Goal: Task Accomplishment & Management: Use online tool/utility

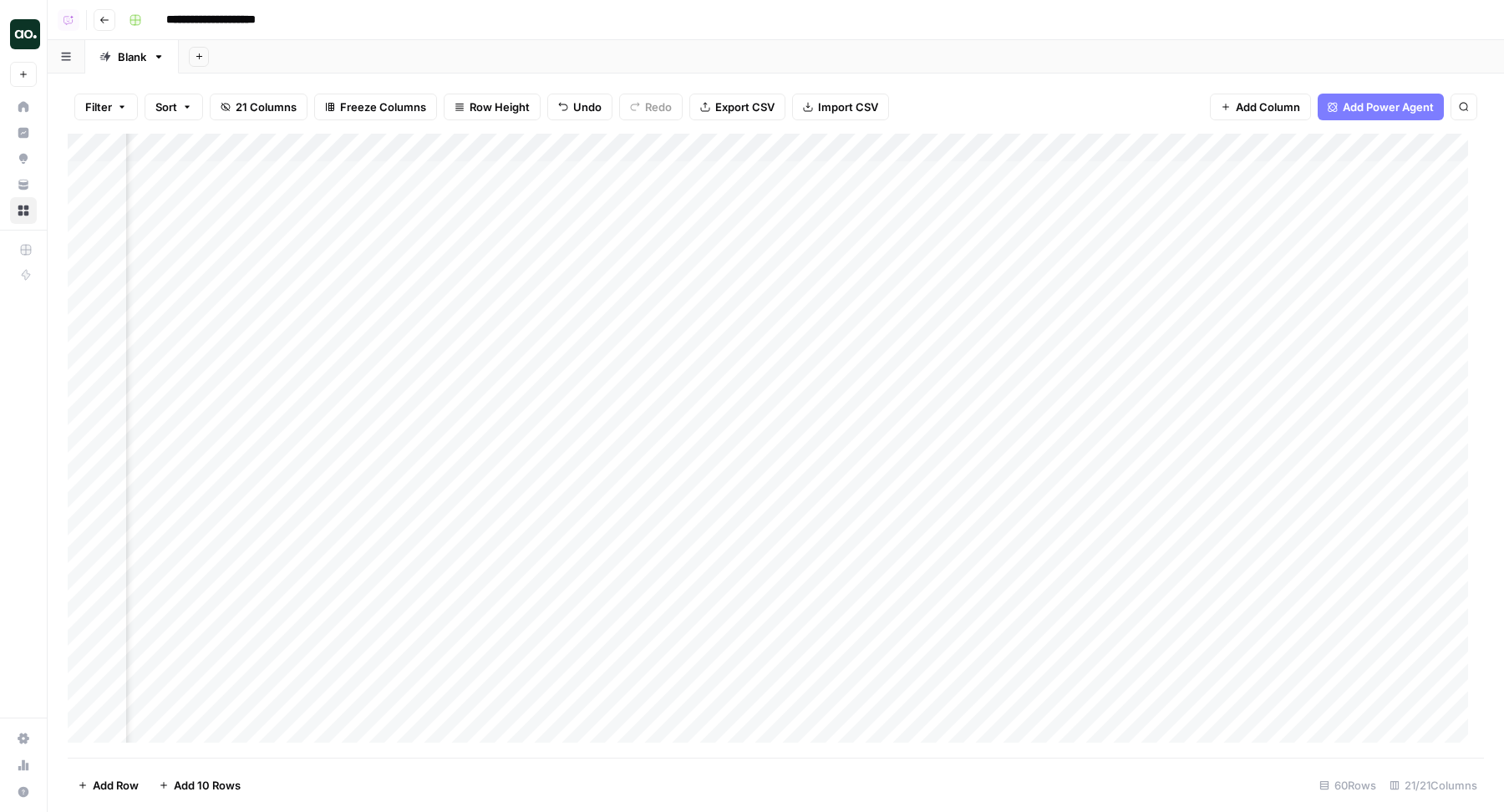
scroll to position [0, 1064]
click at [605, 40] on div "Add Sheet" at bounding box center [841, 56] width 1325 height 34
click at [1020, 176] on div "Add Column" at bounding box center [776, 446] width 1417 height 625
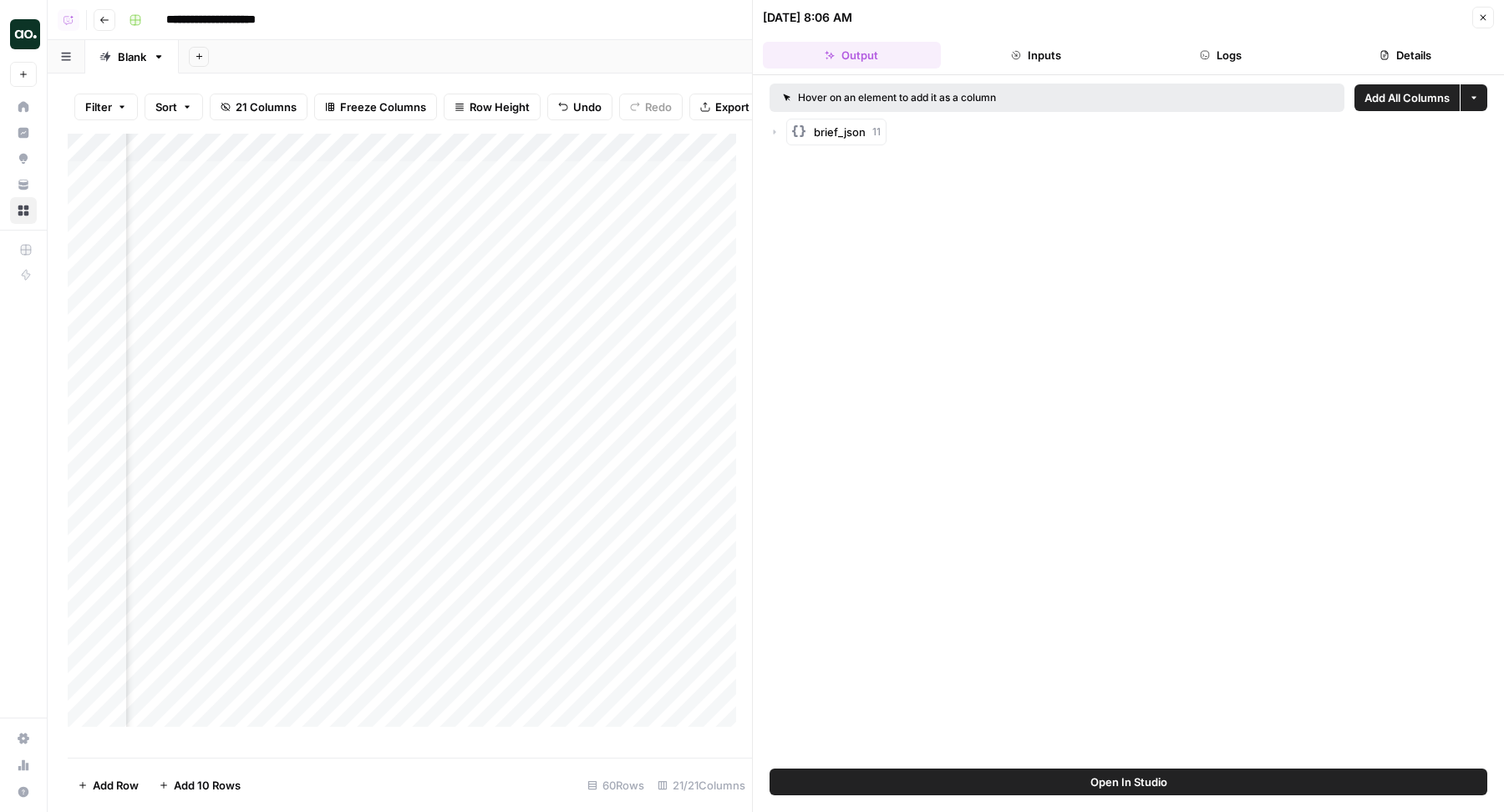
scroll to position [0, 2869]
click at [776, 132] on icon "button" at bounding box center [774, 132] width 10 height 10
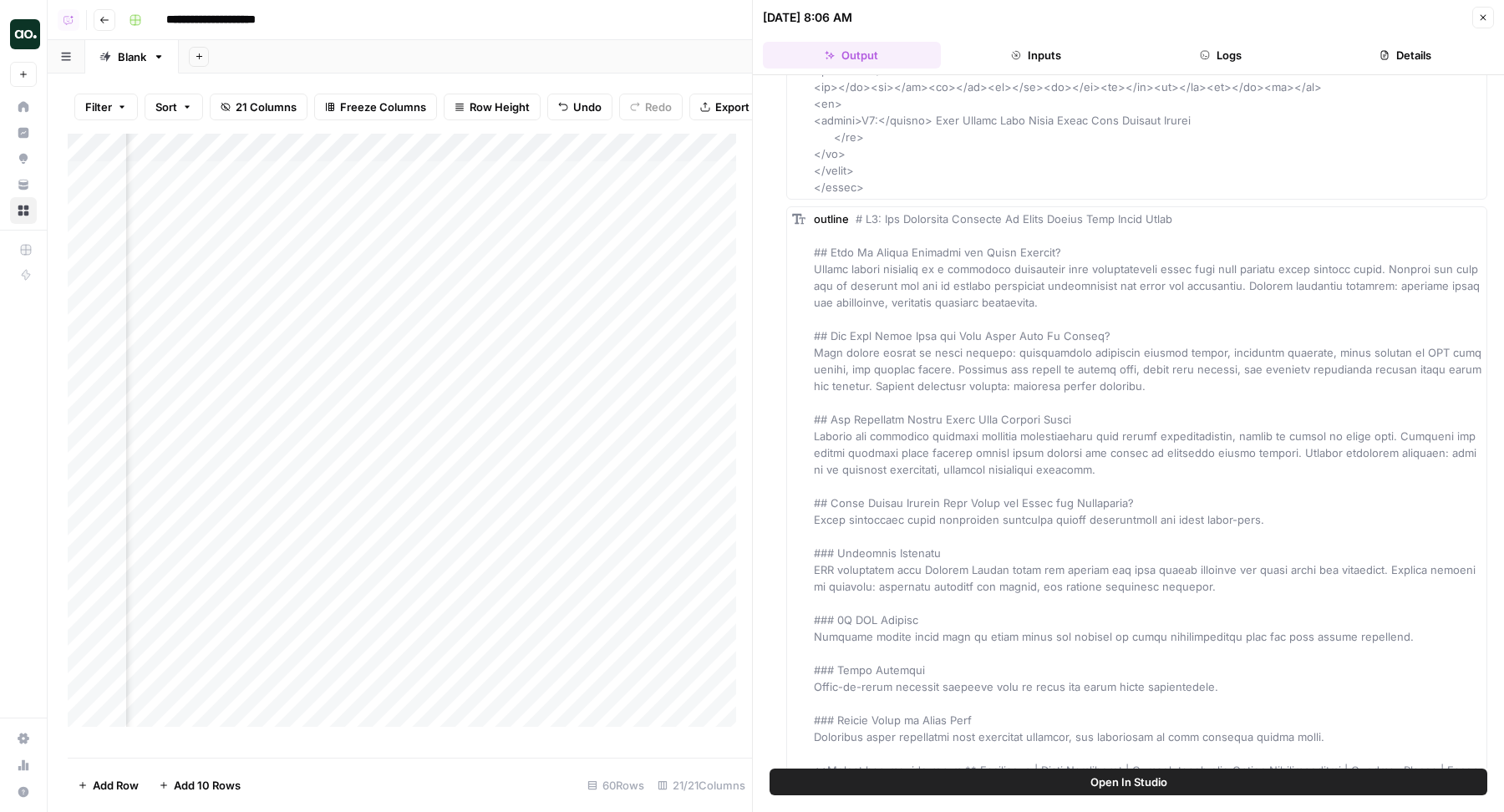
scroll to position [0, 2472]
click at [1481, 19] on icon "button" at bounding box center [1483, 17] width 10 height 10
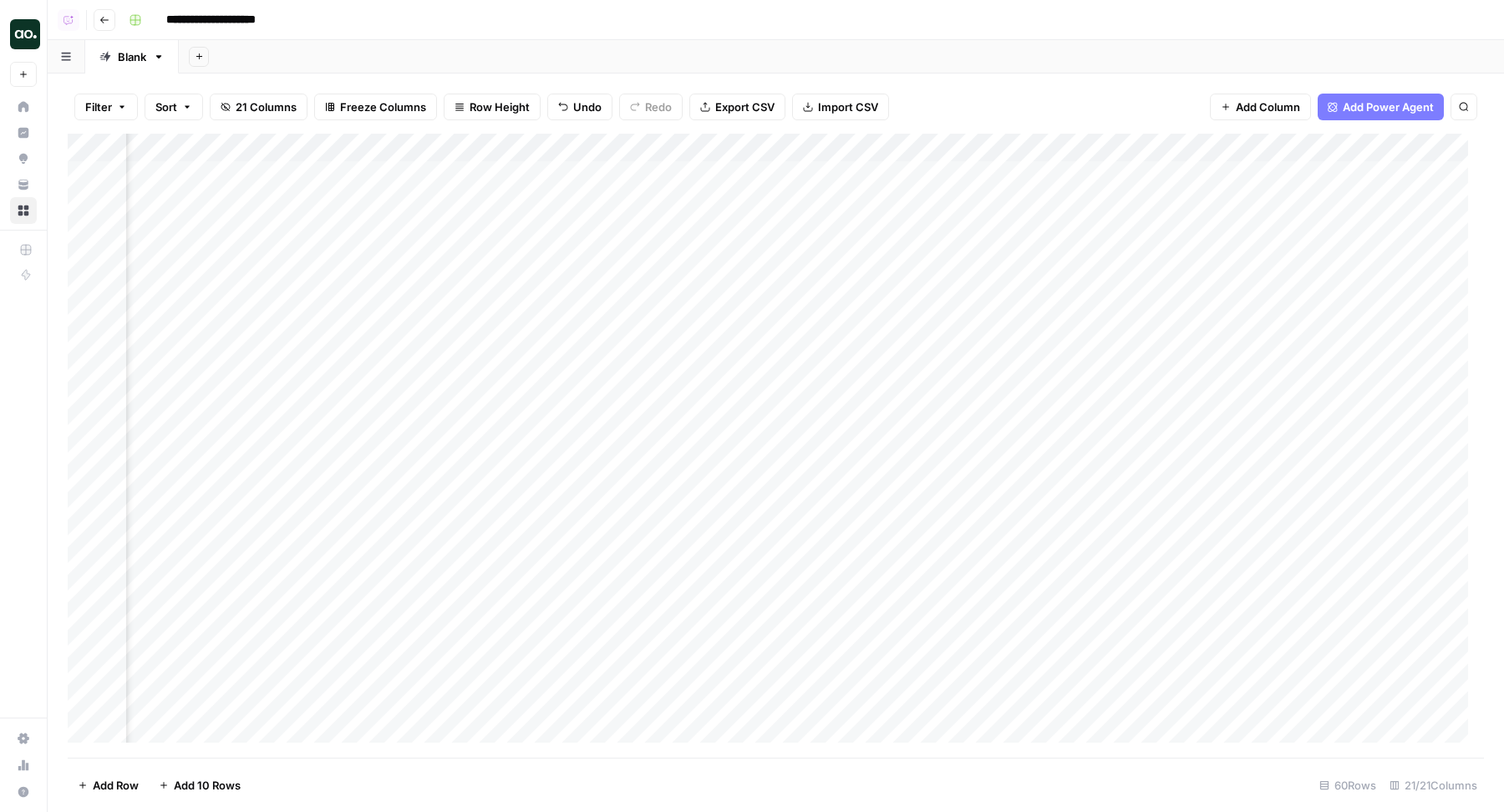
scroll to position [0, 2004]
drag, startPoint x: 1069, startPoint y: 148, endPoint x: 631, endPoint y: 187, distance: 439.7
click at [630, 187] on div "Add Column" at bounding box center [776, 446] width 1417 height 625
click at [1198, 149] on div "Add Column" at bounding box center [776, 446] width 1417 height 625
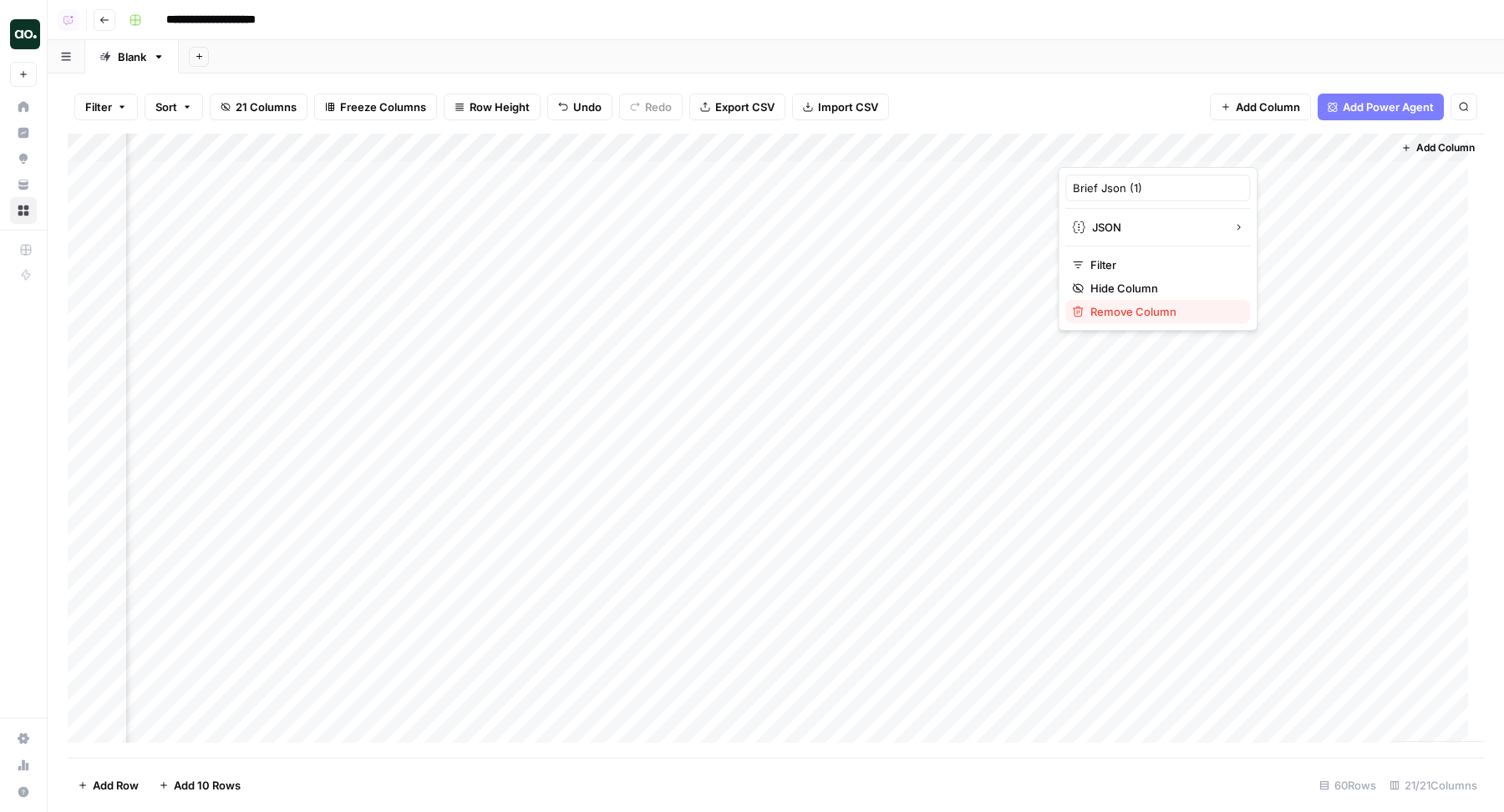
click at [1124, 304] on span "Remove Column" at bounding box center [1163, 312] width 147 height 17
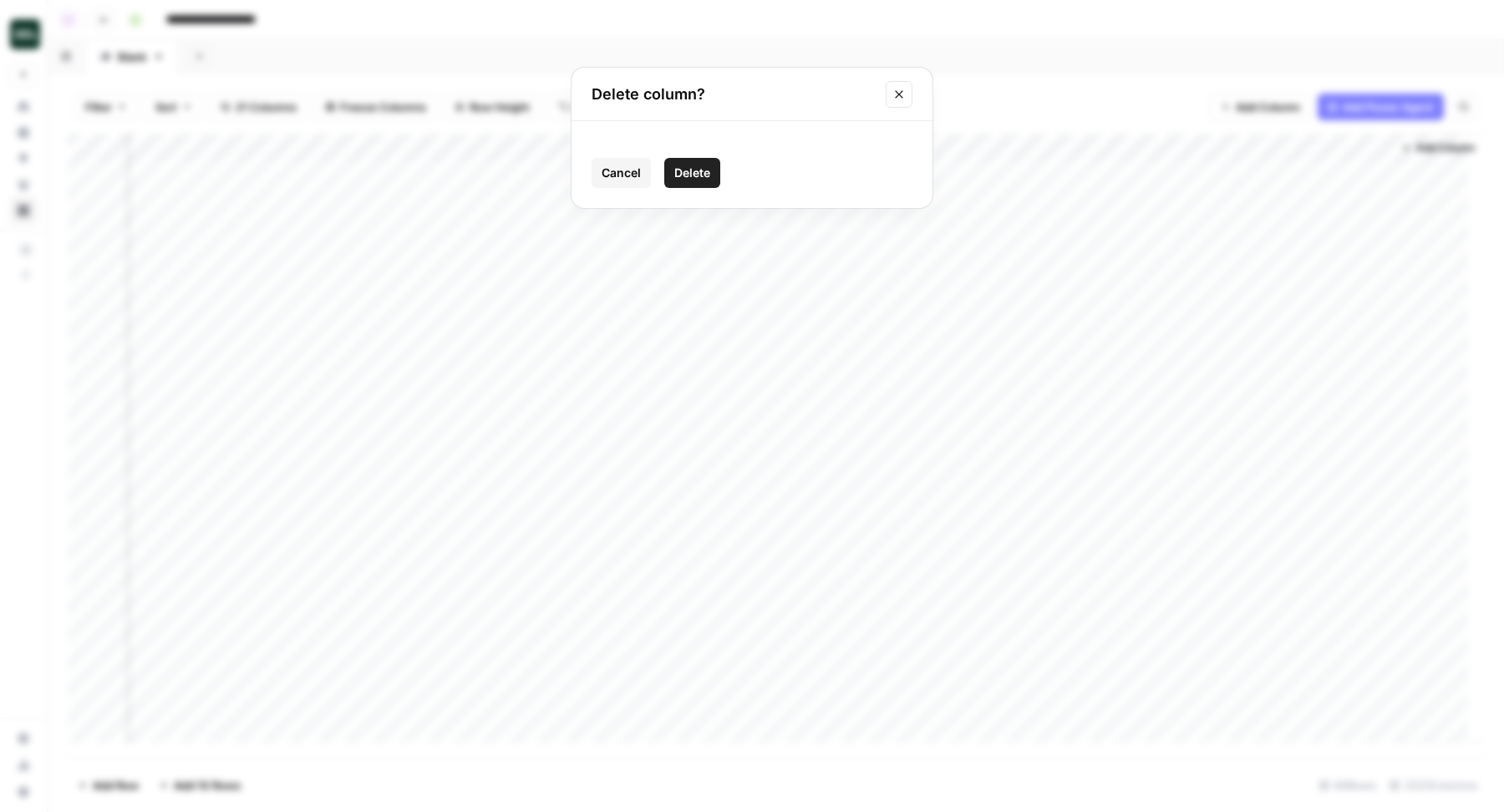
click at [694, 171] on span "Delete" at bounding box center [692, 172] width 36 height 17
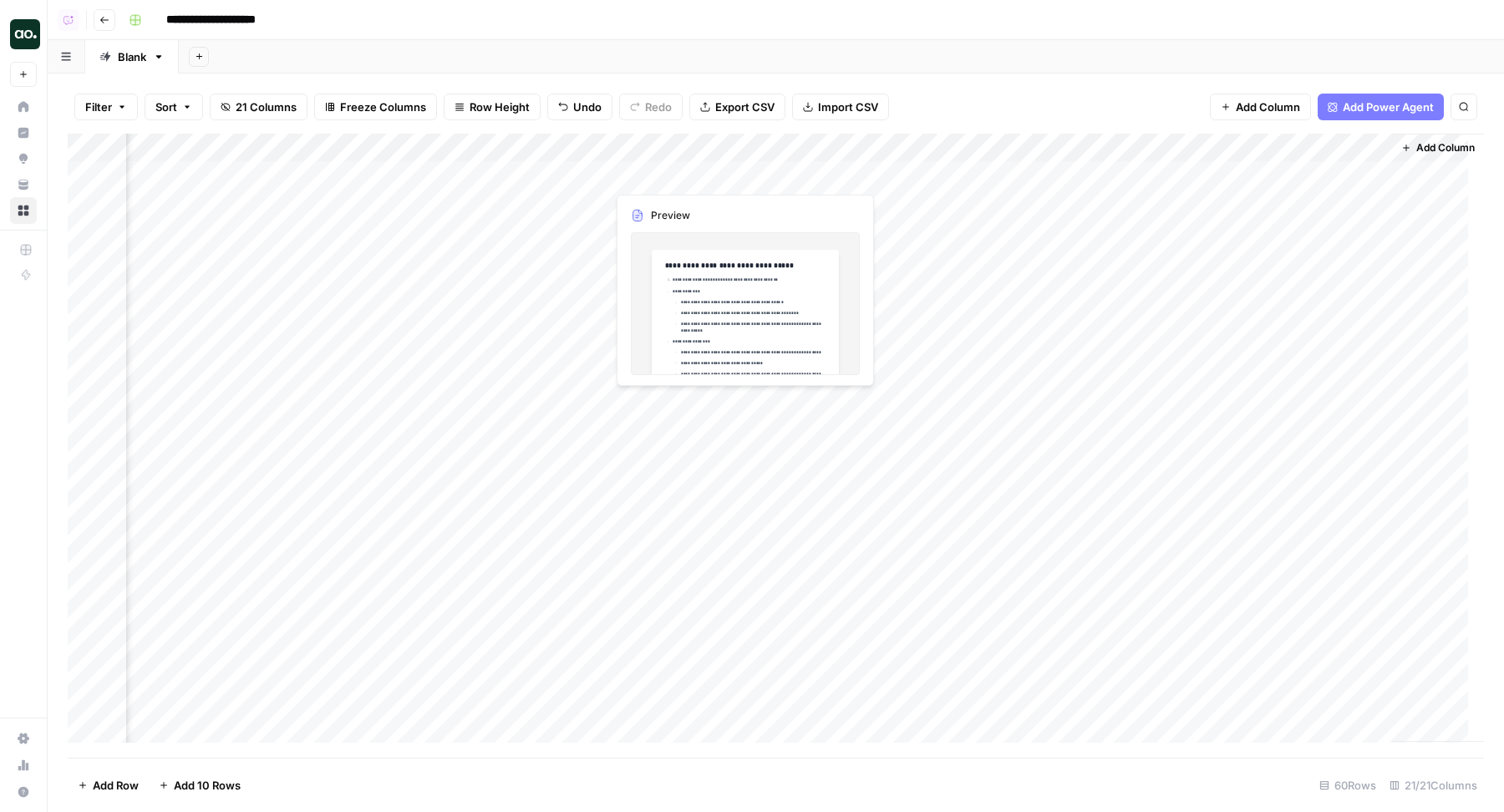
scroll to position [0, 1985]
click at [1260, 141] on div "Add Column" at bounding box center [776, 446] width 1417 height 625
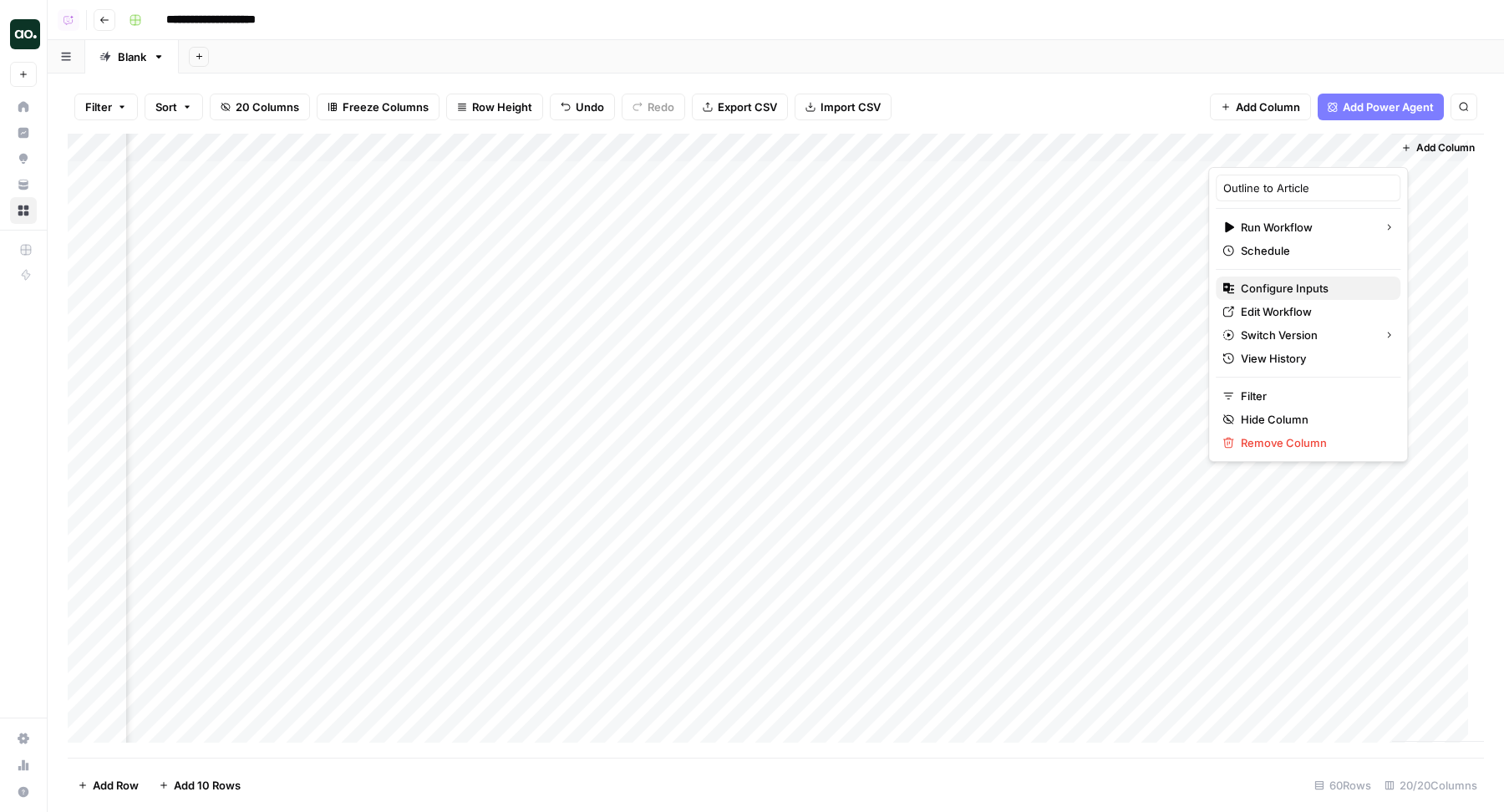
click at [1243, 280] on span "Configure Inputs" at bounding box center [1314, 288] width 147 height 17
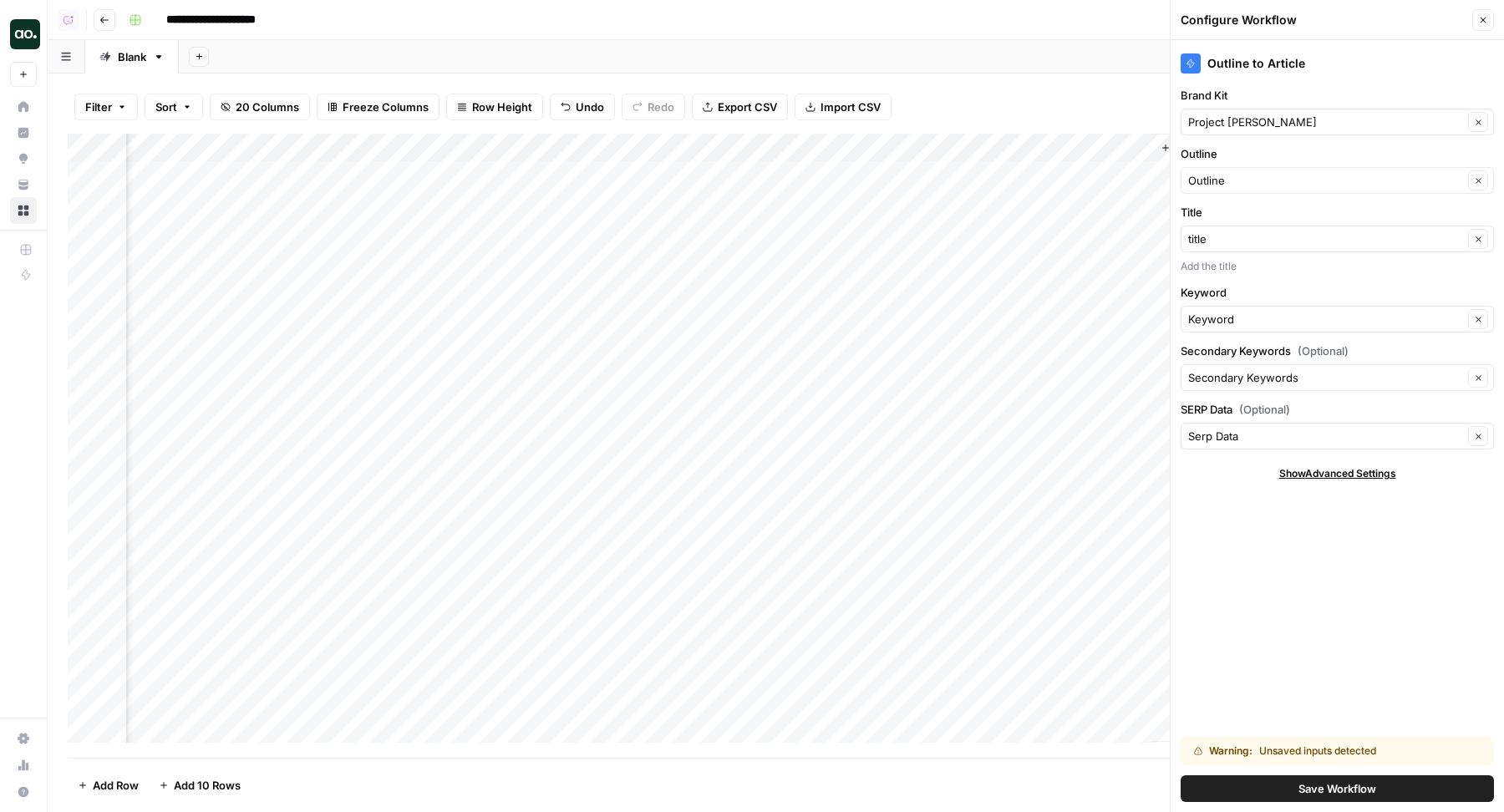
scroll to position [0, 2227]
click at [1334, 786] on span "Save Workflow" at bounding box center [1337, 788] width 78 height 17
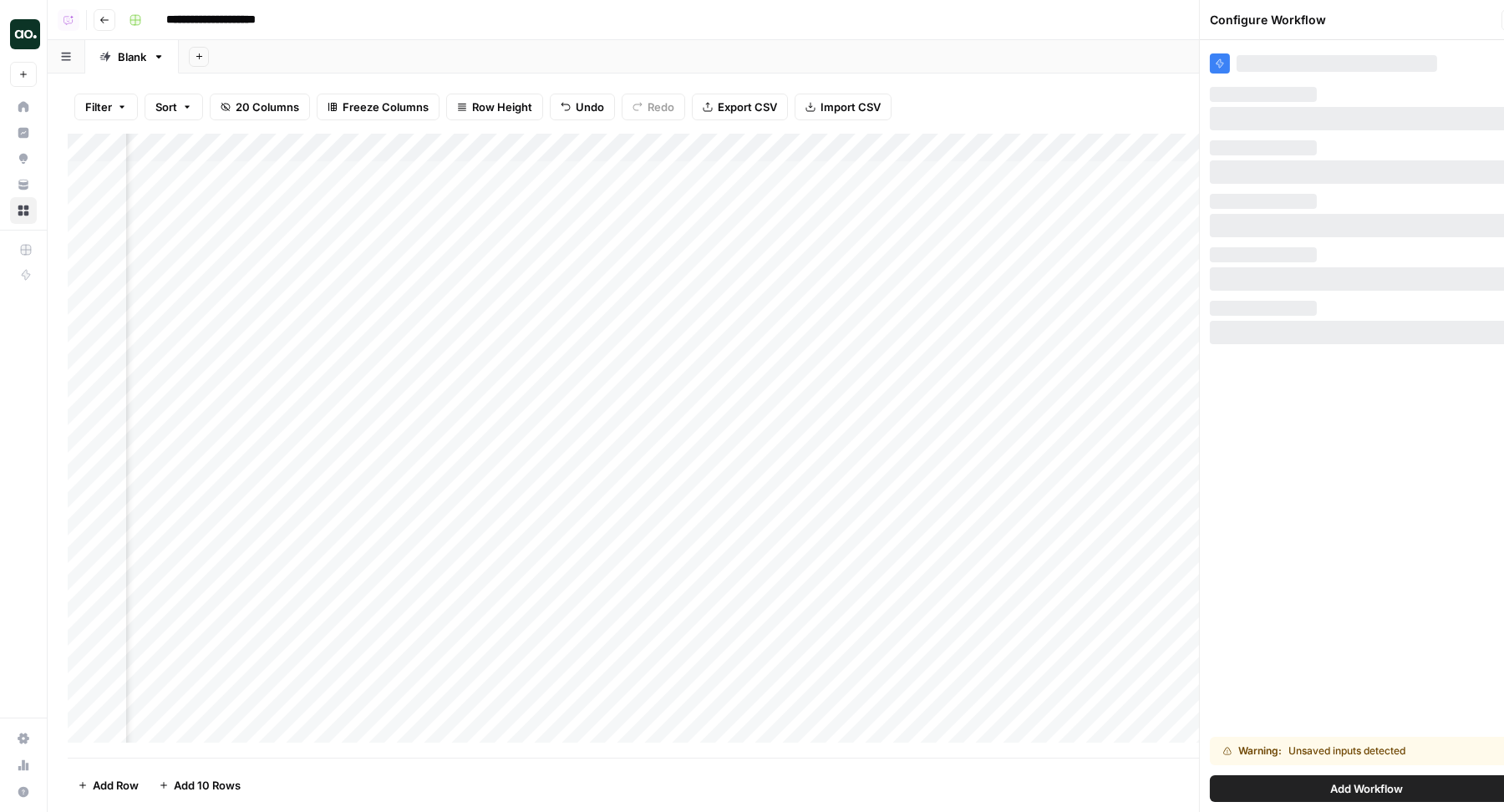
scroll to position [0, 1985]
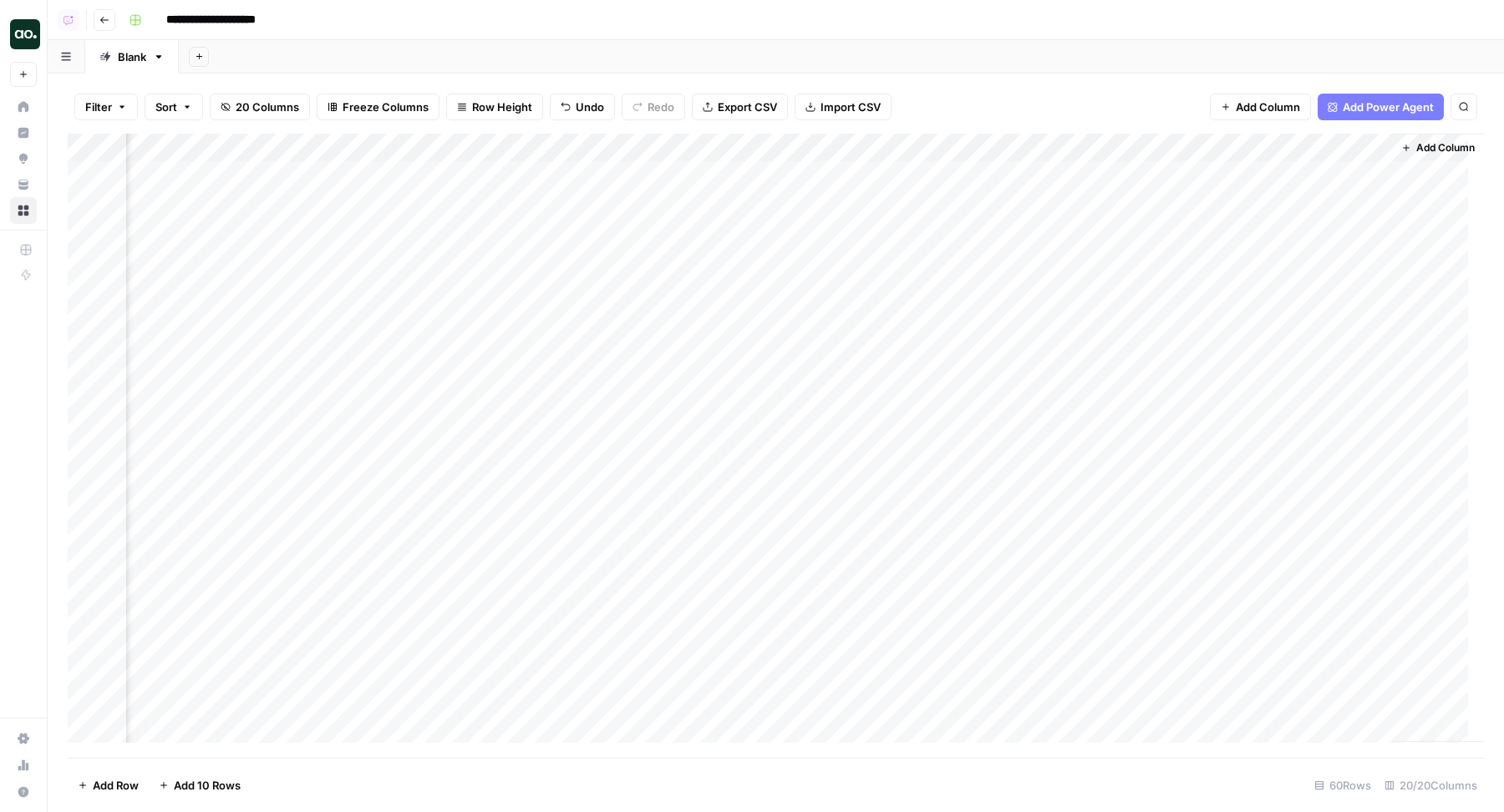
click at [1297, 170] on div "Add Column" at bounding box center [776, 446] width 1417 height 625
click at [1338, 171] on div "Add Column" at bounding box center [776, 446] width 1417 height 625
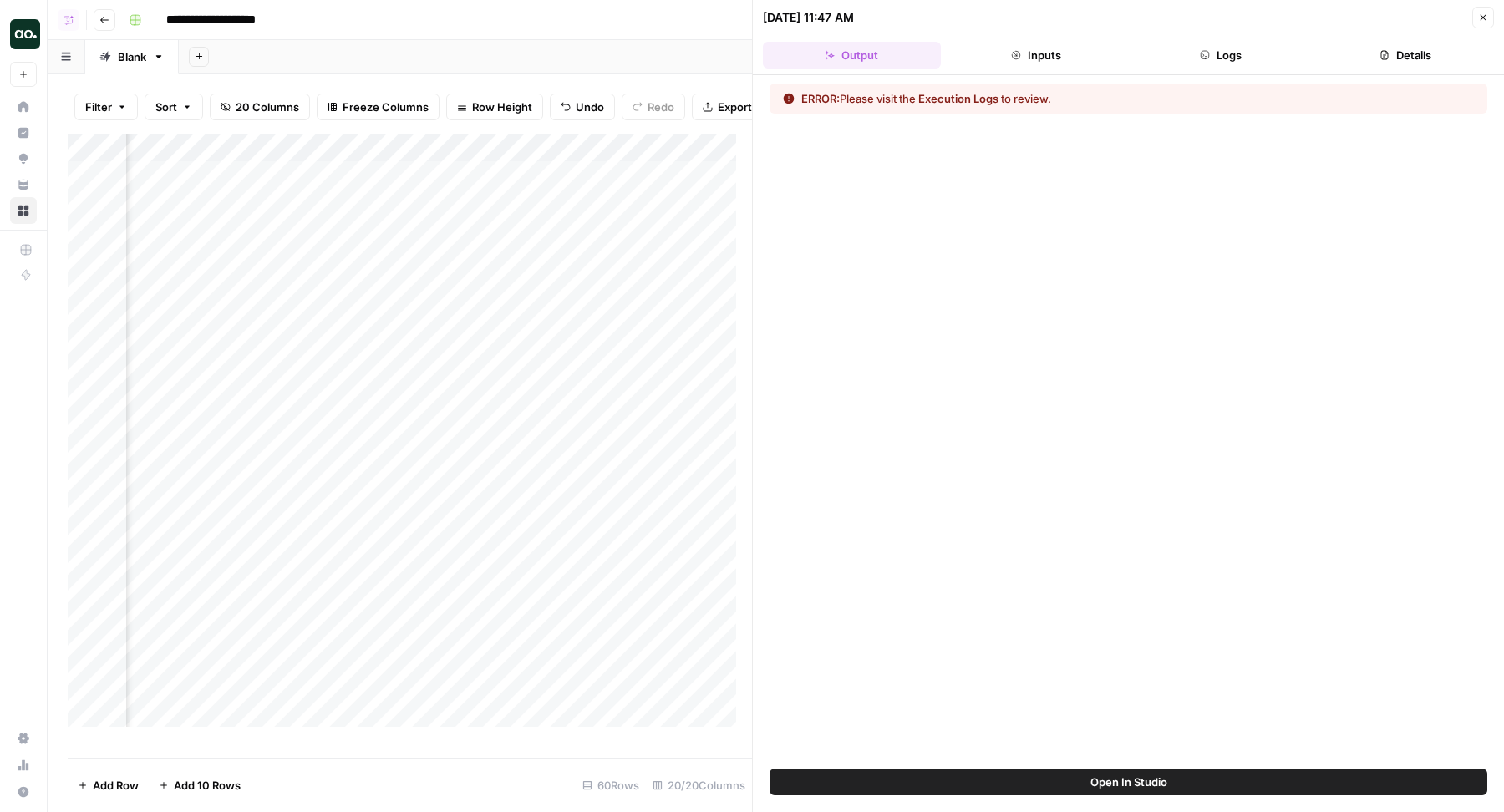
scroll to position [0, 2718]
click at [1237, 56] on button "Logs" at bounding box center [1222, 55] width 178 height 26
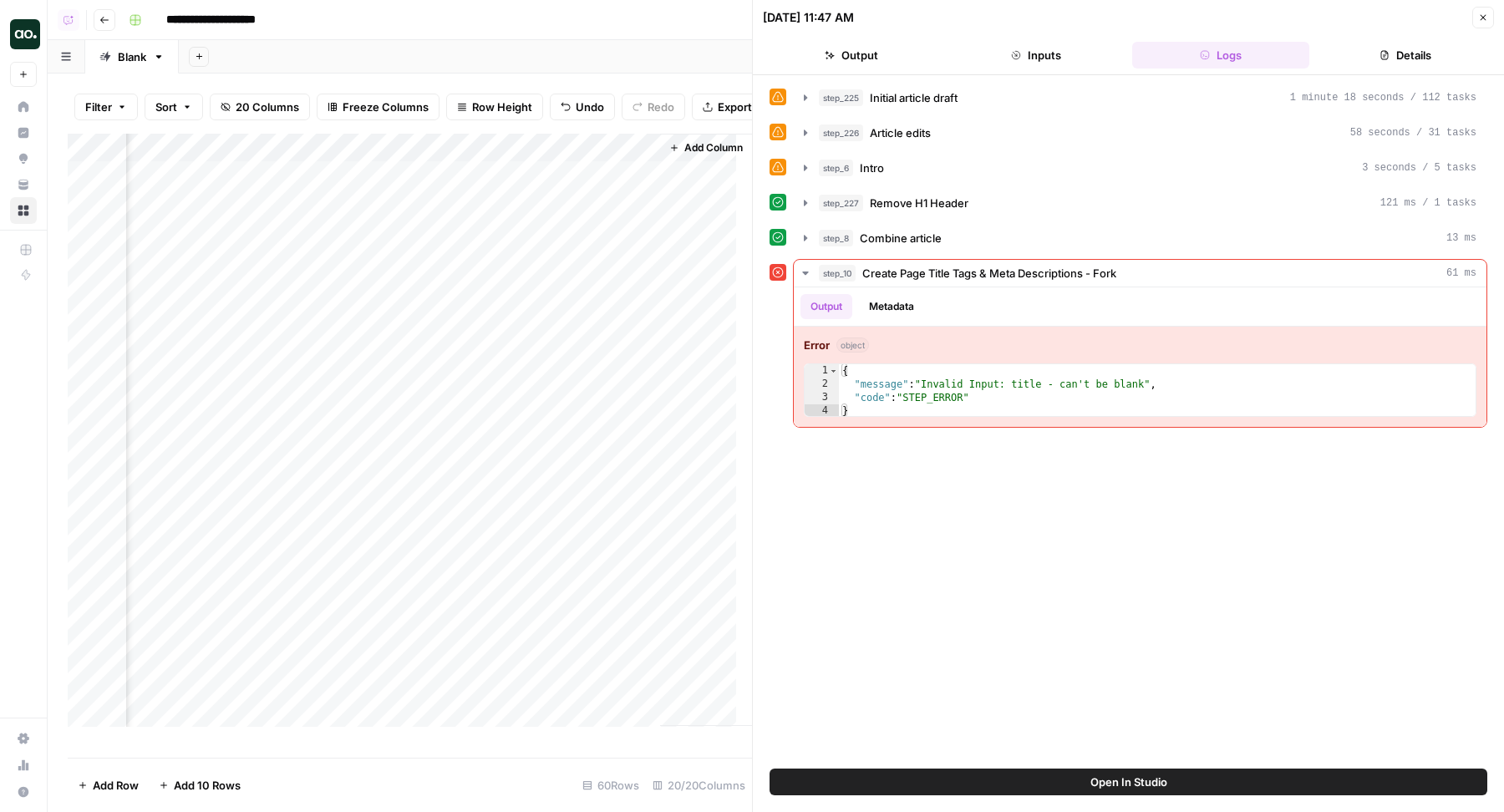
click at [978, 69] on header "09/02/25 at 11:47 AM Close Output Inputs Logs Details" at bounding box center [1128, 37] width 751 height 75
click at [982, 64] on button "Inputs" at bounding box center [1037, 55] width 178 height 26
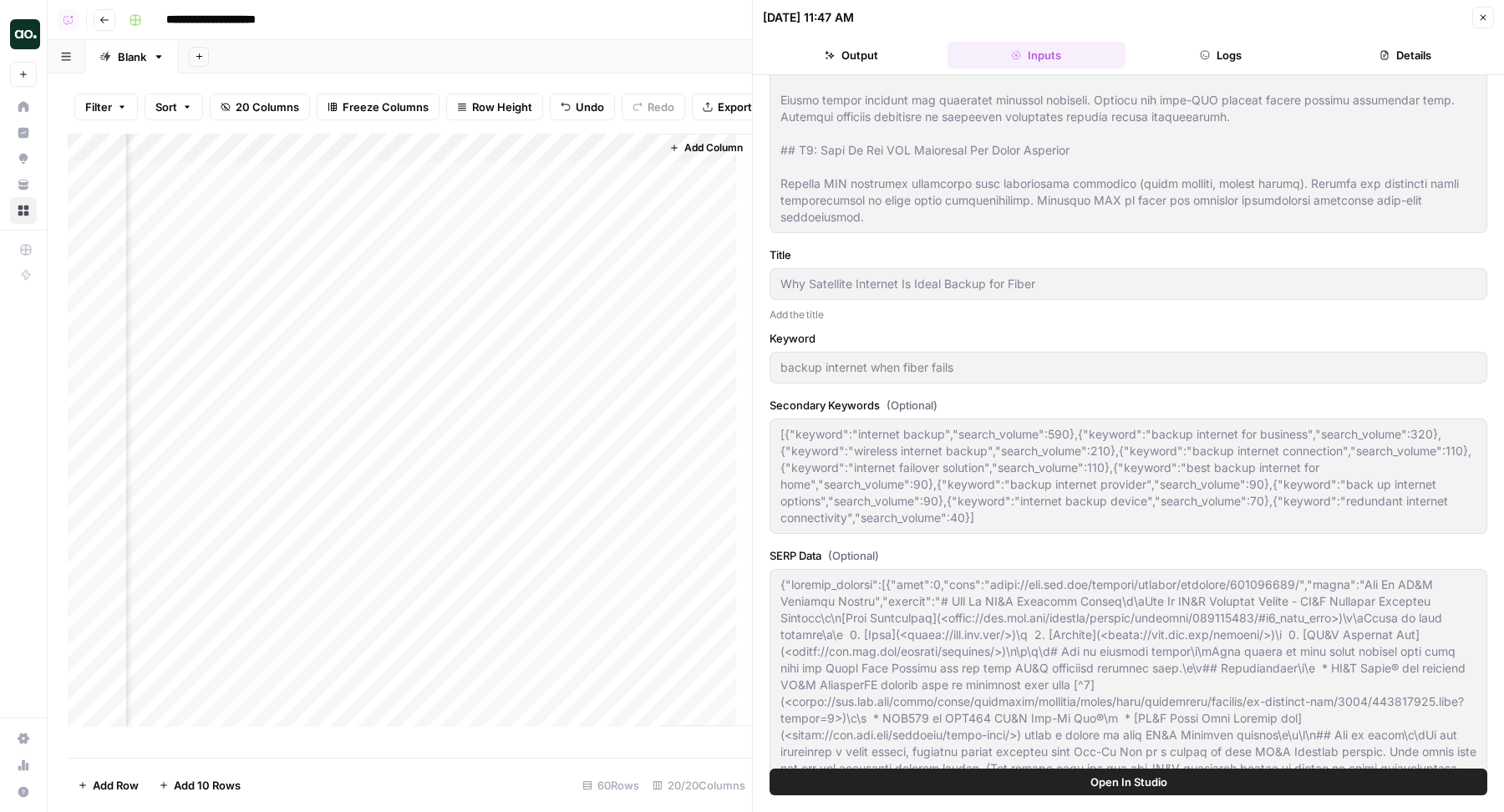
scroll to position [442, 0]
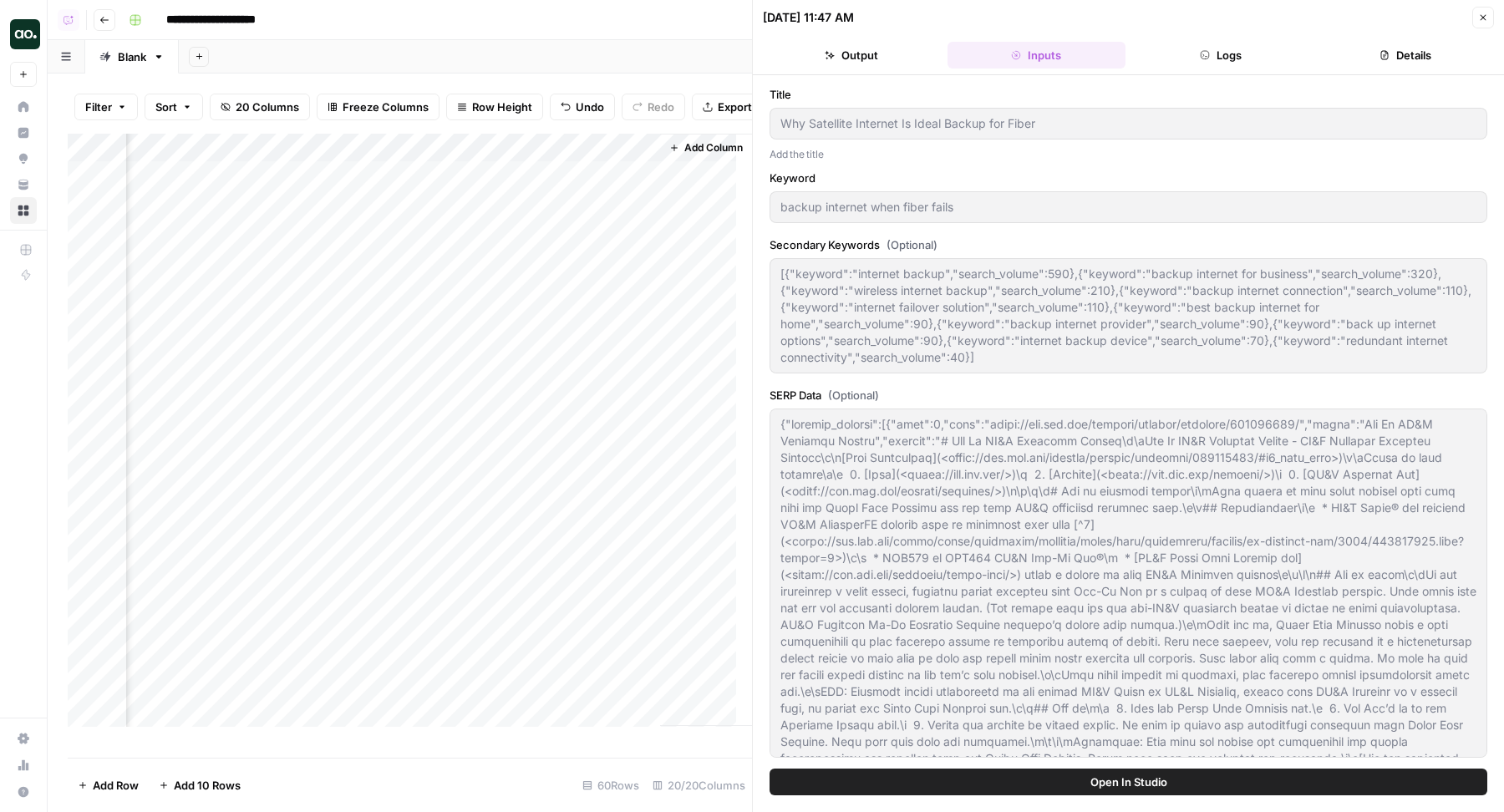
click at [1225, 49] on button "Logs" at bounding box center [1222, 55] width 178 height 26
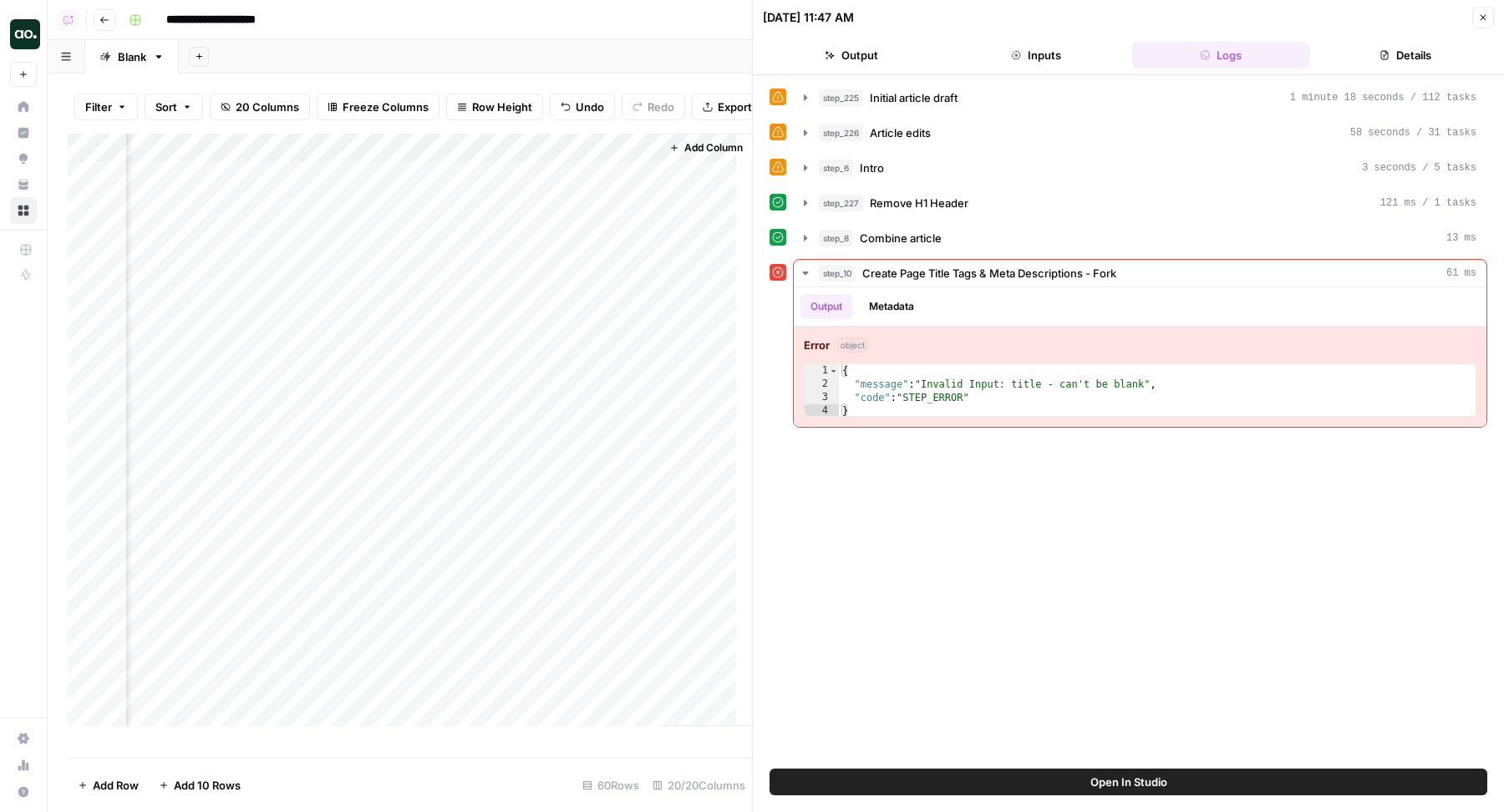
click at [1199, 783] on button "Open In Studio" at bounding box center [1128, 782] width 718 height 26
click at [1484, 12] on icon "button" at bounding box center [1483, 17] width 10 height 10
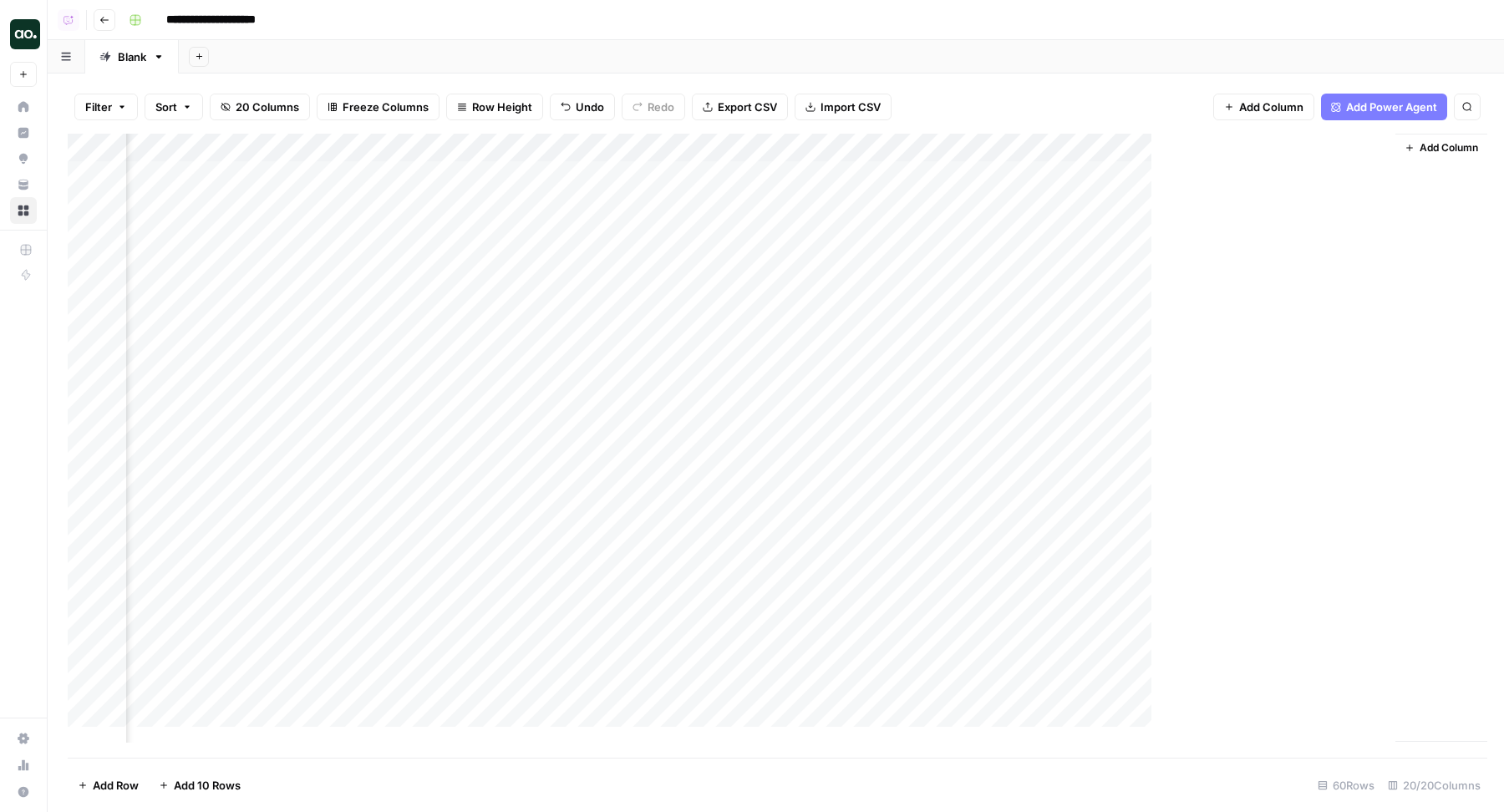
scroll to position [0, 1966]
click at [1379, 176] on div "Add Column" at bounding box center [776, 446] width 1417 height 625
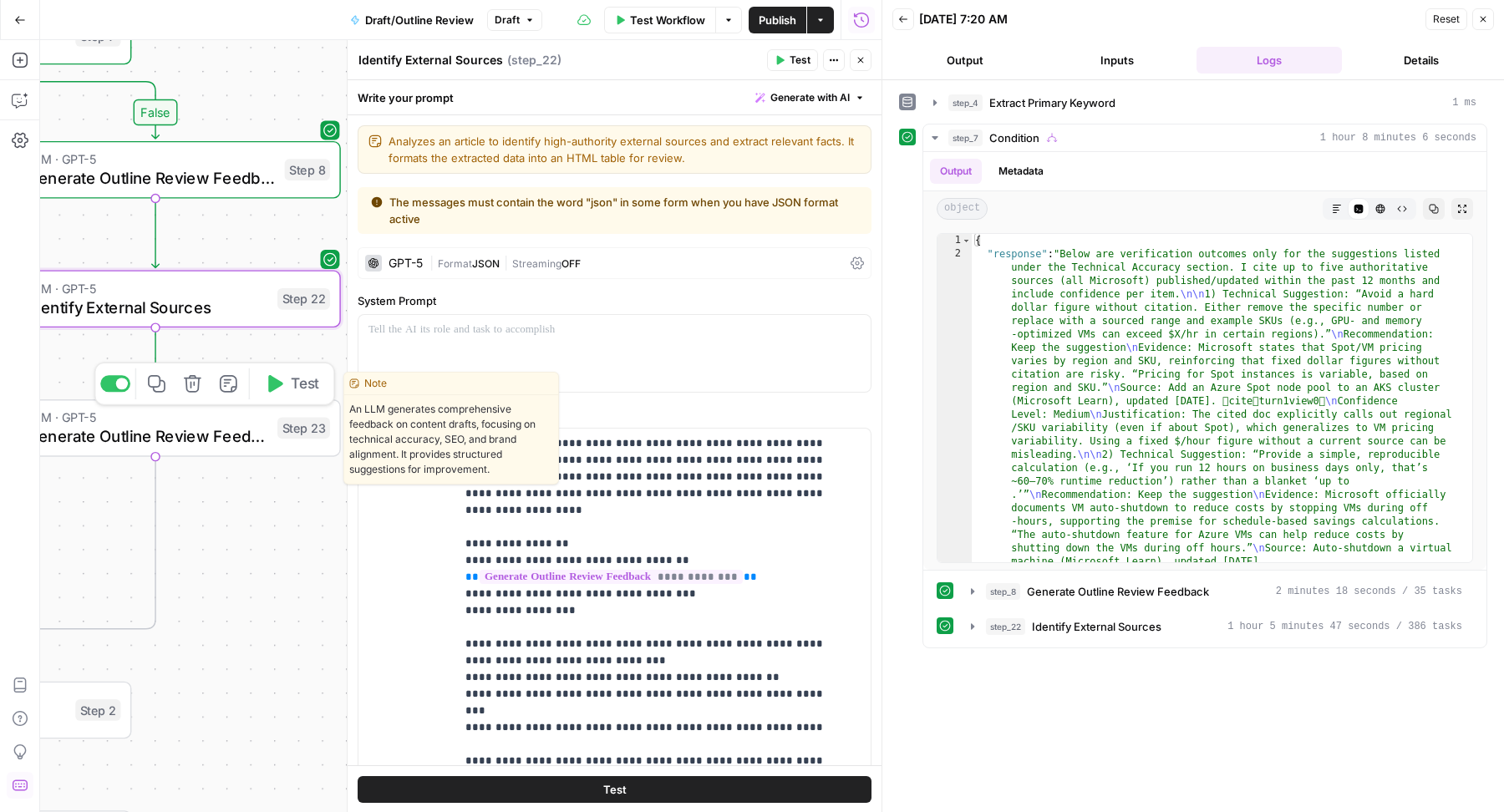
click at [263, 434] on span "Generate Outline Review Feedback" at bounding box center [147, 436] width 242 height 24
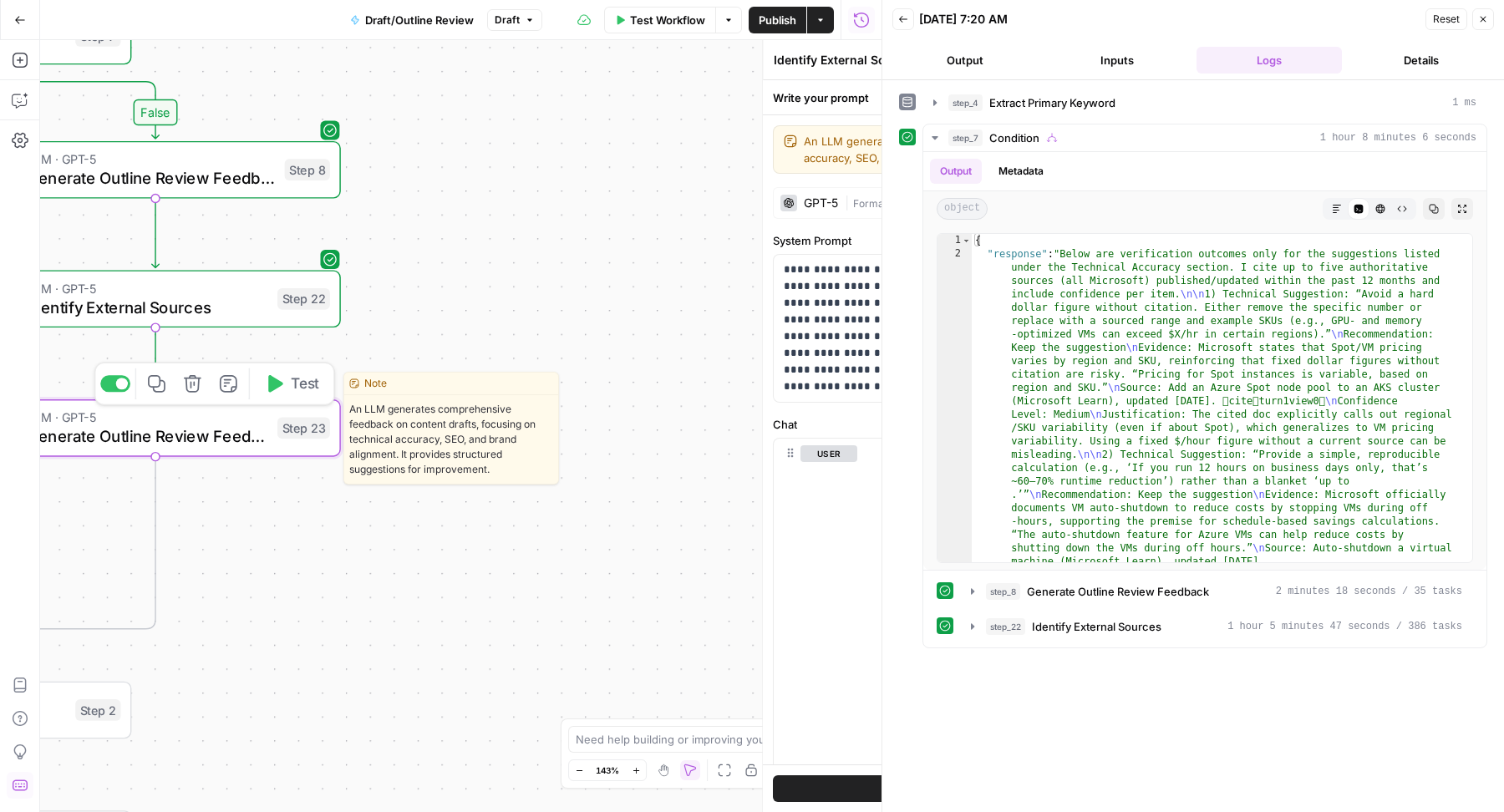
type textarea "Generate Outline Review Feedback"
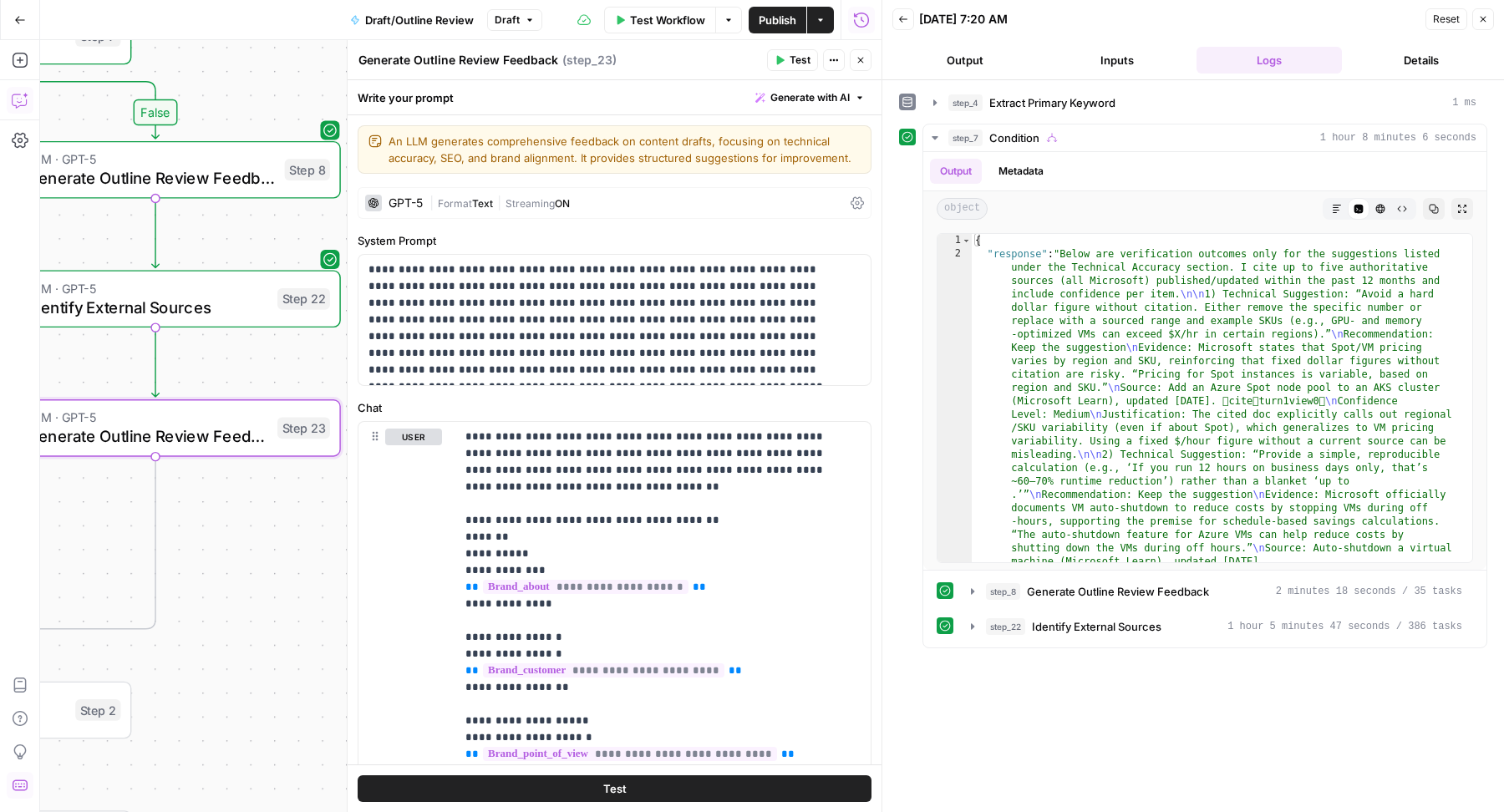
click at [21, 98] on icon "button" at bounding box center [19, 100] width 17 height 17
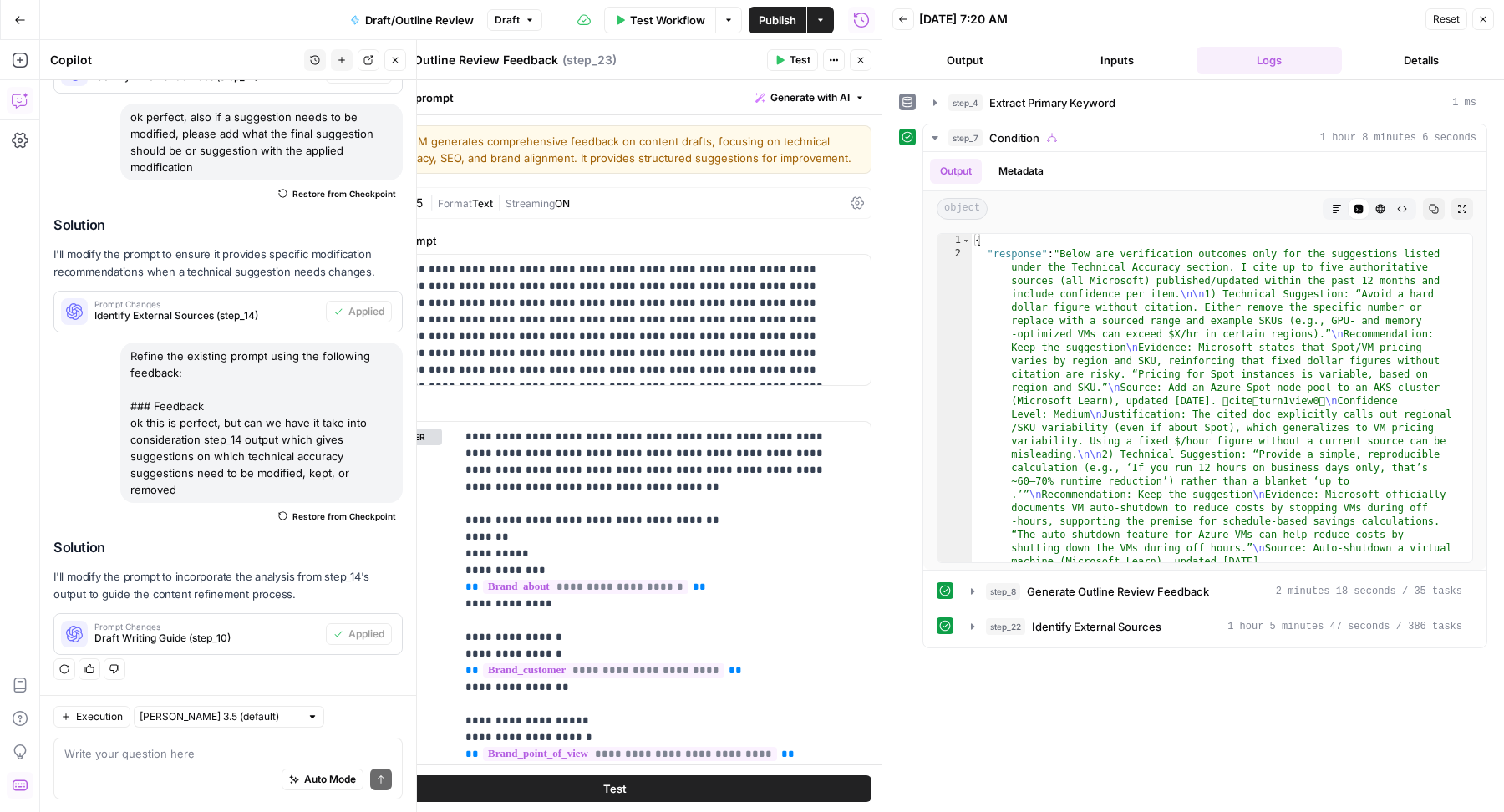
scroll to position [556, 0]
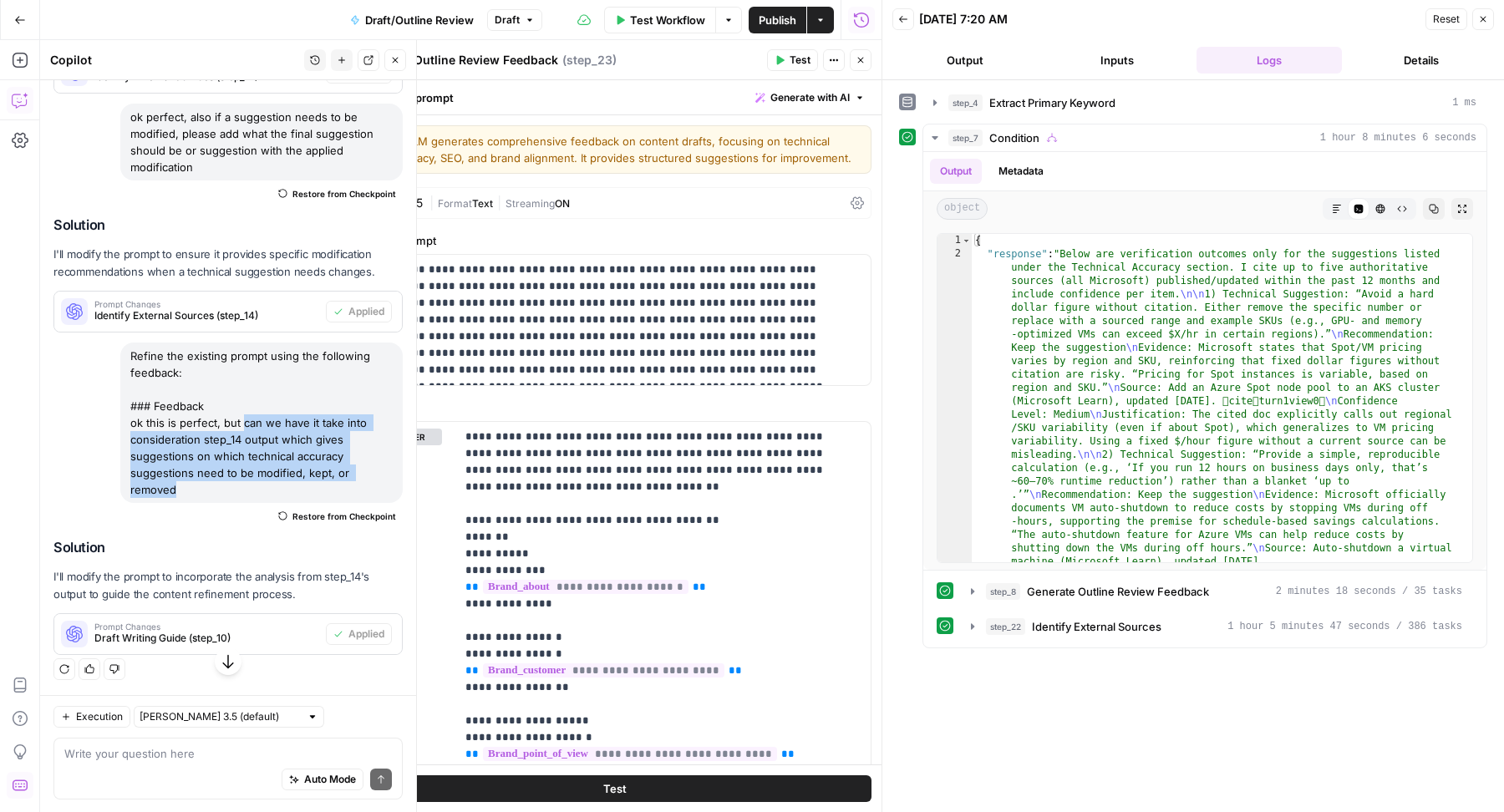
drag, startPoint x: 243, startPoint y: 445, endPoint x: 264, endPoint y: 525, distance: 82.7
click at [264, 503] on div "Refine the existing prompt using the following feedback: ### Feedback ok this i…" at bounding box center [261, 423] width 282 height 161
copy div "can we have it take into consideration step_14 output which gives suggestions o…"
click at [707, 249] on label "System Prompt" at bounding box center [614, 240] width 514 height 17
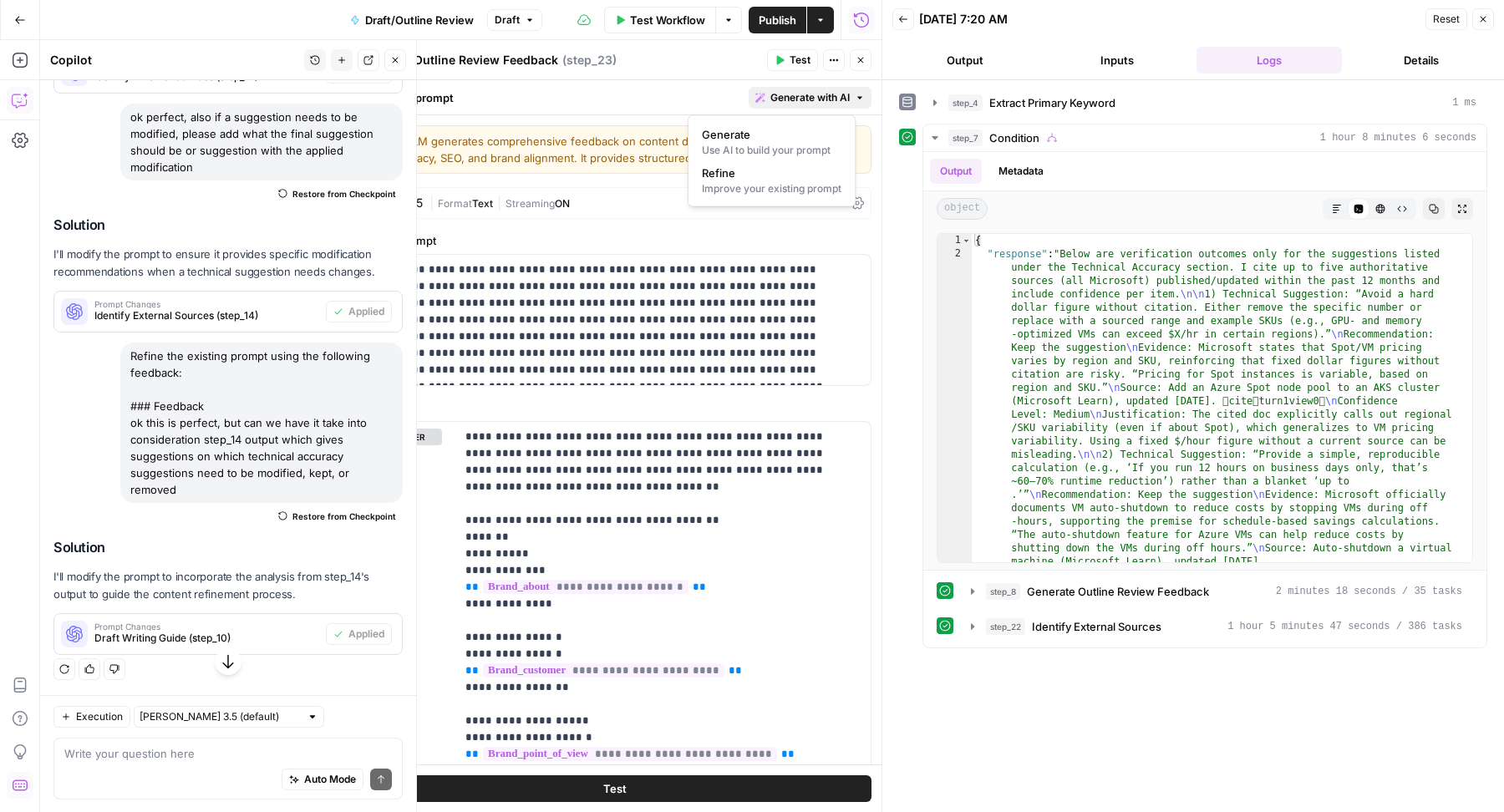
click at [810, 99] on span "Generate with AI" at bounding box center [810, 97] width 79 height 15
click at [801, 186] on div "Improve your existing prompt" at bounding box center [771, 188] width 139 height 15
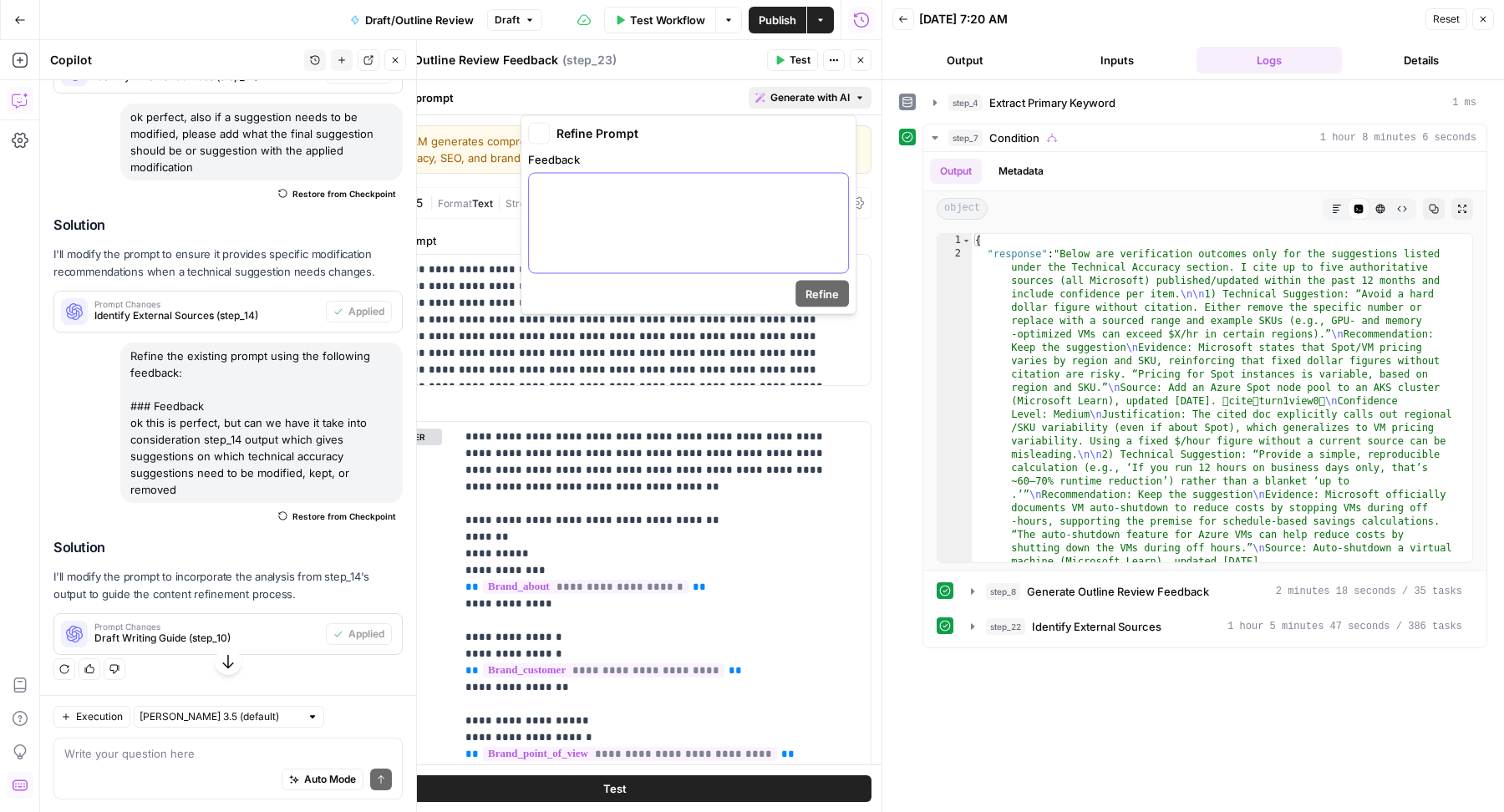
click at [717, 229] on div at bounding box center [688, 223] width 320 height 100
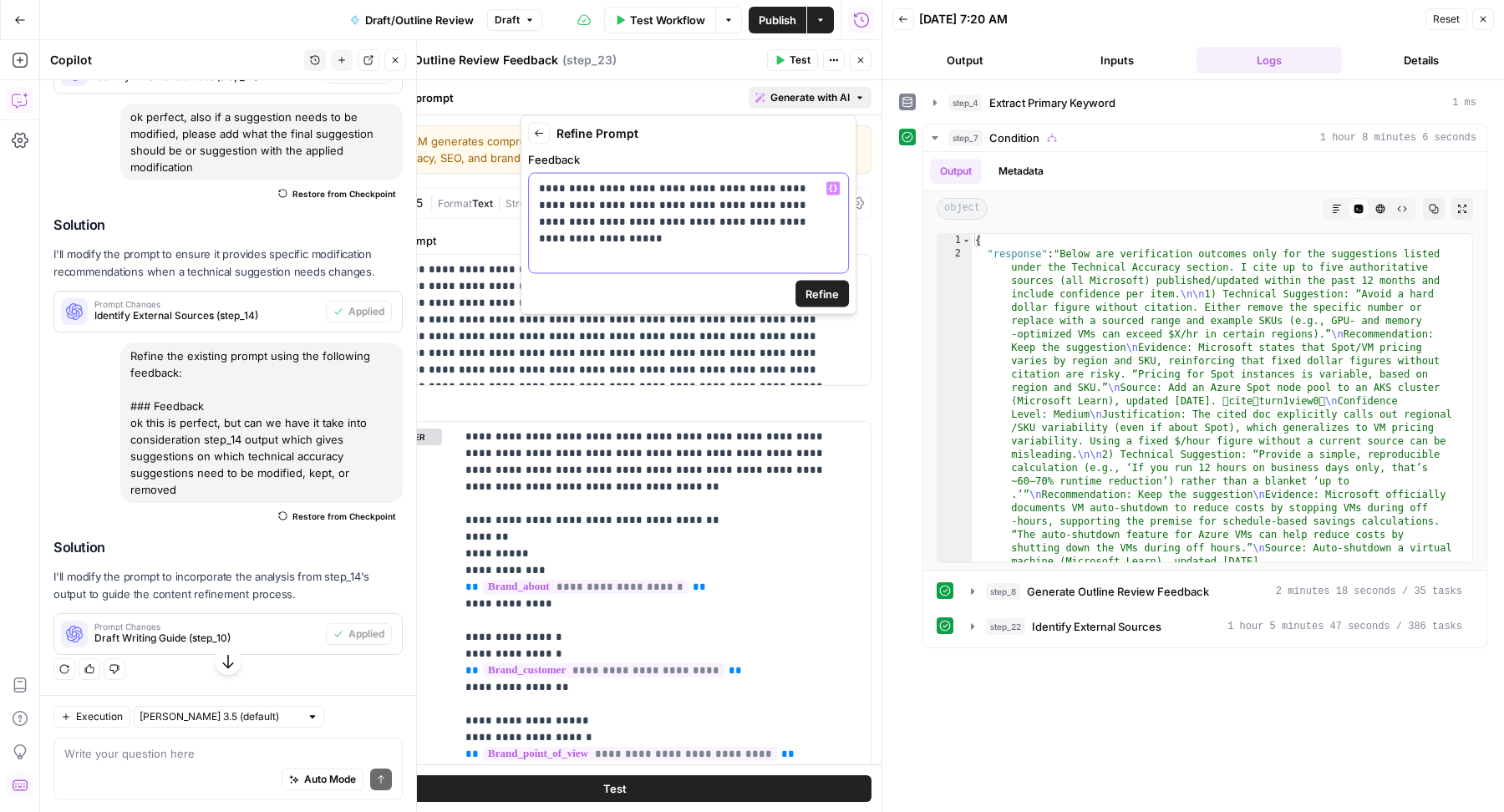
click at [609, 182] on p "**********" at bounding box center [689, 205] width 300 height 50
click at [808, 193] on p "**********" at bounding box center [689, 214] width 300 height 67
click at [810, 290] on span "Refine" at bounding box center [823, 294] width 34 height 17
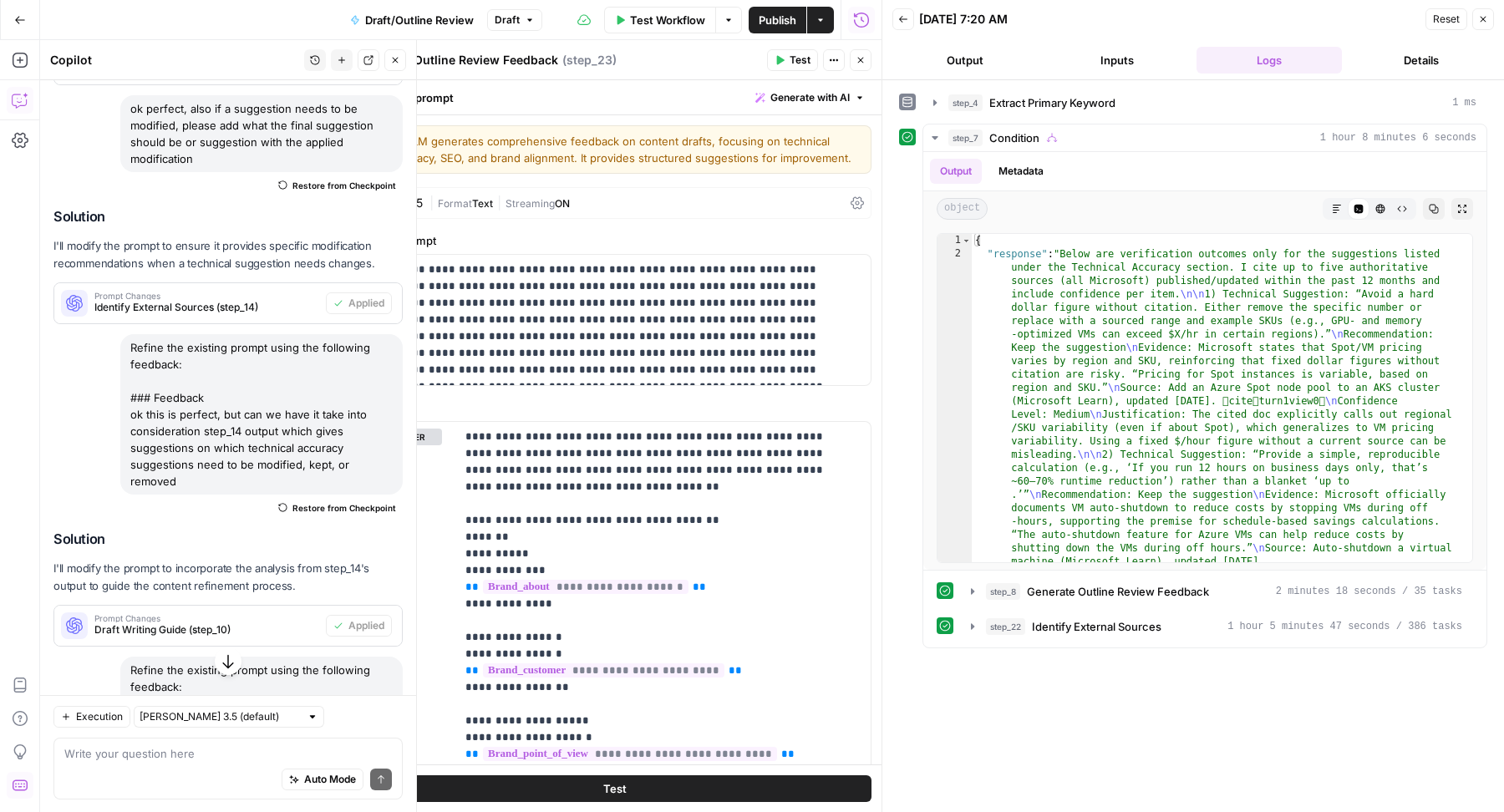
click at [228, 663] on icon "button" at bounding box center [228, 661] width 17 height 17
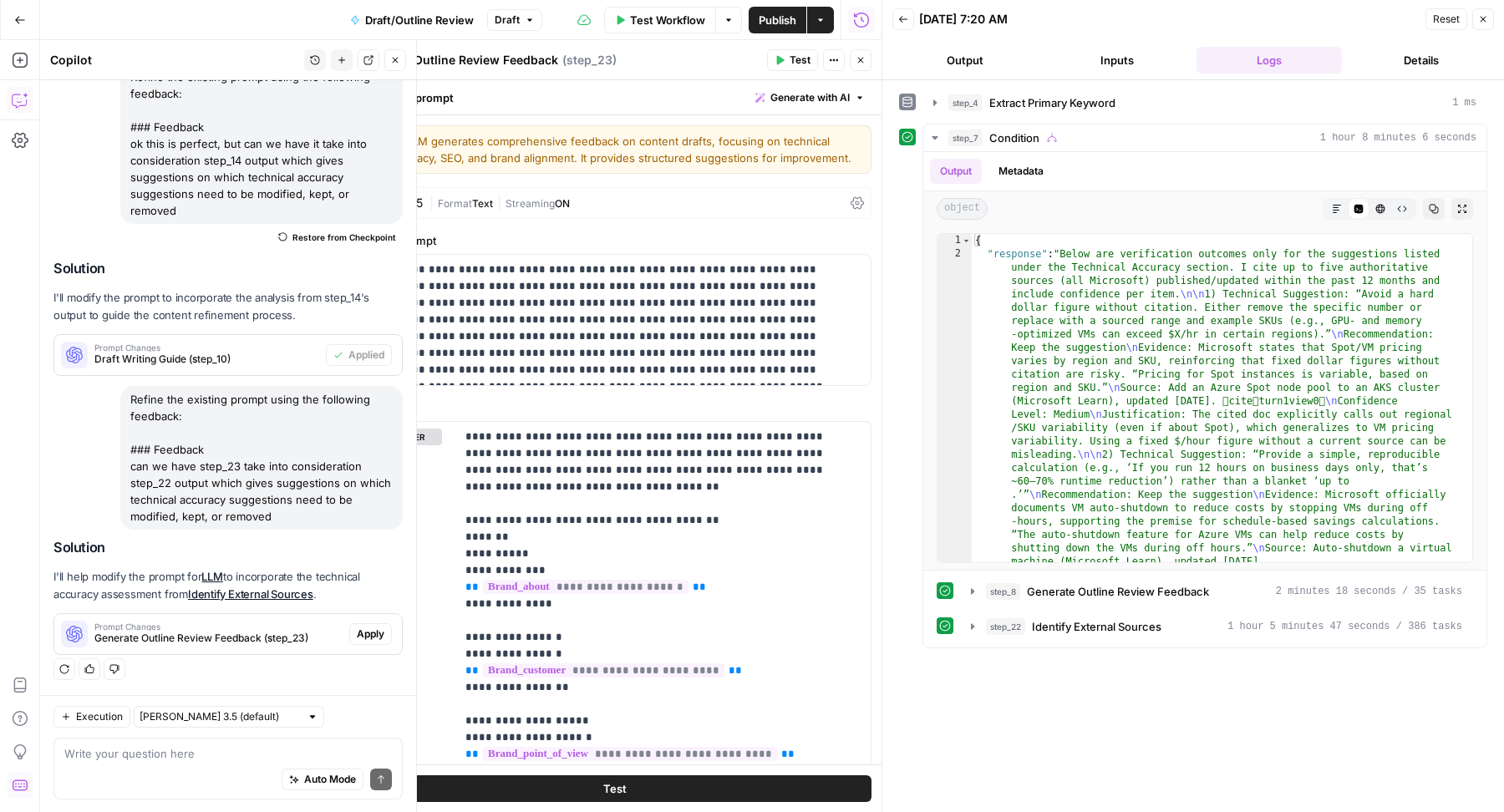
scroll to position [855, 0]
click at [353, 643] on button "Apply" at bounding box center [371, 634] width 42 height 22
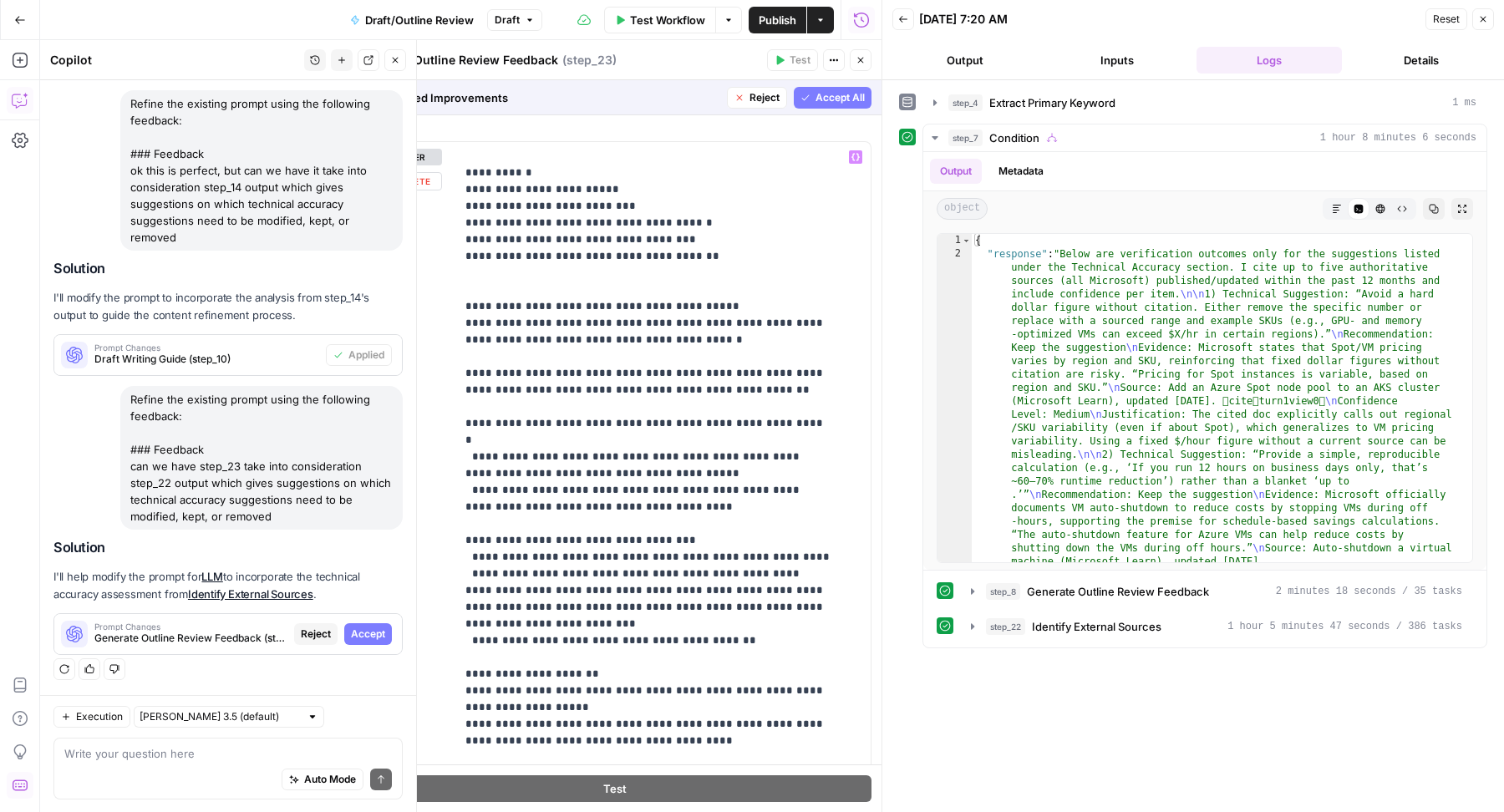
scroll to position [932, 0]
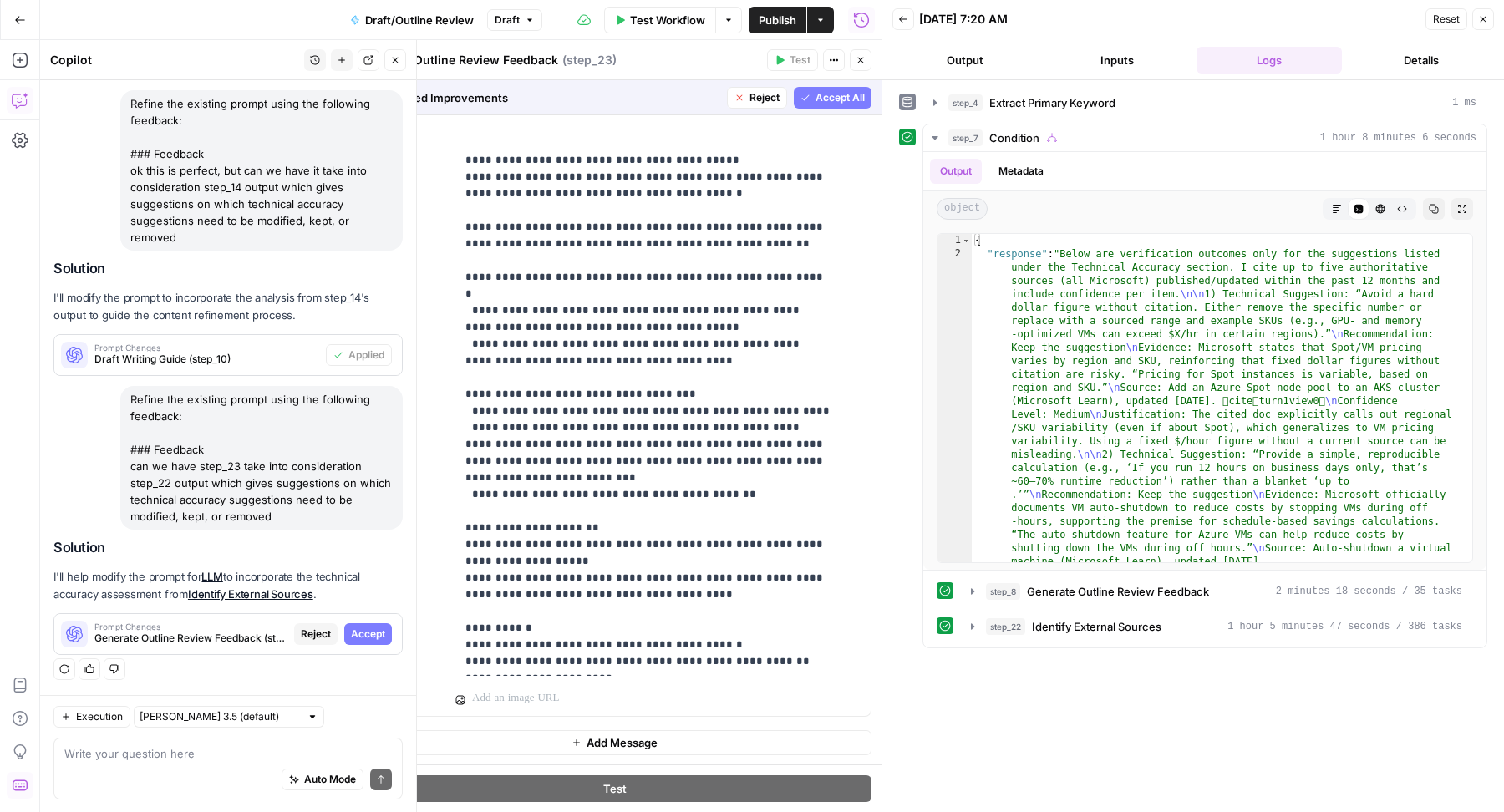
click at [825, 88] on button "Accept All" at bounding box center [832, 97] width 78 height 22
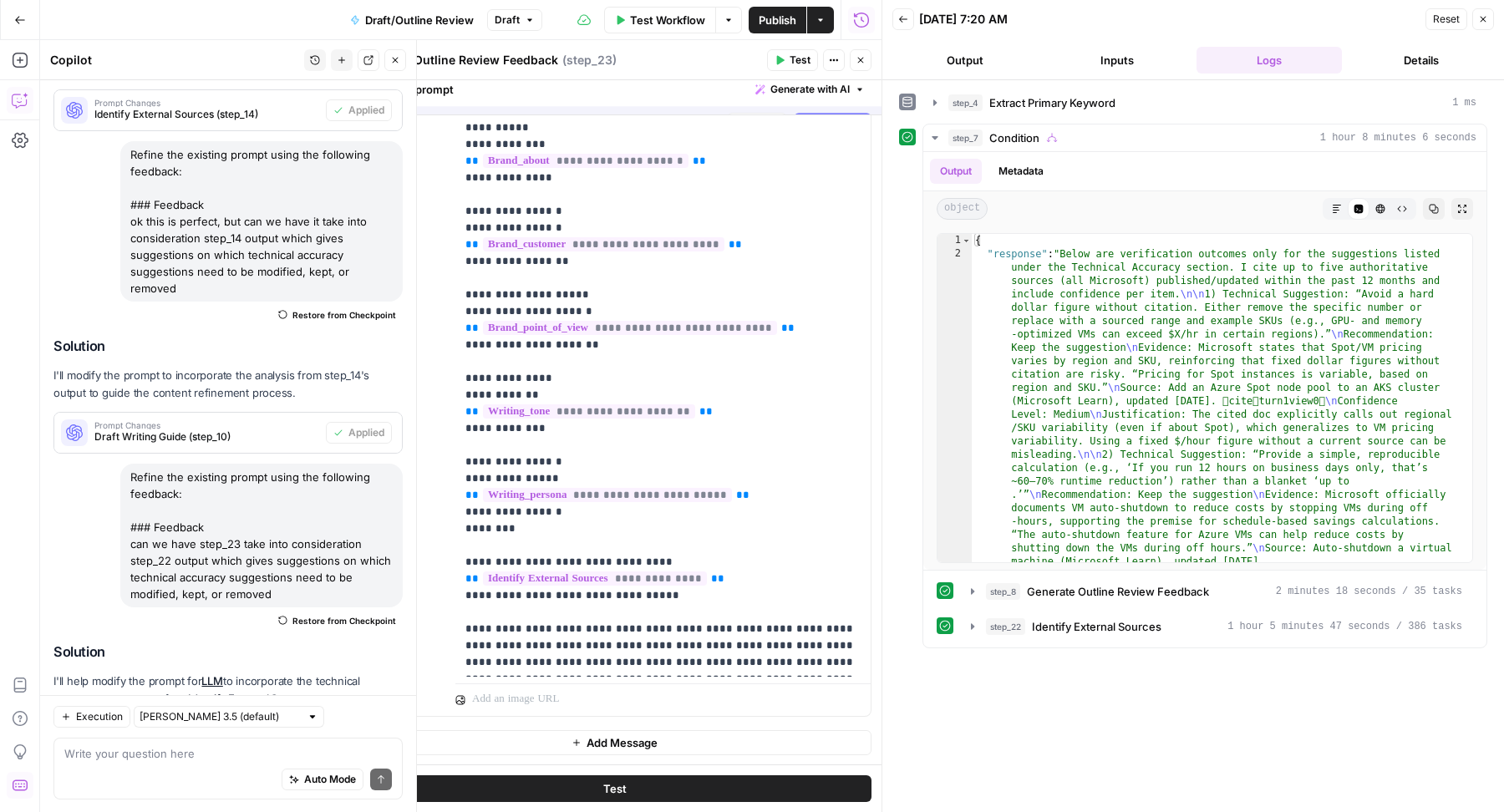
scroll to position [0, 0]
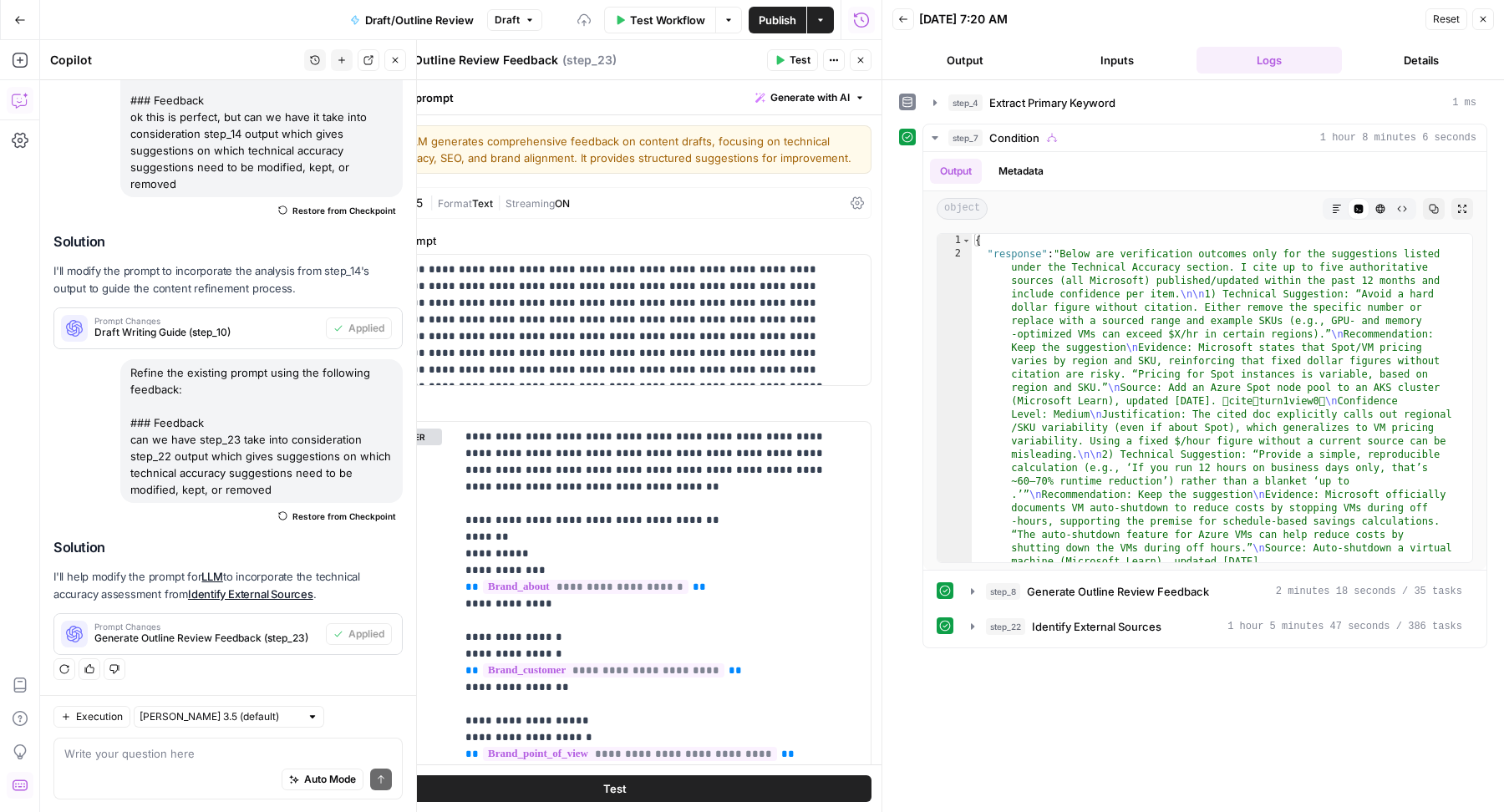
click at [854, 63] on button "Close" at bounding box center [861, 60] width 22 height 22
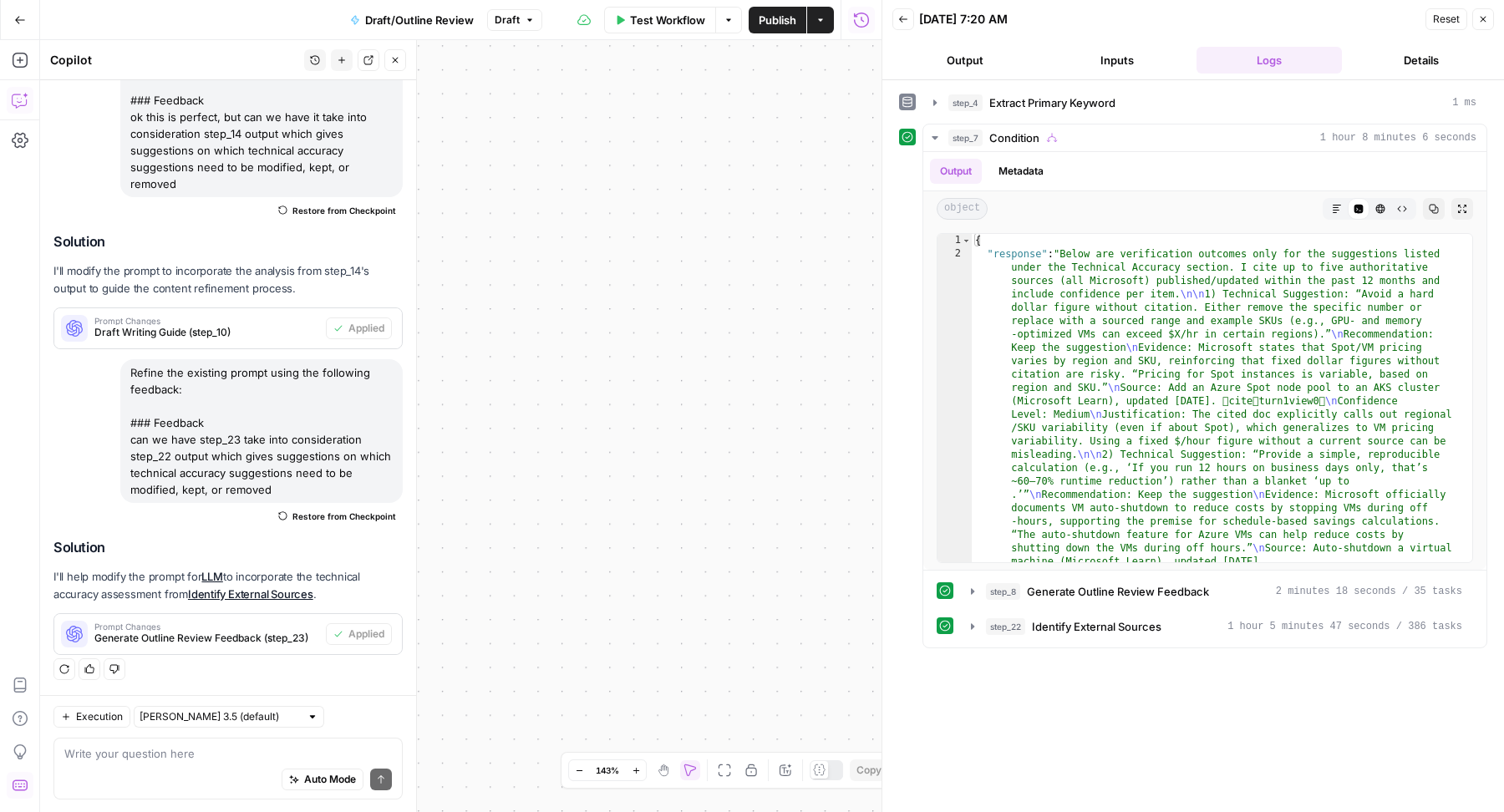
click at [769, 20] on span "Publish" at bounding box center [778, 19] width 38 height 17
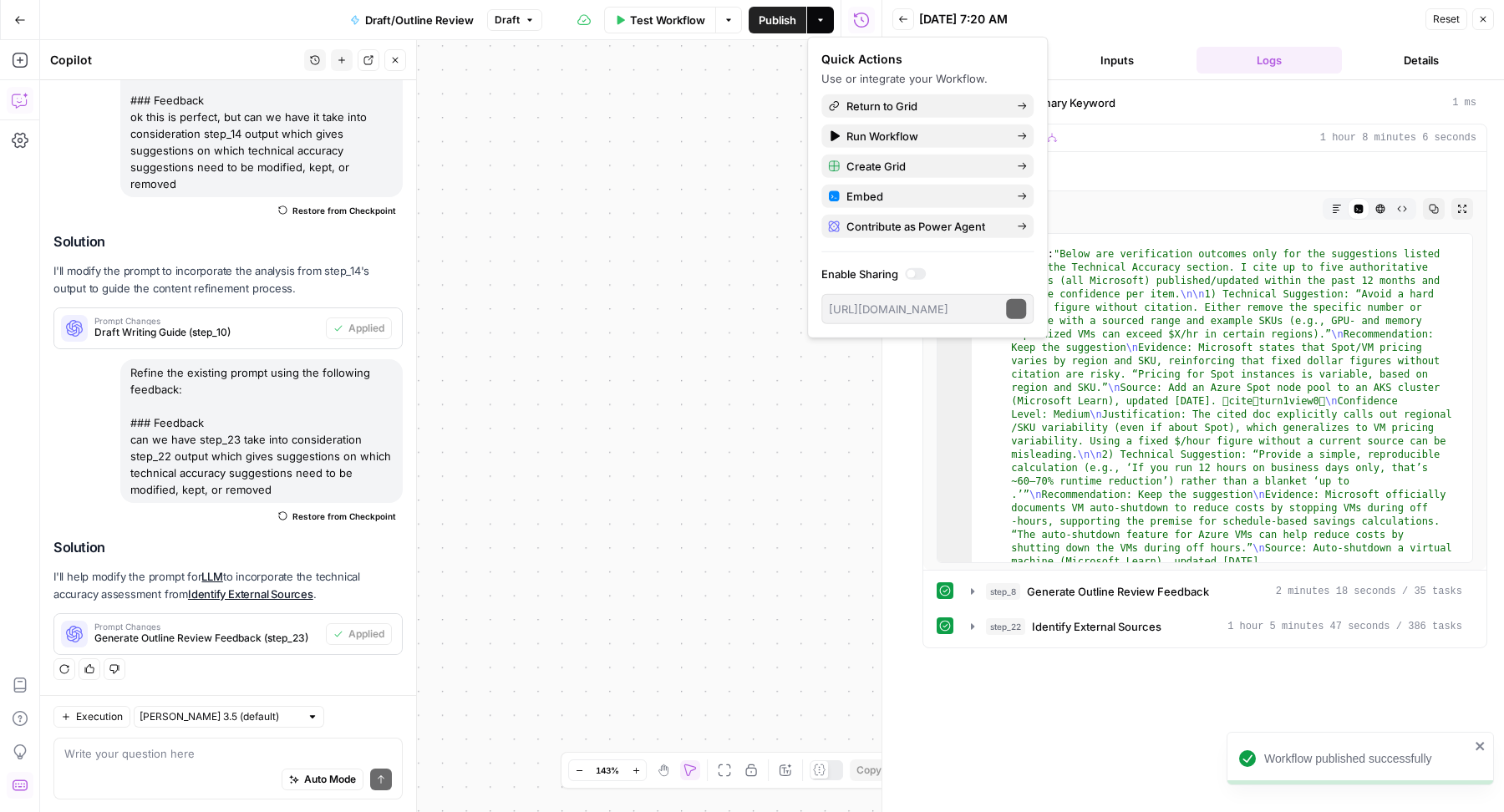
click at [400, 60] on span "Close" at bounding box center [400, 60] width 1 height 1
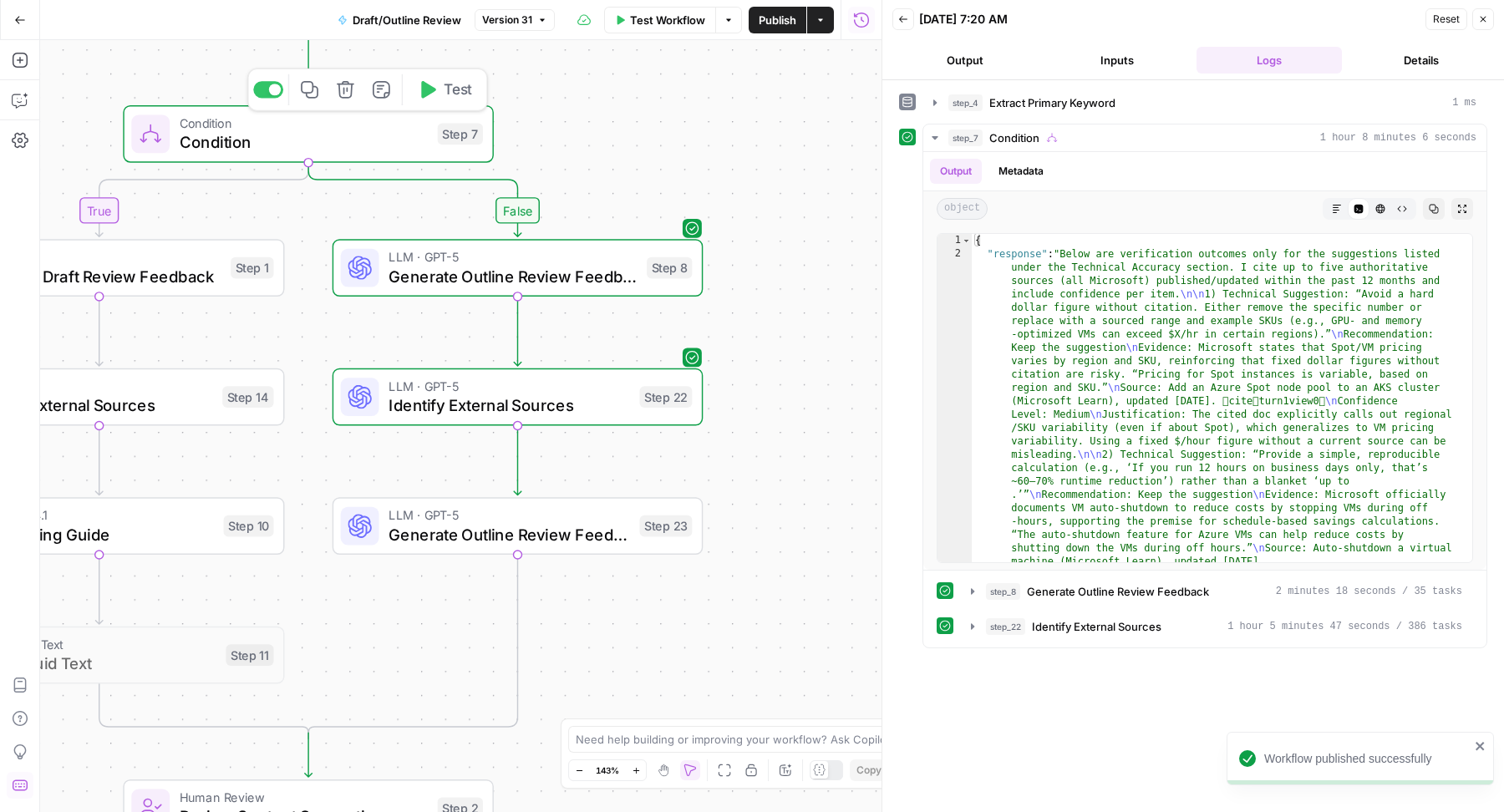
click at [443, 86] on button "Test" at bounding box center [445, 89] width 74 height 31
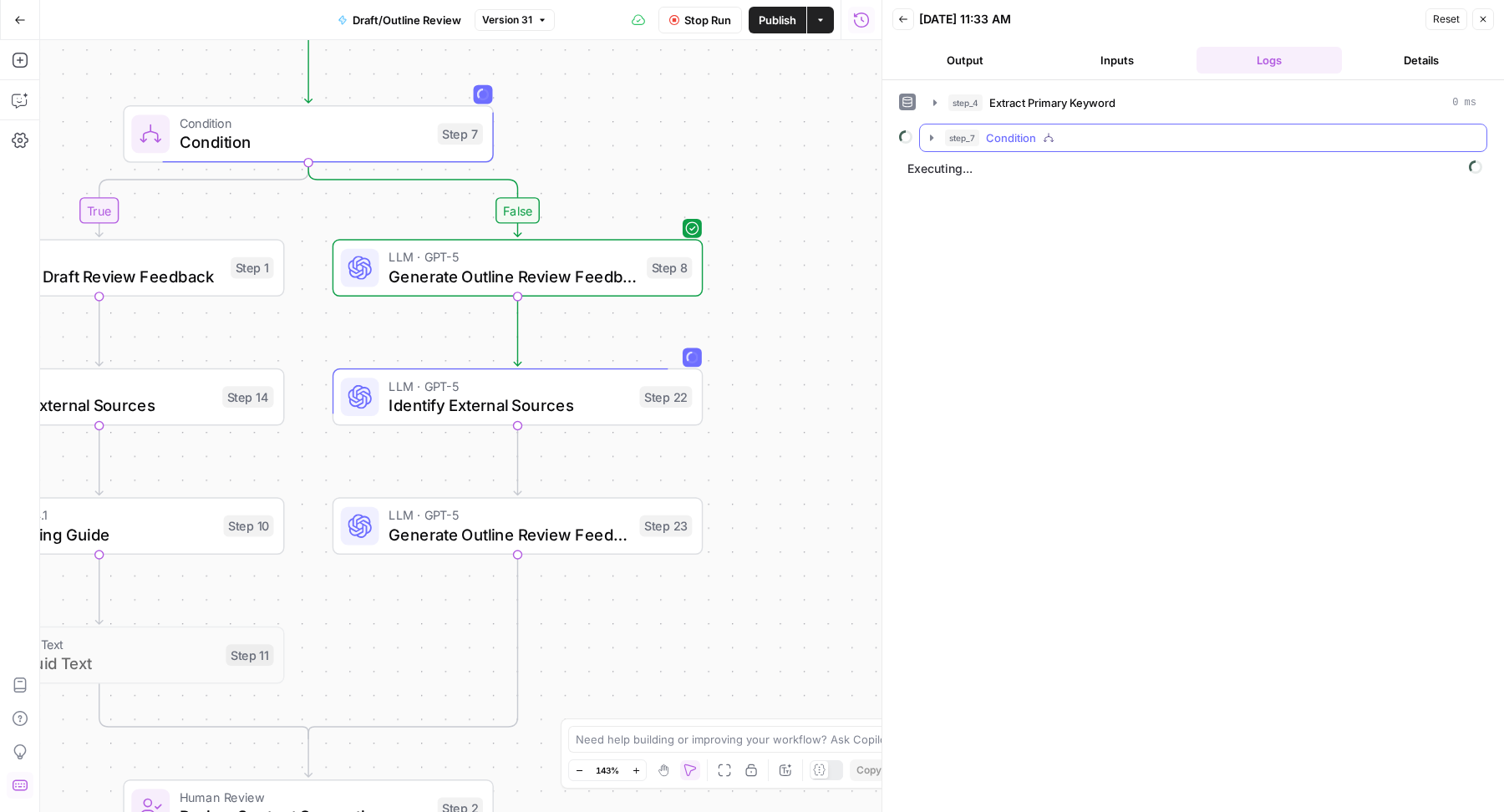
click at [1003, 124] on button "step_7 Condition" at bounding box center [1203, 138] width 567 height 26
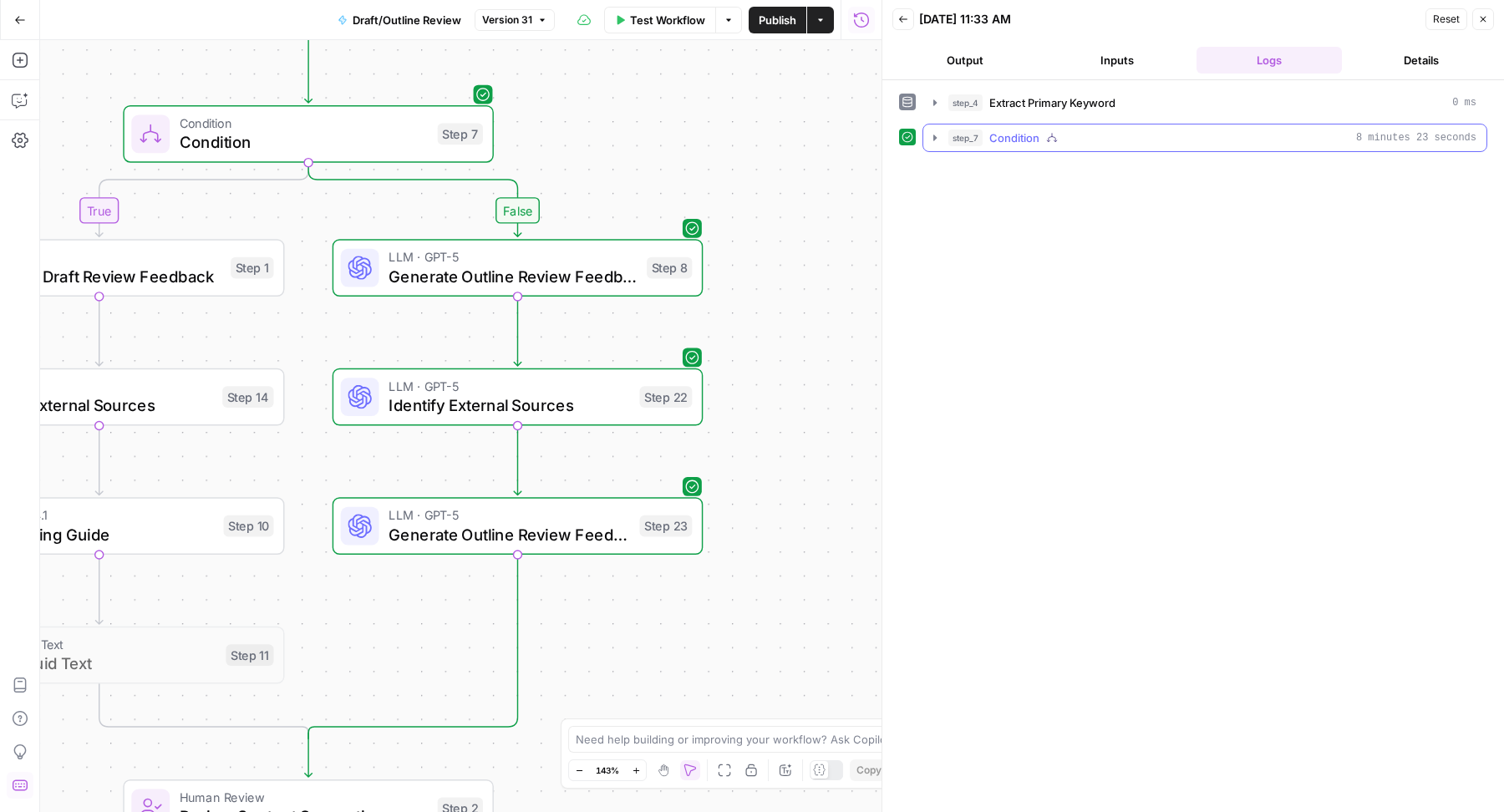
click at [1014, 124] on button "step_7 Condition 8 minutes 23 seconds" at bounding box center [1205, 138] width 563 height 26
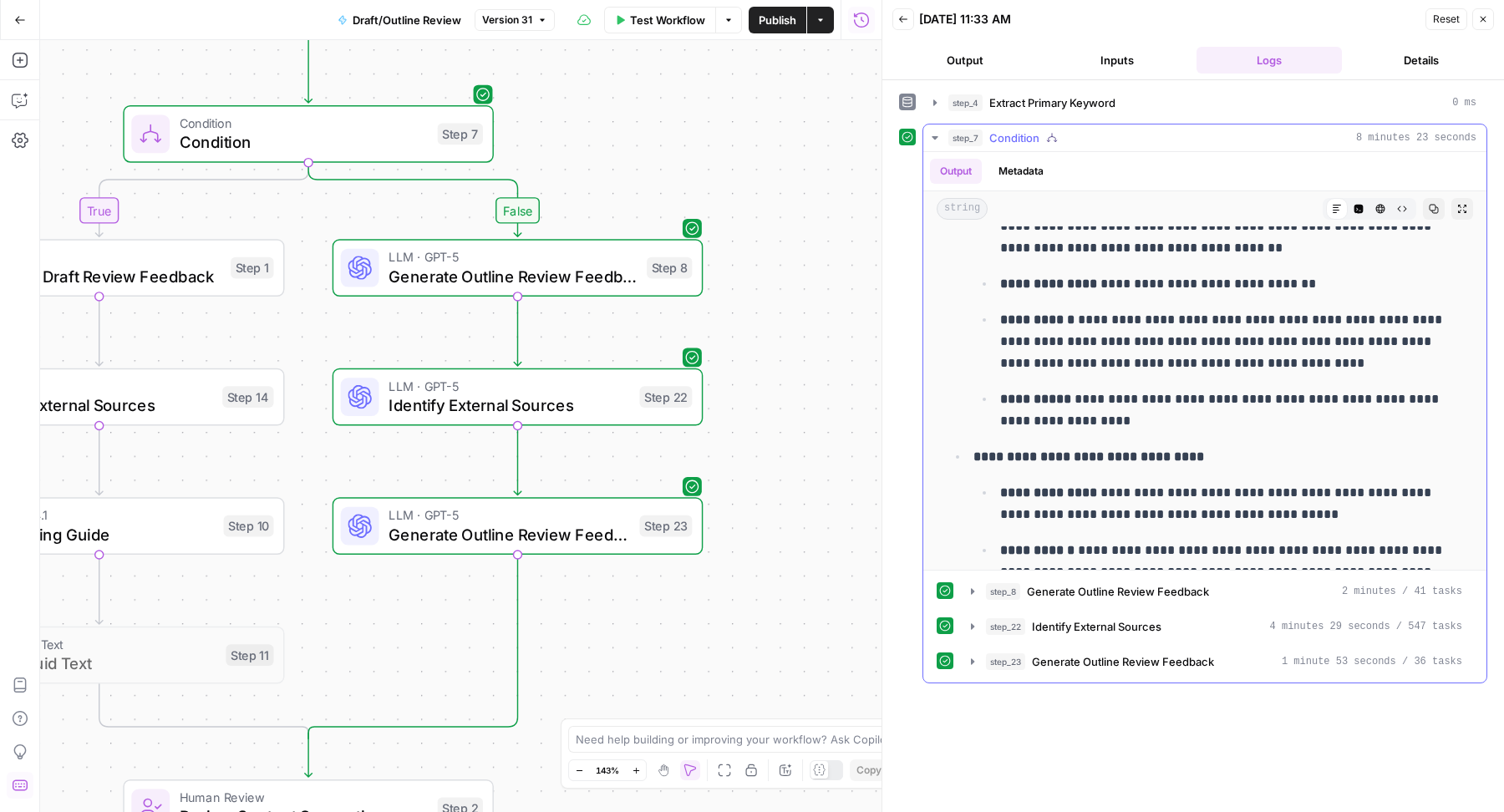
scroll to position [2214, 0]
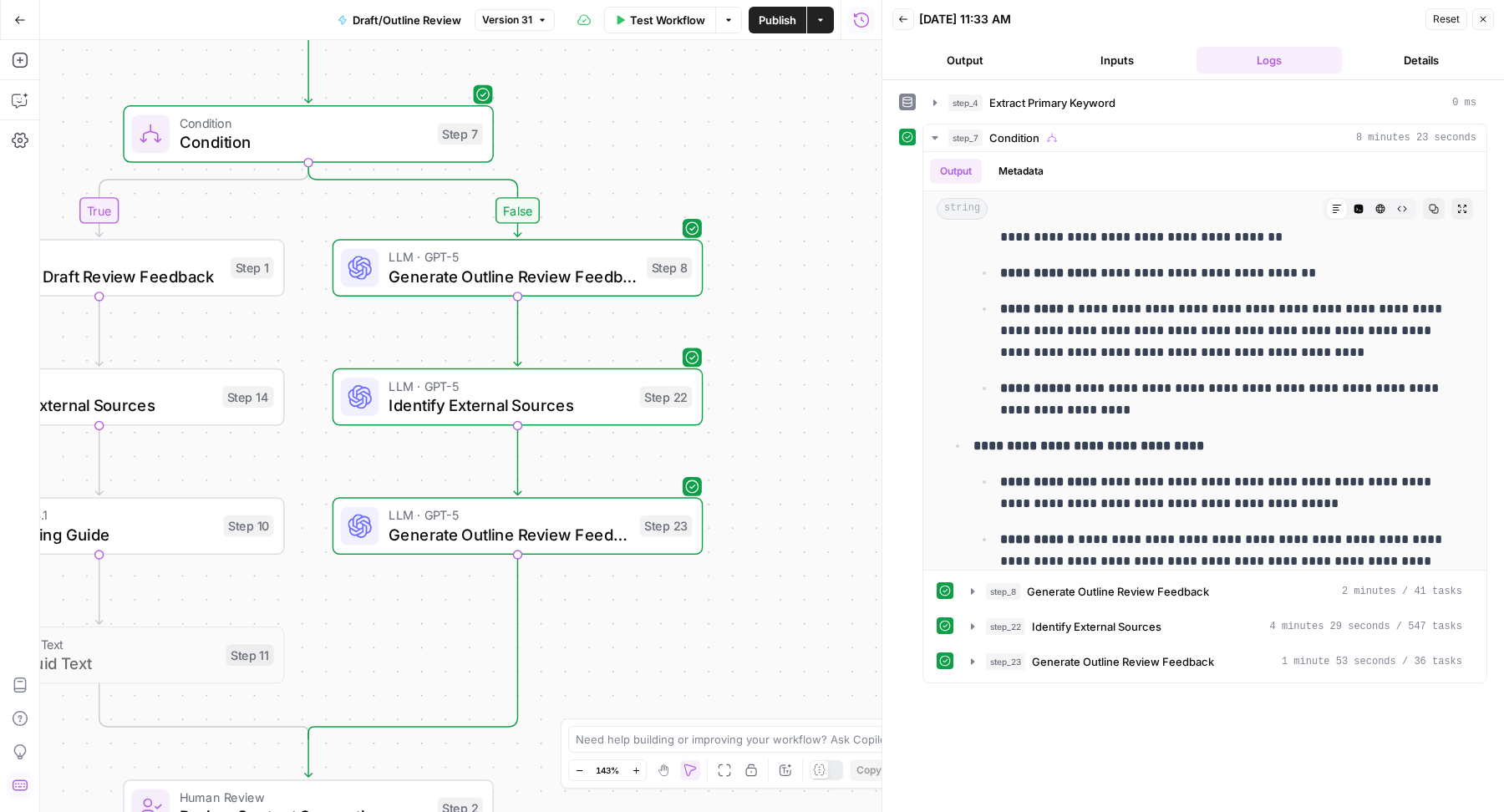
click at [770, 17] on span "Publish" at bounding box center [778, 19] width 38 height 17
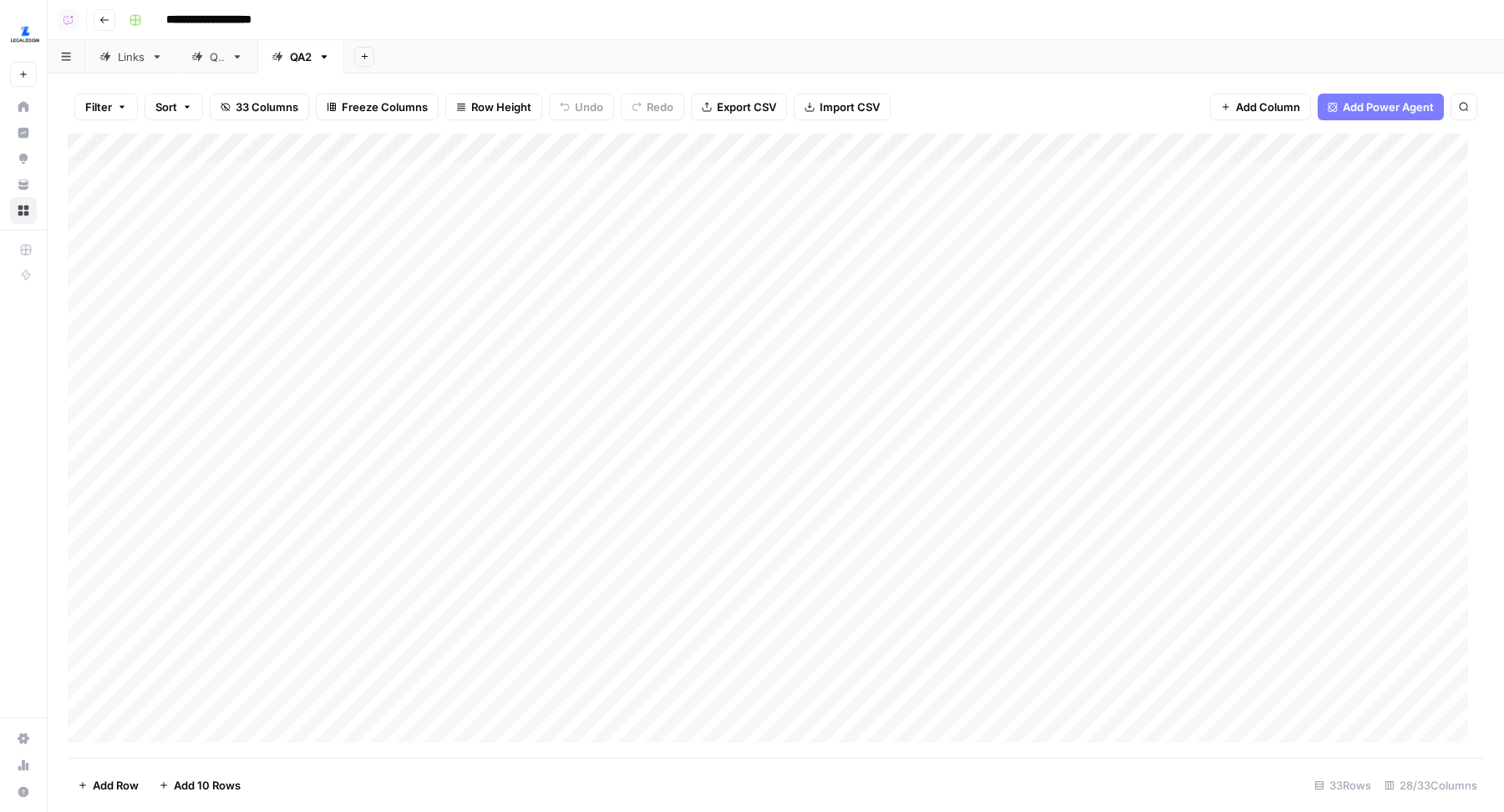
click at [769, 145] on div "Add Column" at bounding box center [776, 446] width 1417 height 625
click at [948, 145] on div "Add Column" at bounding box center [776, 446] width 1417 height 625
click at [776, 27] on div "**********" at bounding box center [804, 20] width 1365 height 26
click at [906, 148] on div "Add Column" at bounding box center [776, 446] width 1417 height 625
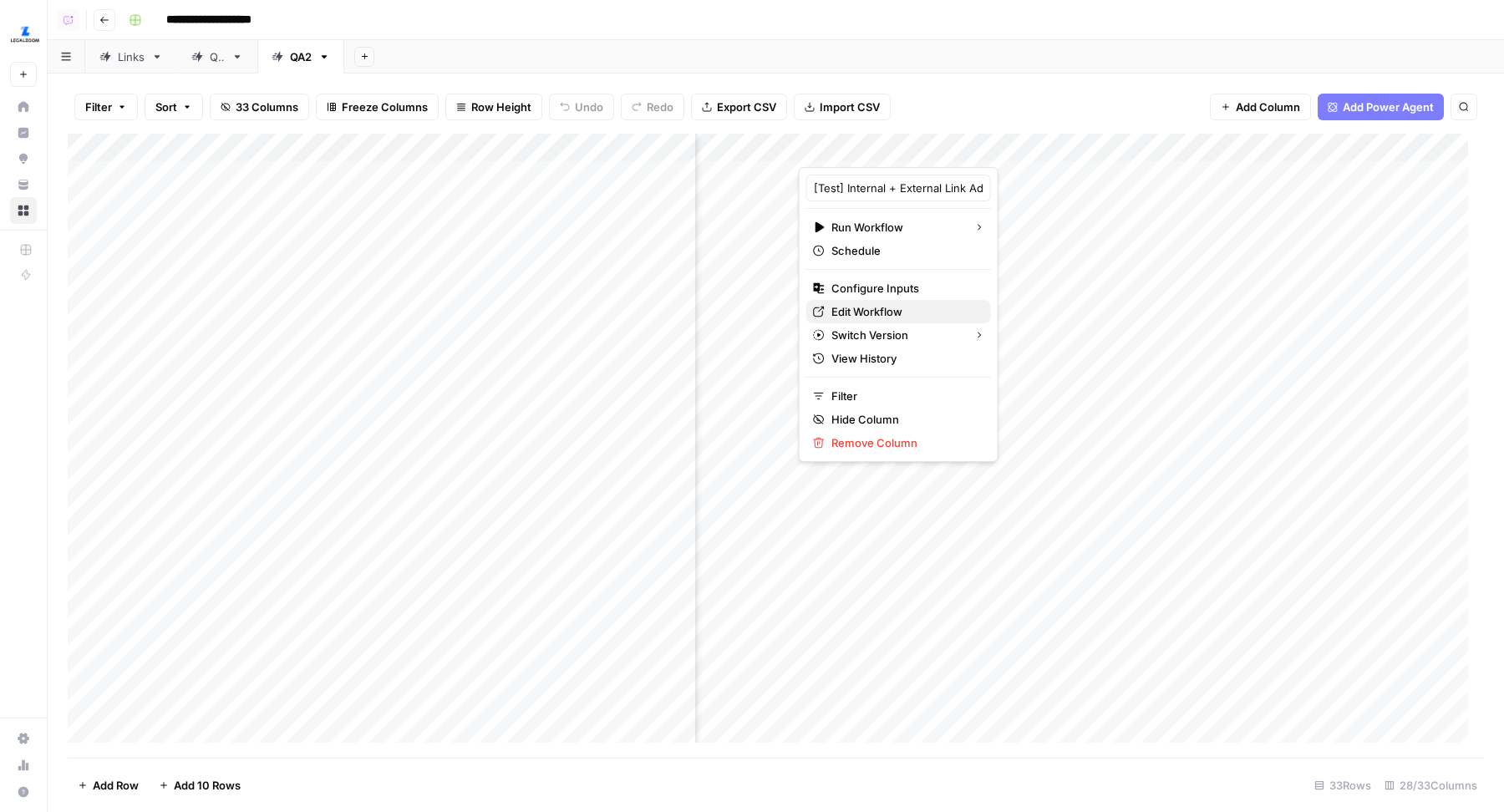
click at [869, 304] on span "Edit Workflow" at bounding box center [905, 312] width 147 height 17
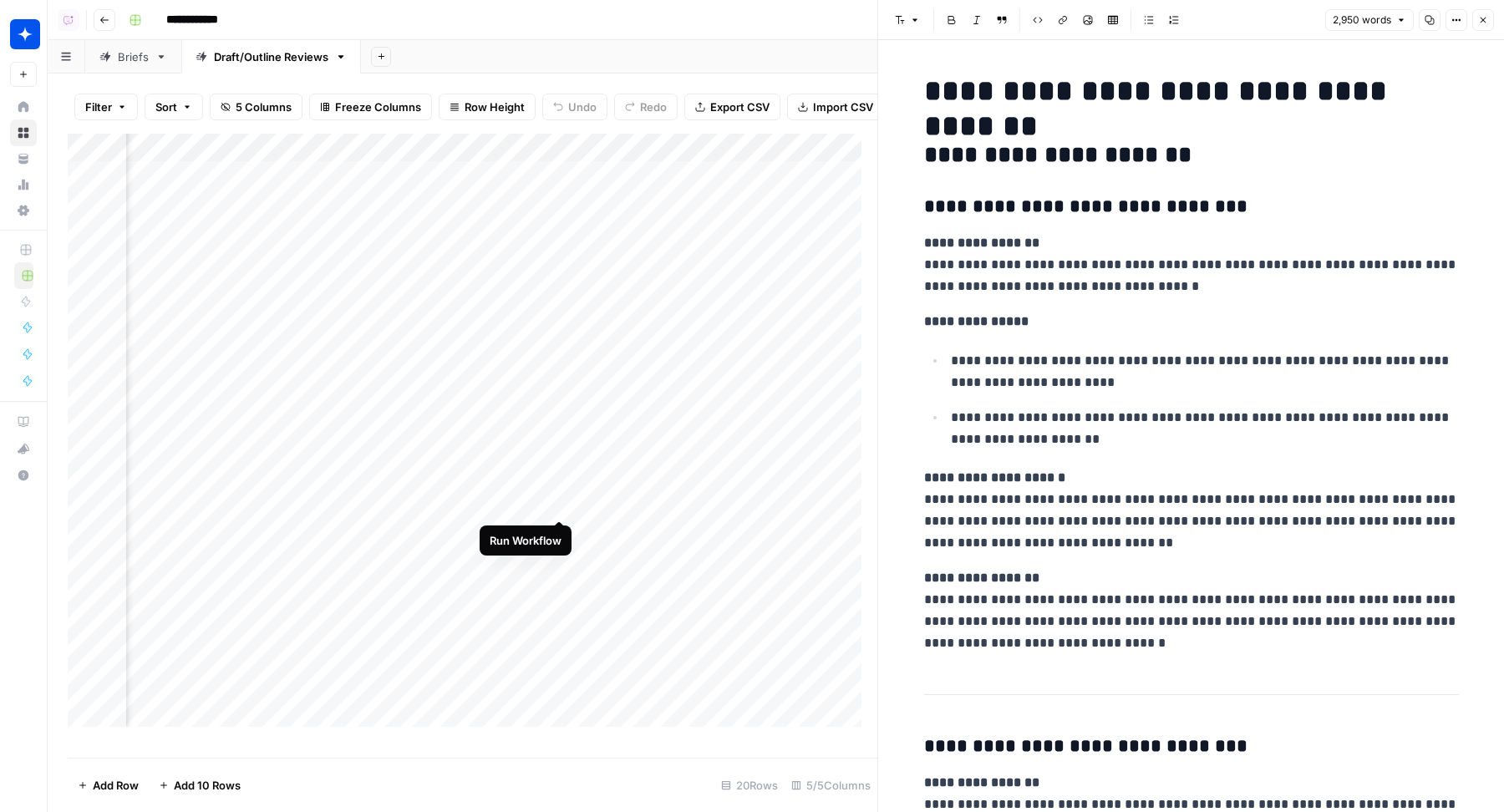
scroll to position [0, 89]
click at [560, 501] on div "Add Column" at bounding box center [472, 438] width 809 height 609
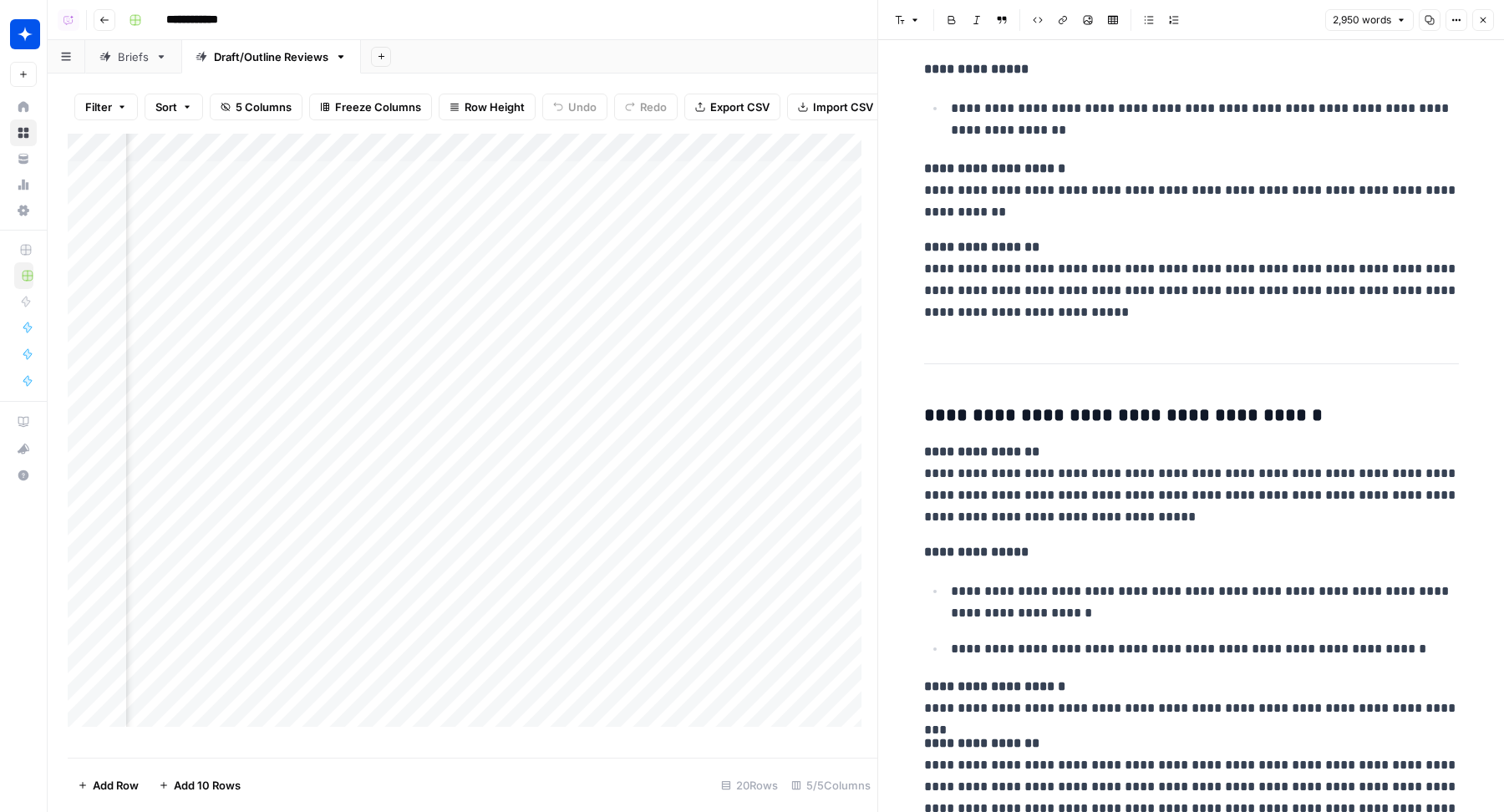
scroll to position [14221, 0]
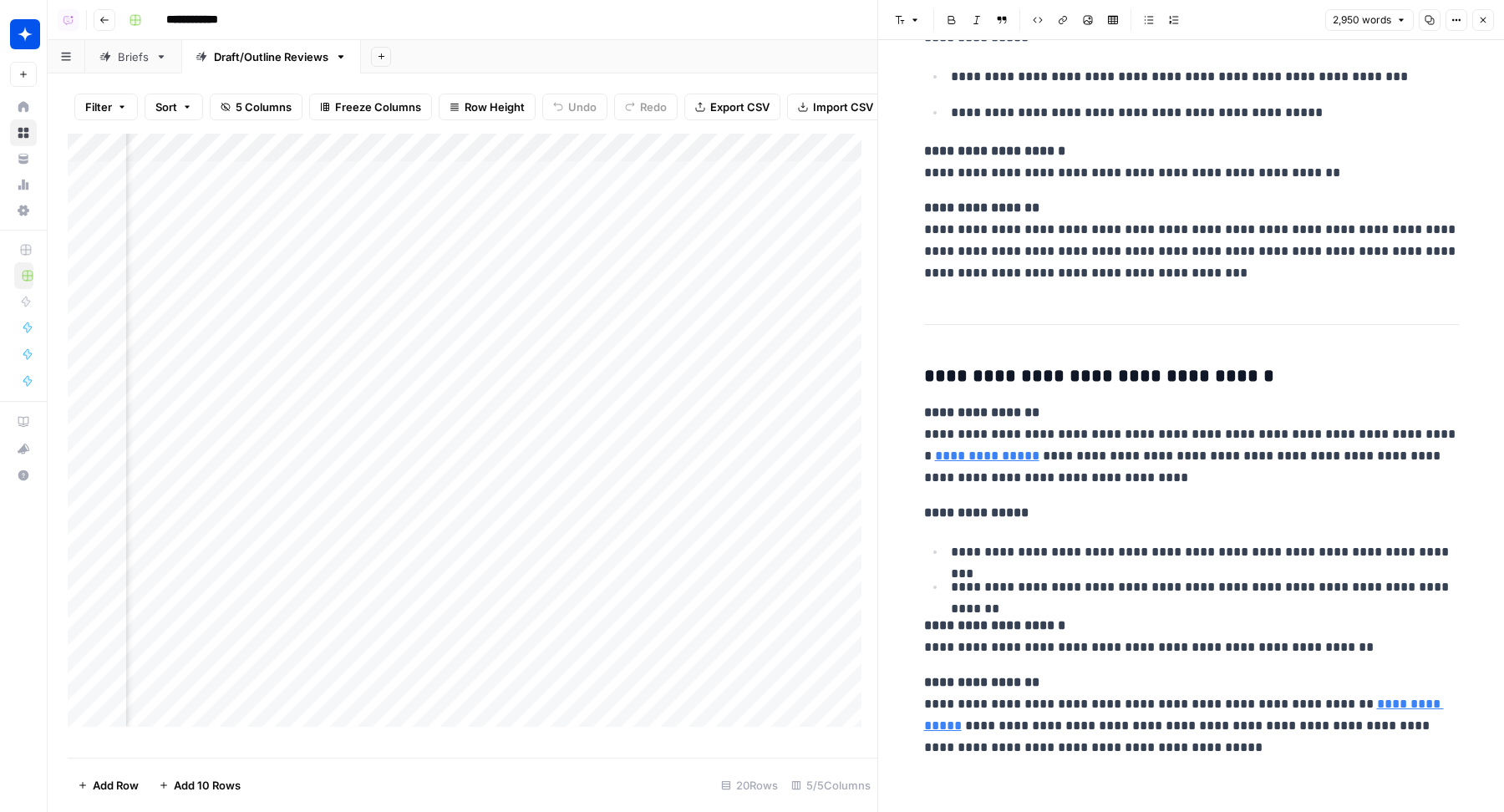
click at [710, 26] on div "**********" at bounding box center [804, 20] width 1365 height 26
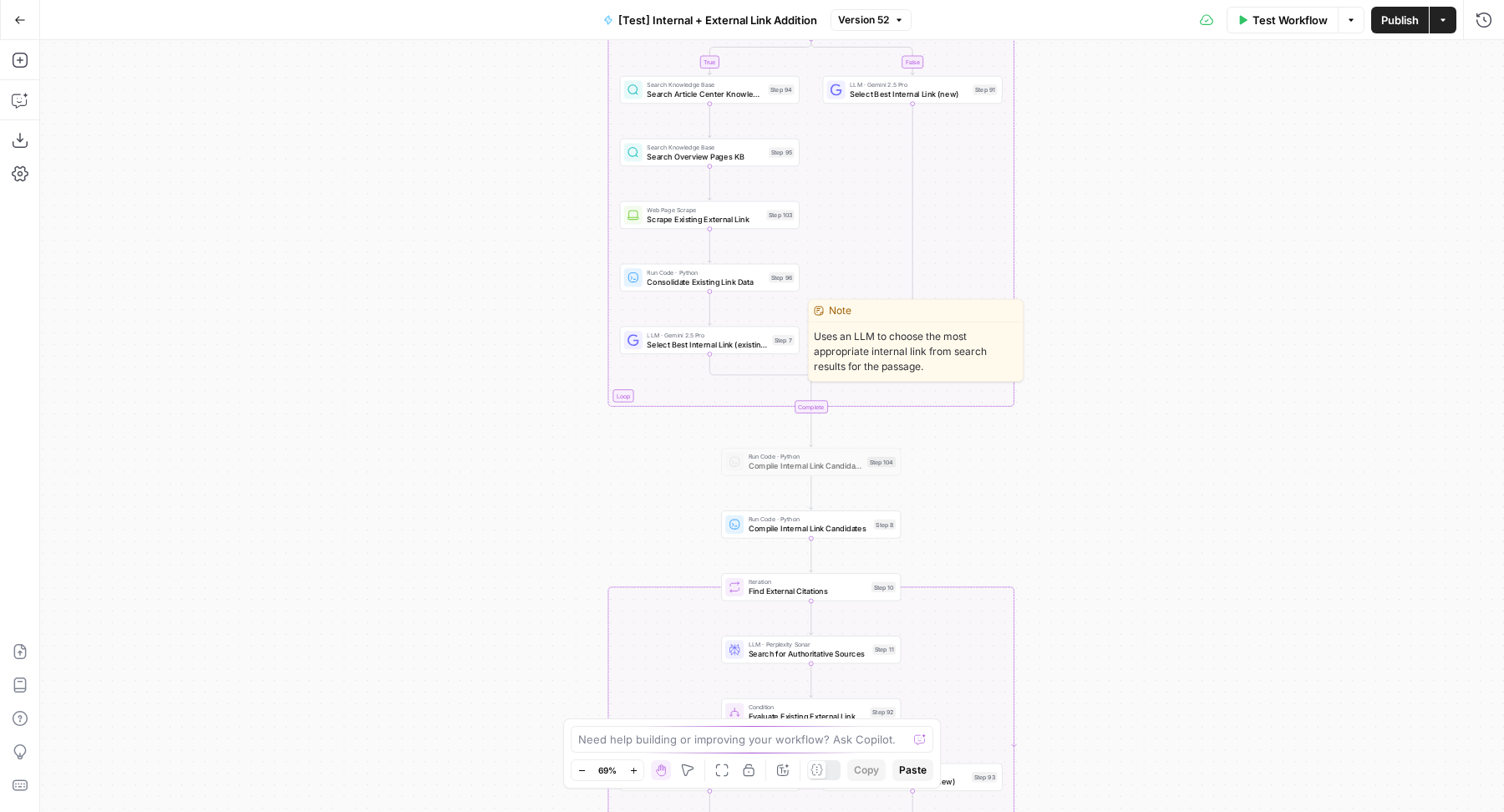
click at [643, 335] on div "LLM · Gemini 2.5 Pro Select Best Internal Link (existing) Step 7 Copy step Dele…" at bounding box center [709, 340] width 170 height 20
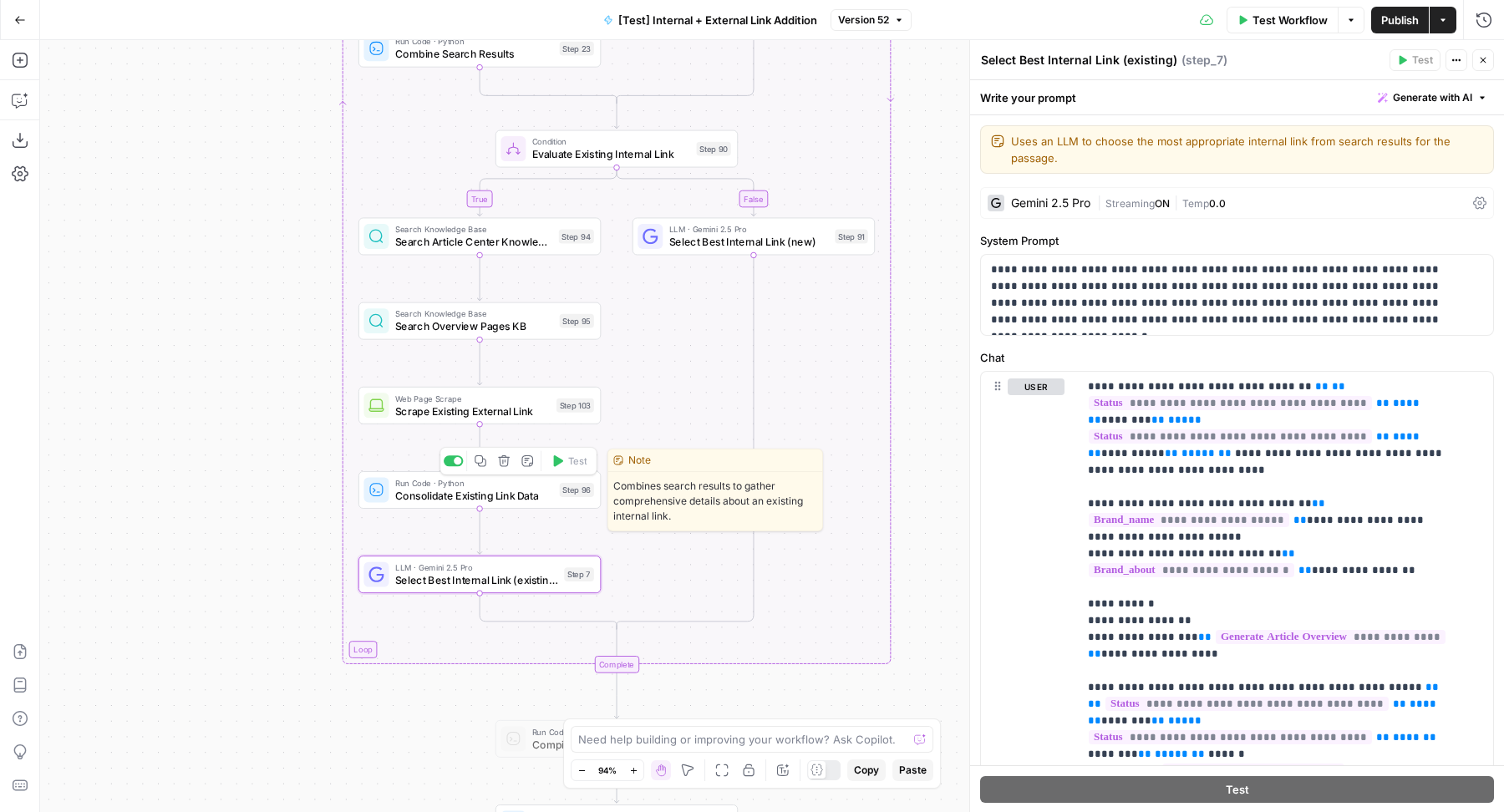
click at [417, 489] on span "Consolidate Existing Link Data" at bounding box center [474, 496] width 158 height 16
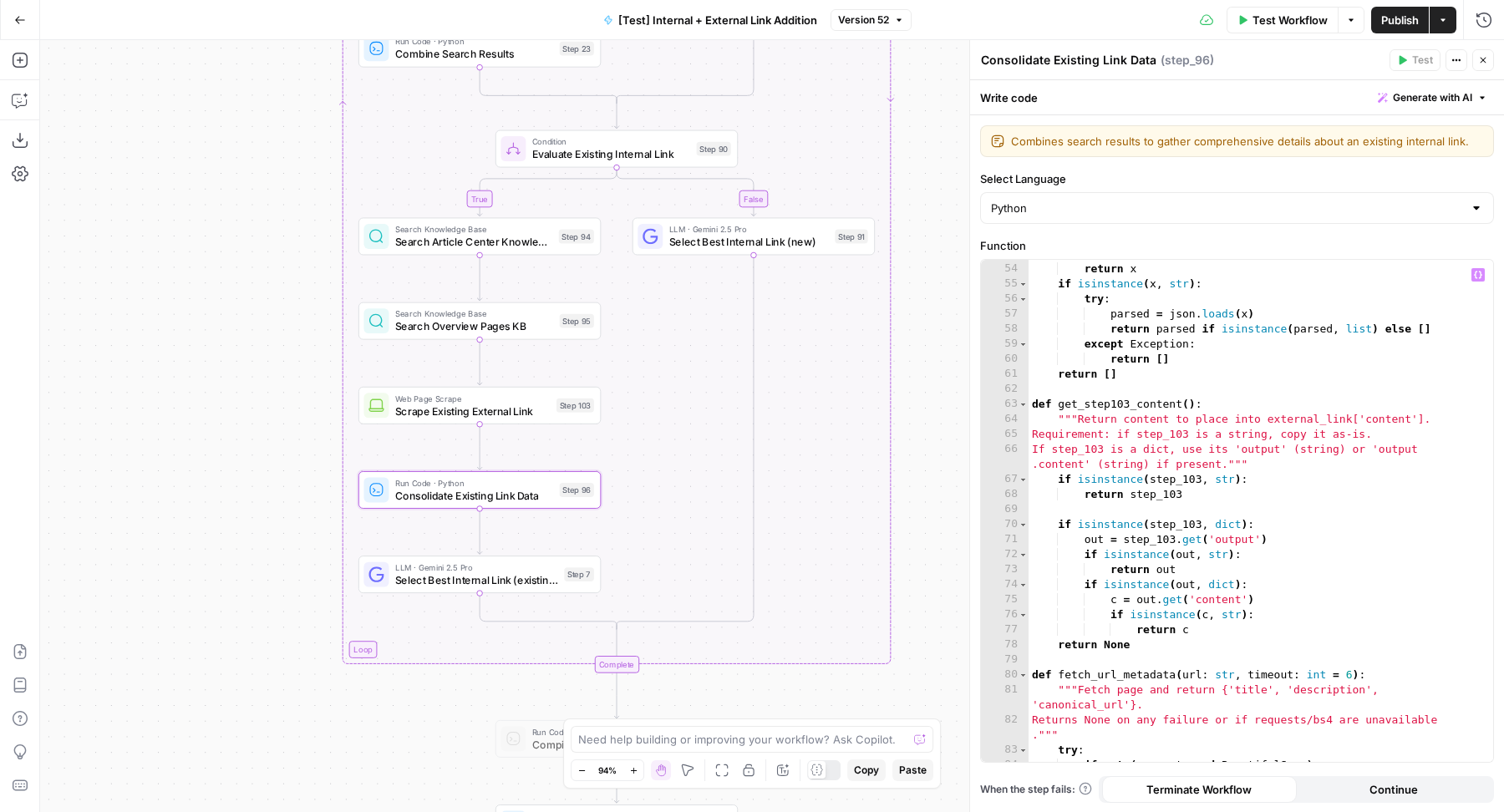
scroll to position [1097, 0]
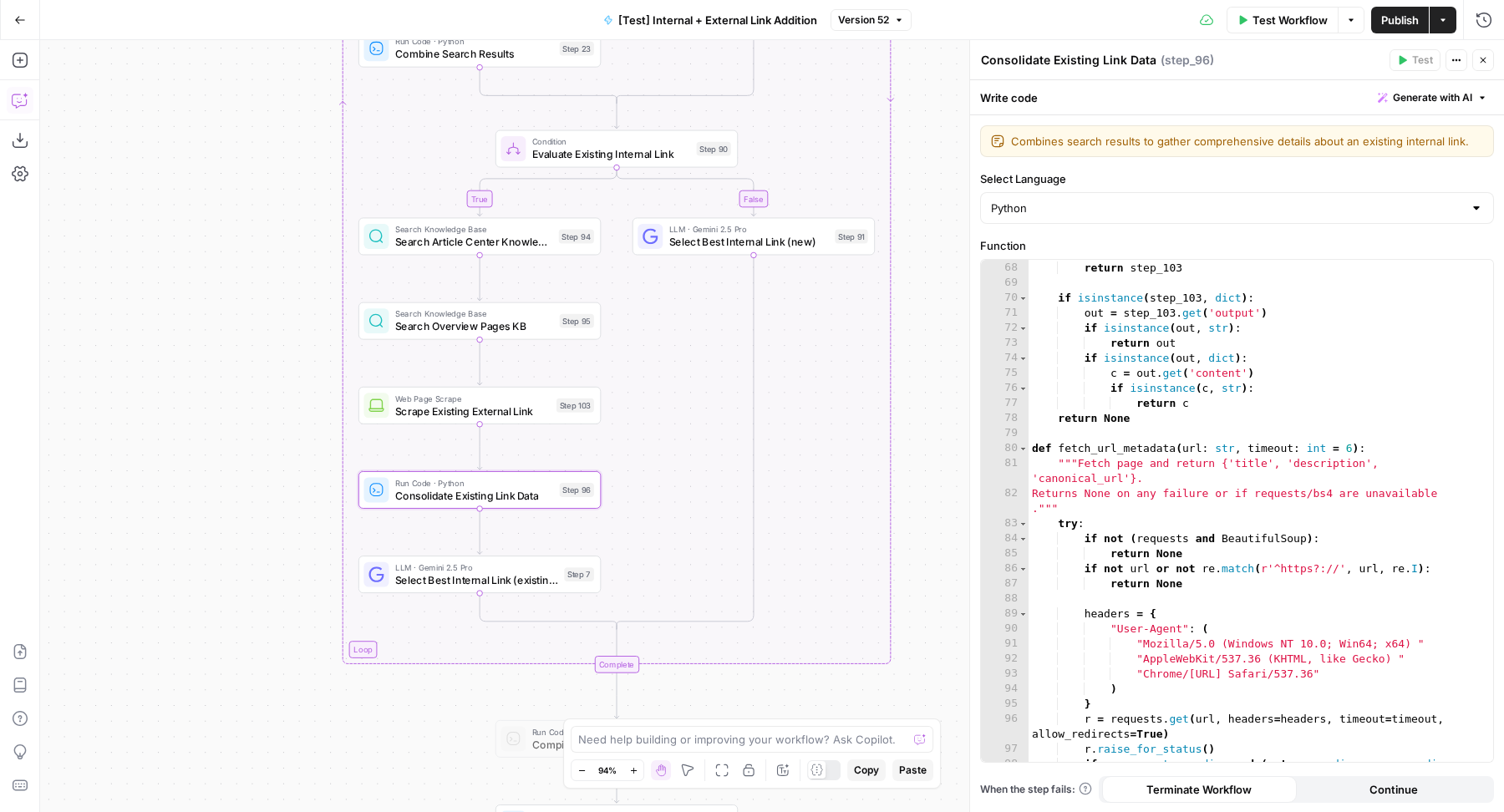
click at [23, 90] on button "Copilot" at bounding box center [20, 100] width 26 height 26
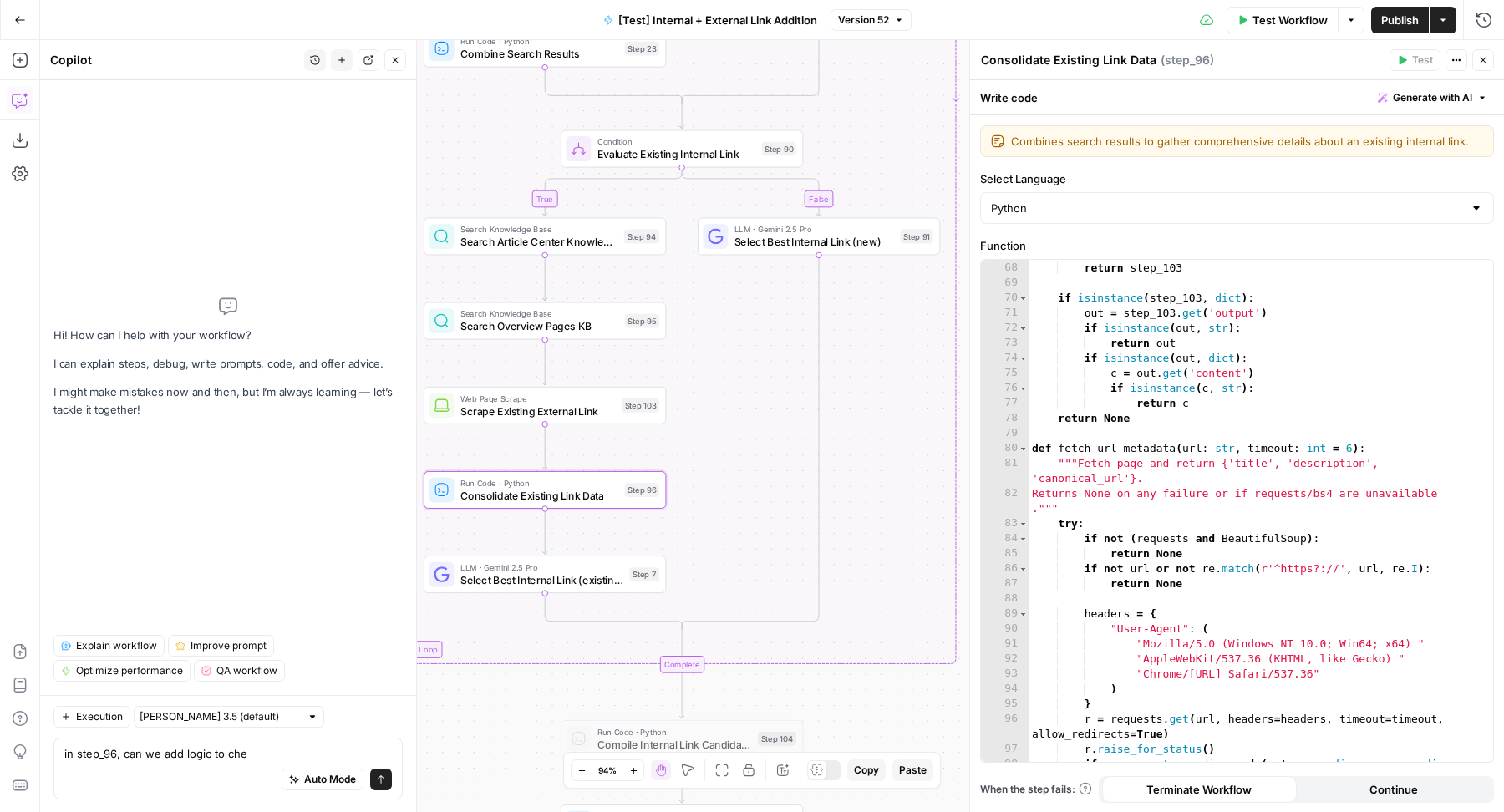
type textarea "in step_96, can we add logic to chec"
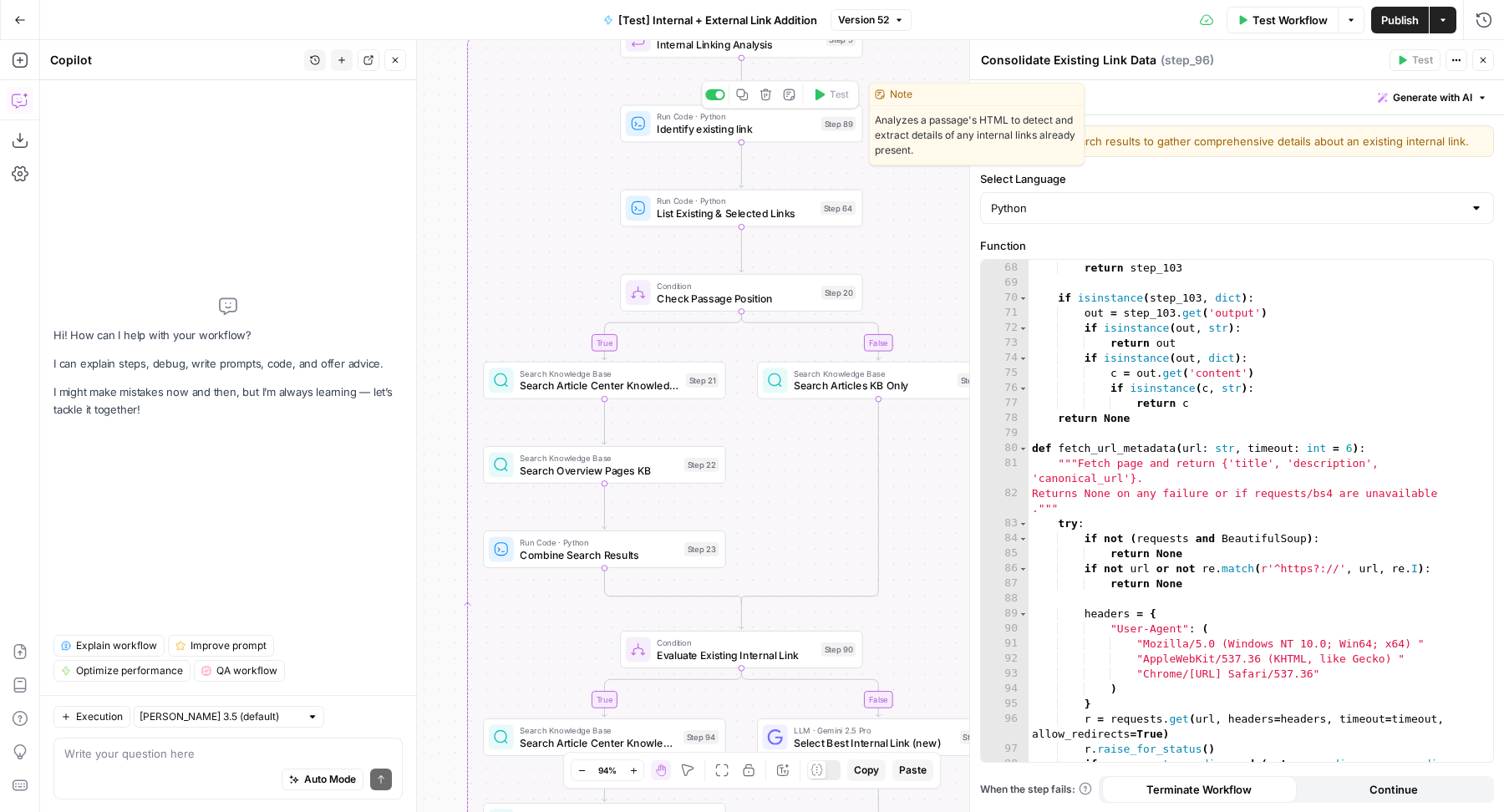
click at [660, 121] on span "Identify existing link" at bounding box center [735, 129] width 158 height 16
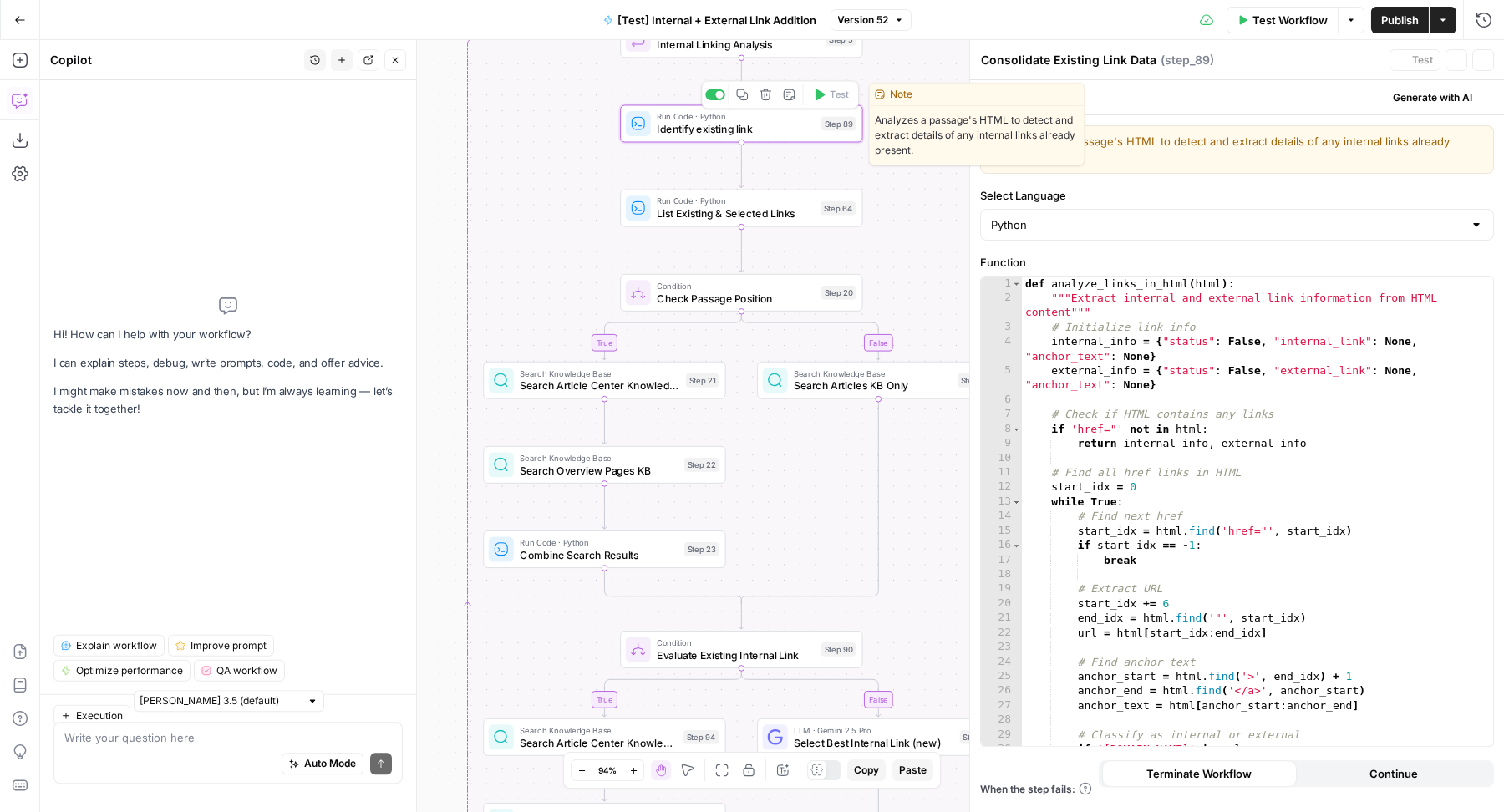
type textarea "Identify existing link"
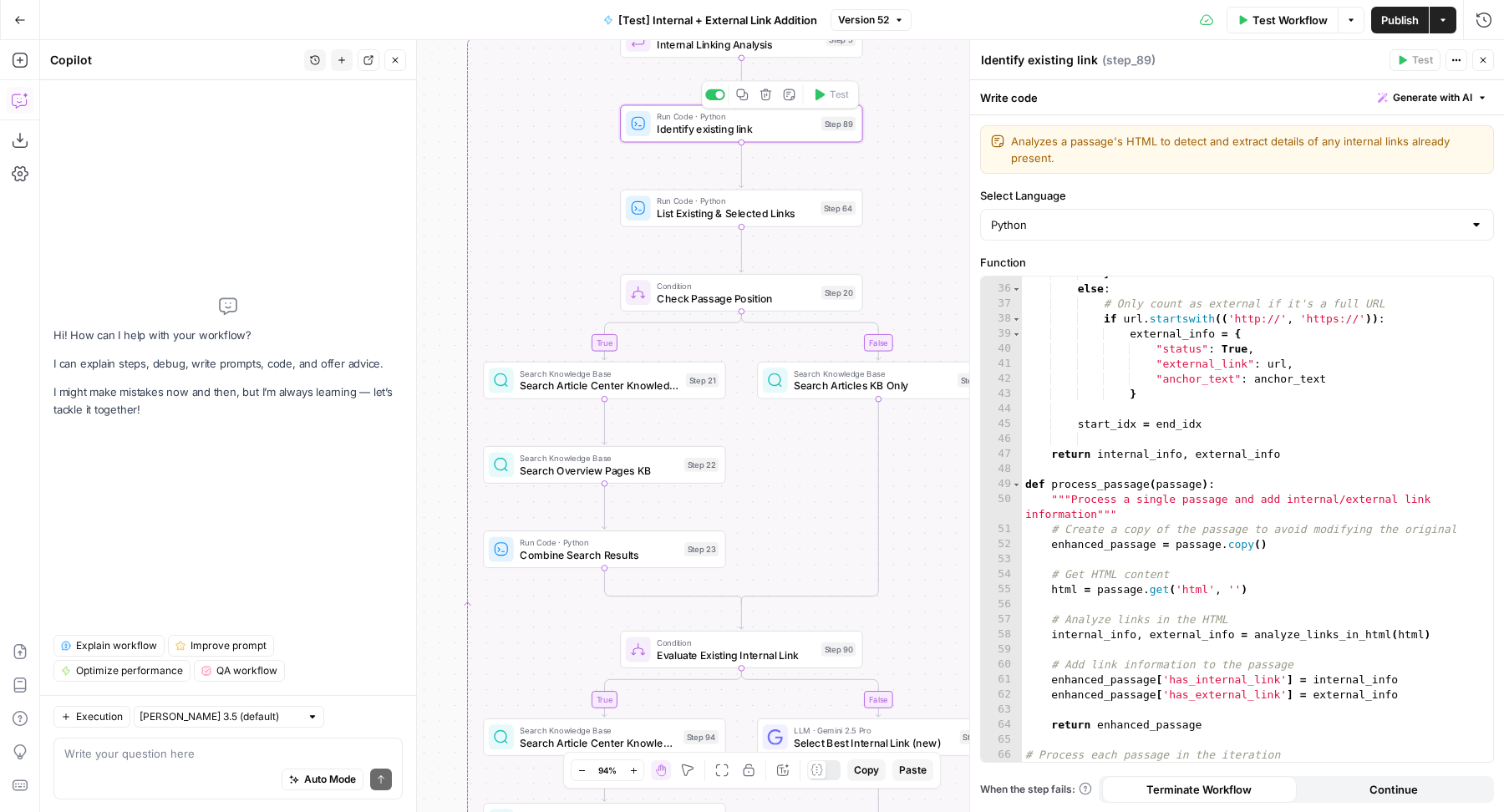
scroll to position [1001, 0]
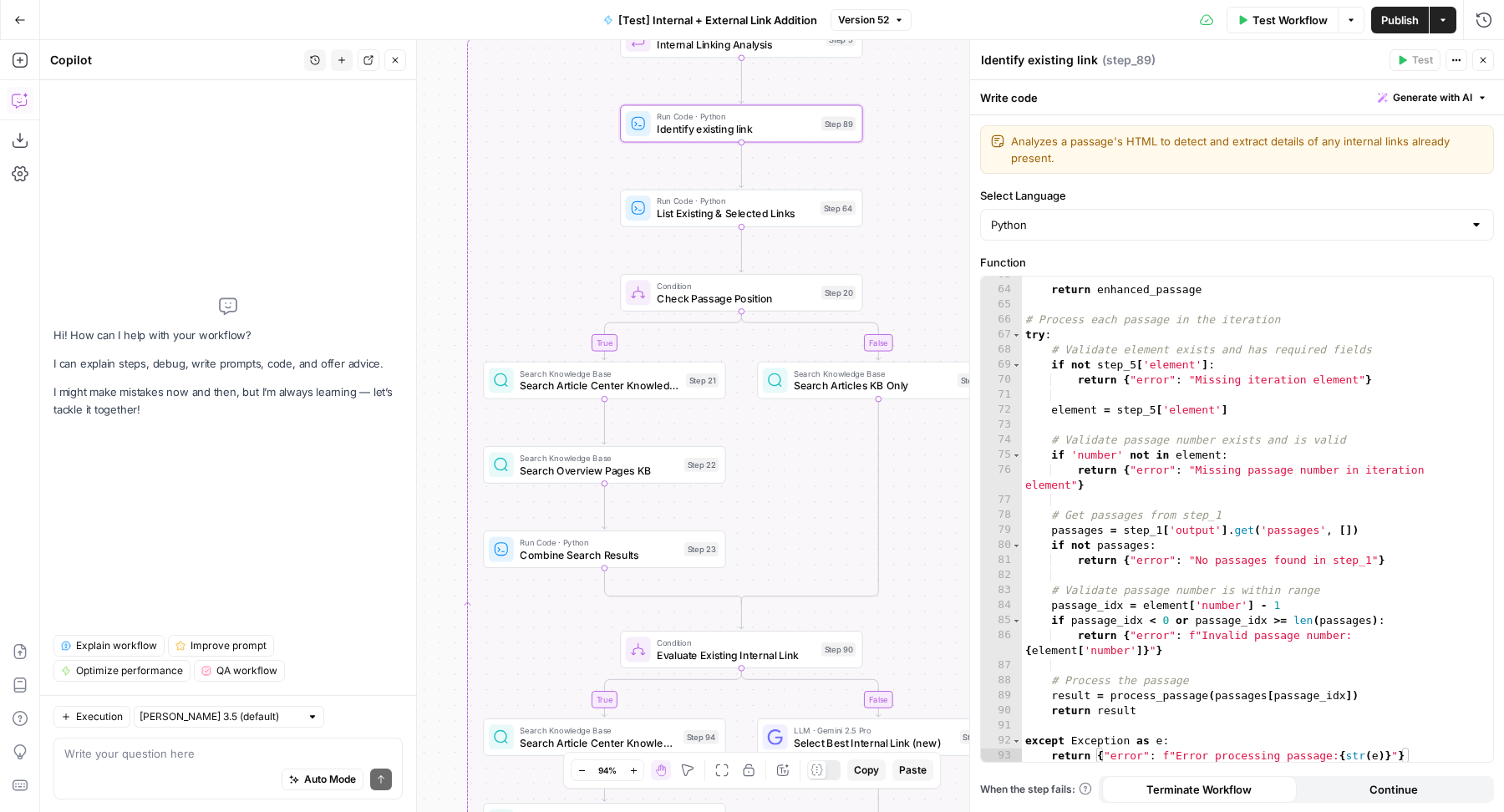
click at [121, 771] on div "Auto Mode Send" at bounding box center [228, 780] width 327 height 37
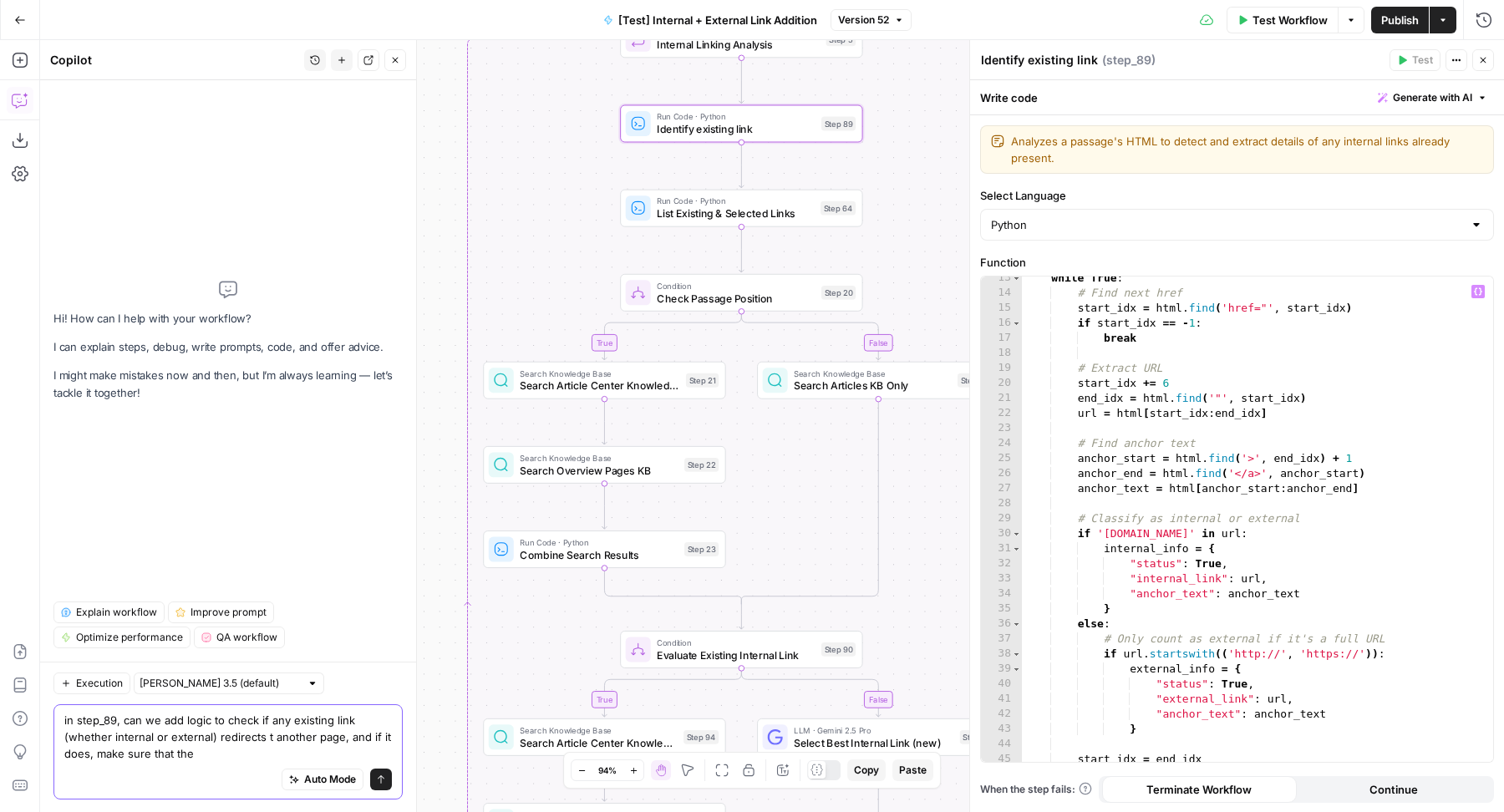
scroll to position [310, 0]
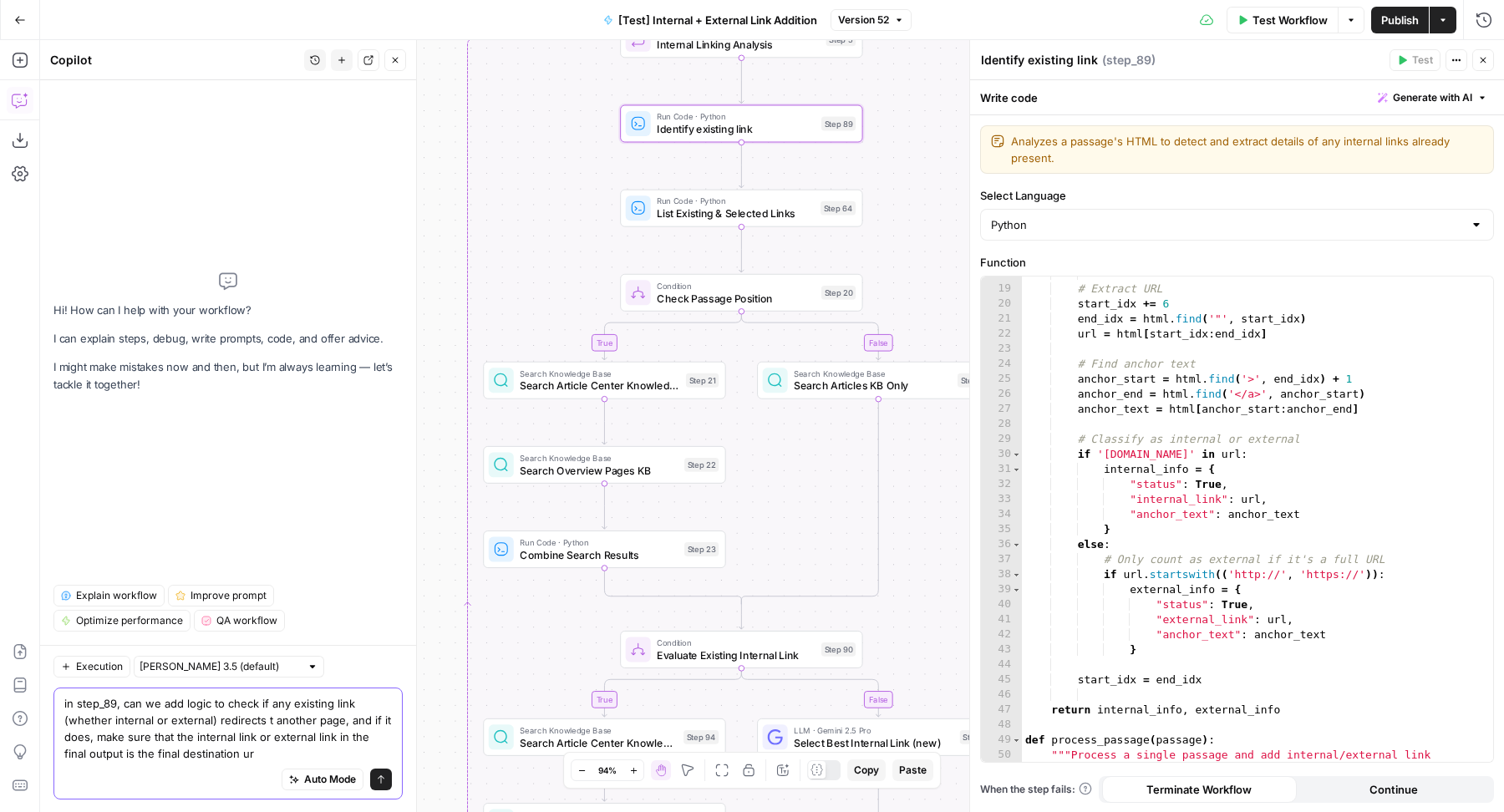
type textarea "in step_89, can we add logic to check if any existing link (whether internal or…"
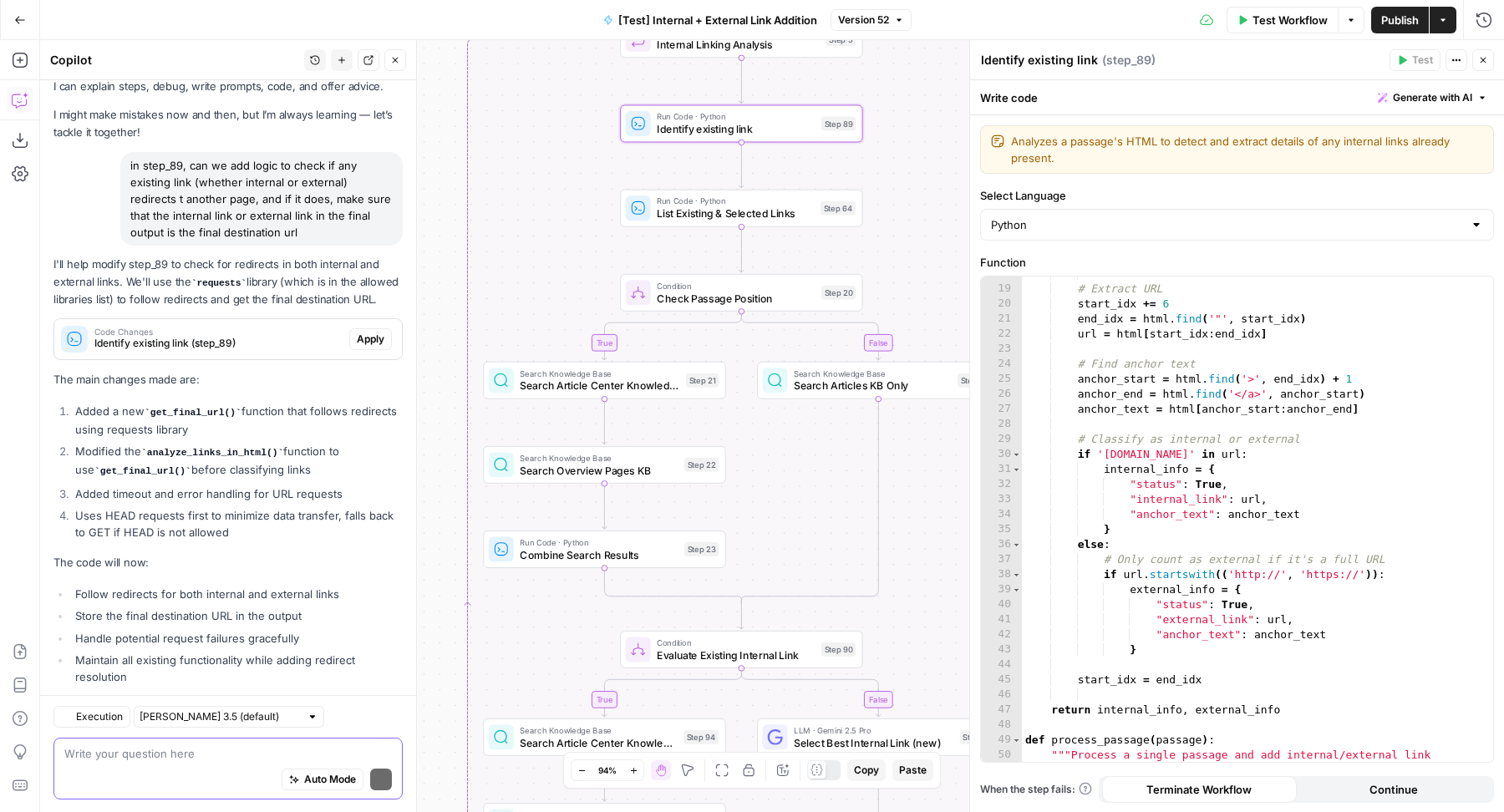
scroll to position [92, 0]
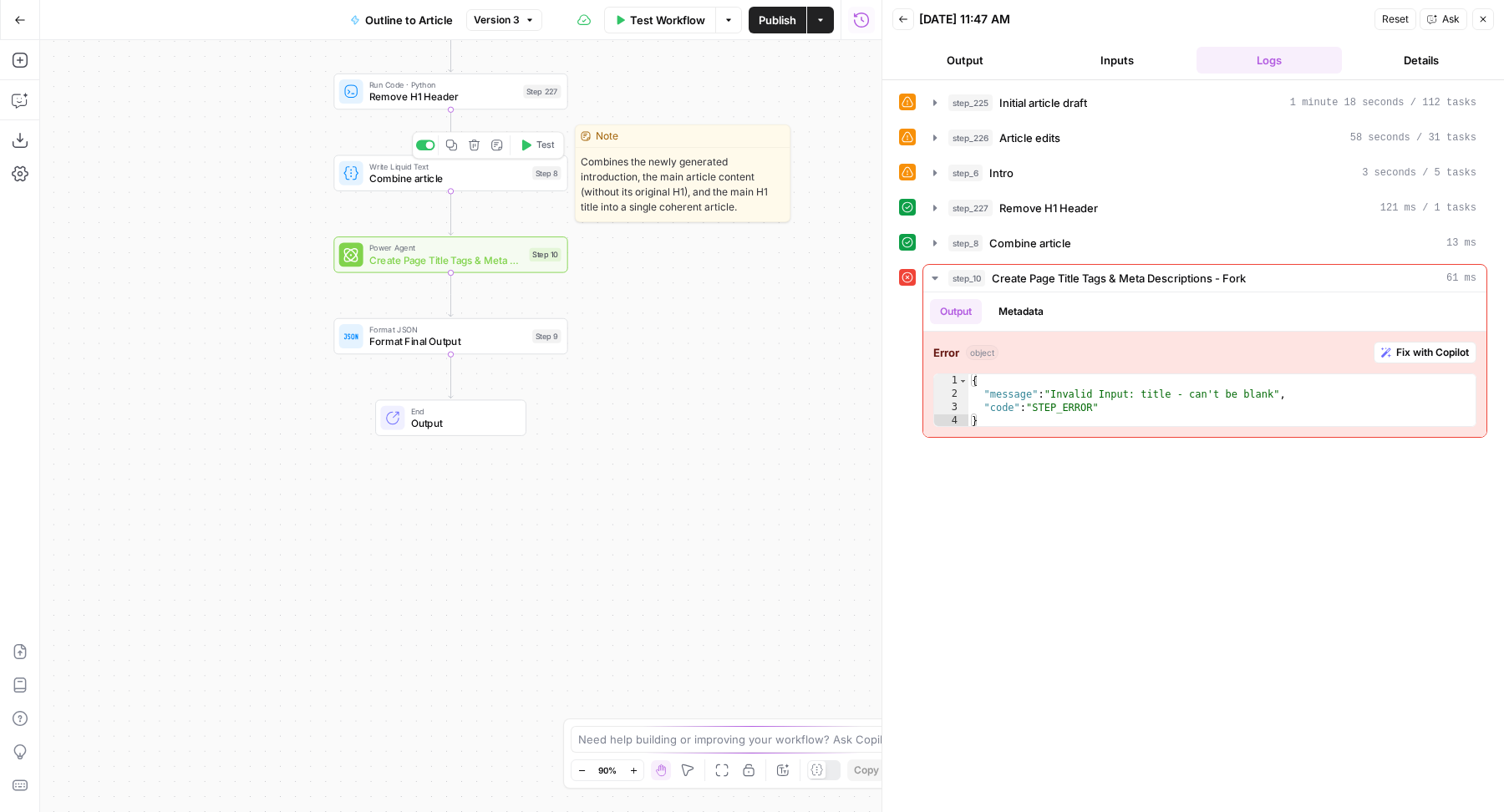
click at [447, 186] on div "Write Liquid Text Combine article Step 8 Copy step Delete step Edit Note Test" at bounding box center [450, 173] width 234 height 36
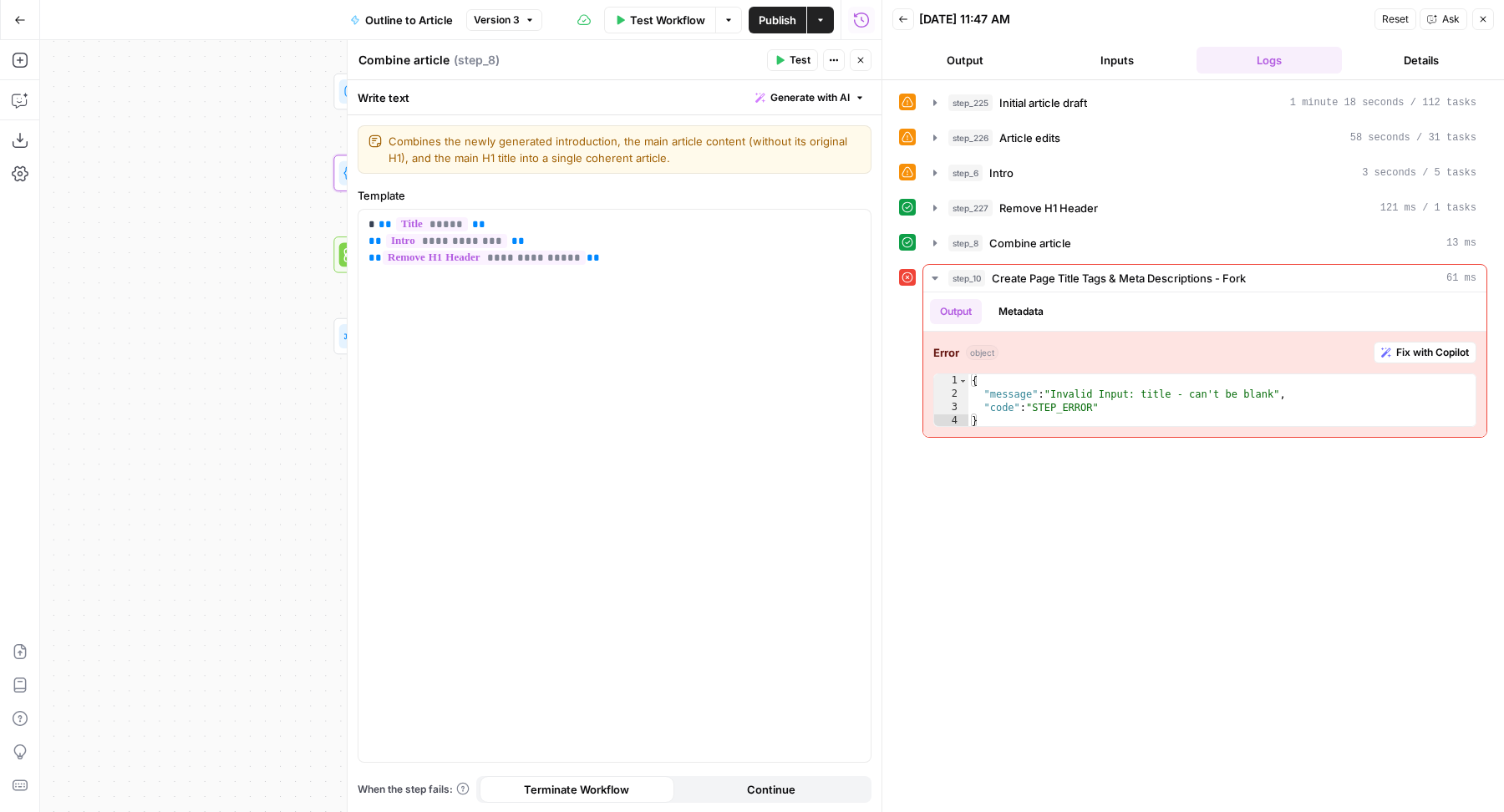
click at [858, 64] on icon "button" at bounding box center [860, 59] width 10 height 10
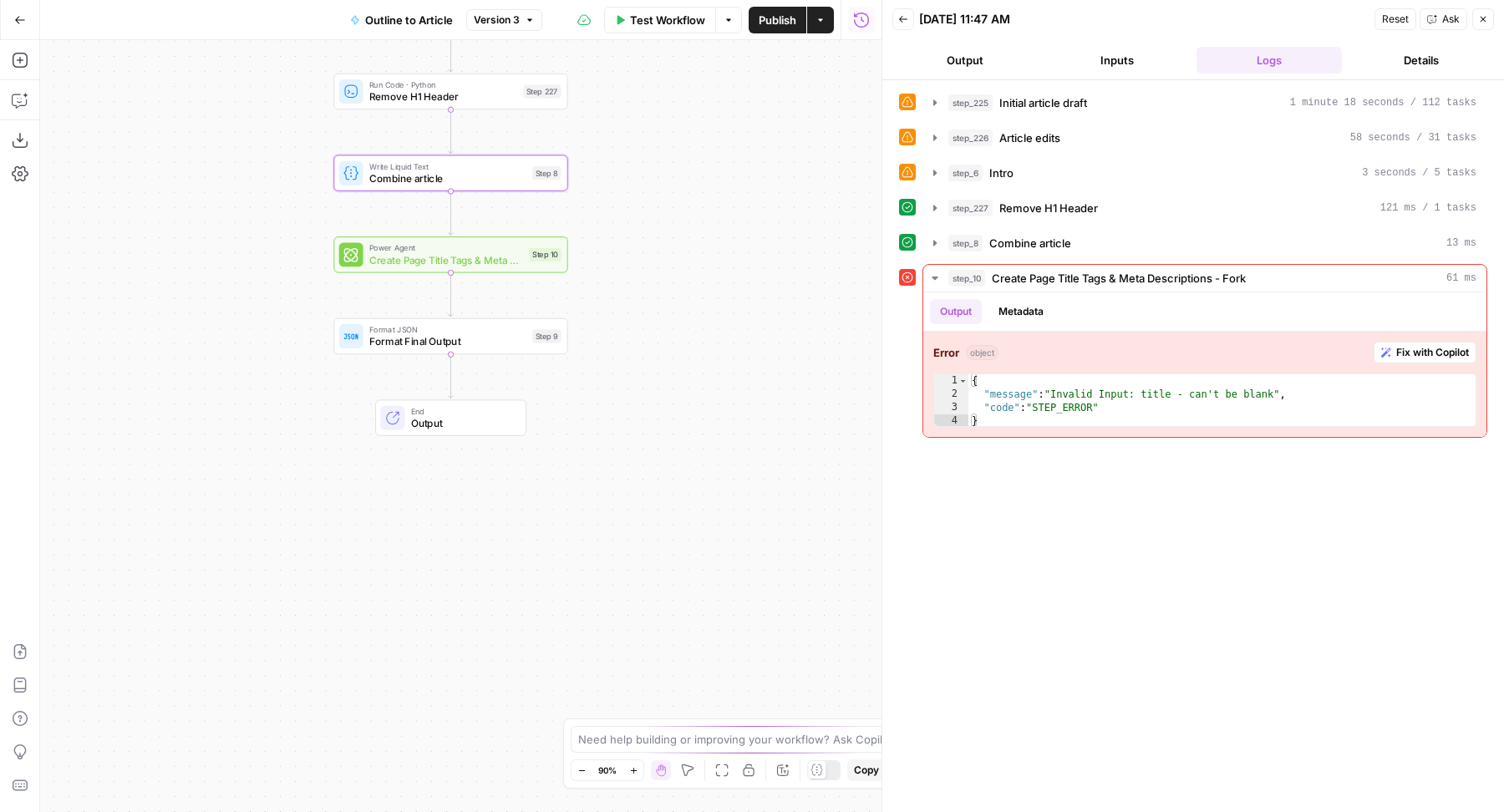
click at [488, 259] on span "Create Page Title Tags & Meta Descriptions - Fork" at bounding box center [446, 259] width 154 height 15
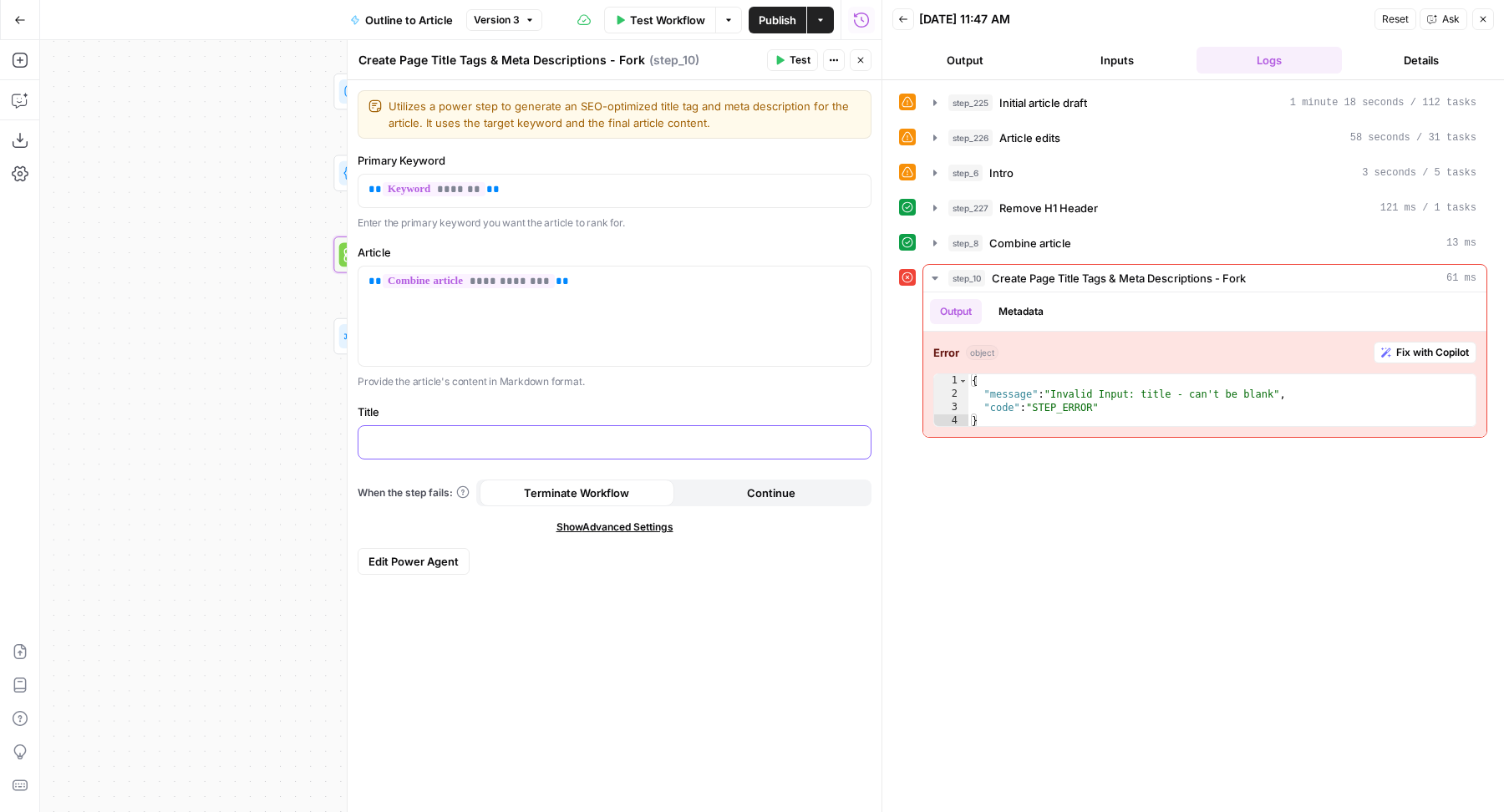
click at [417, 447] on p at bounding box center [614, 440] width 493 height 17
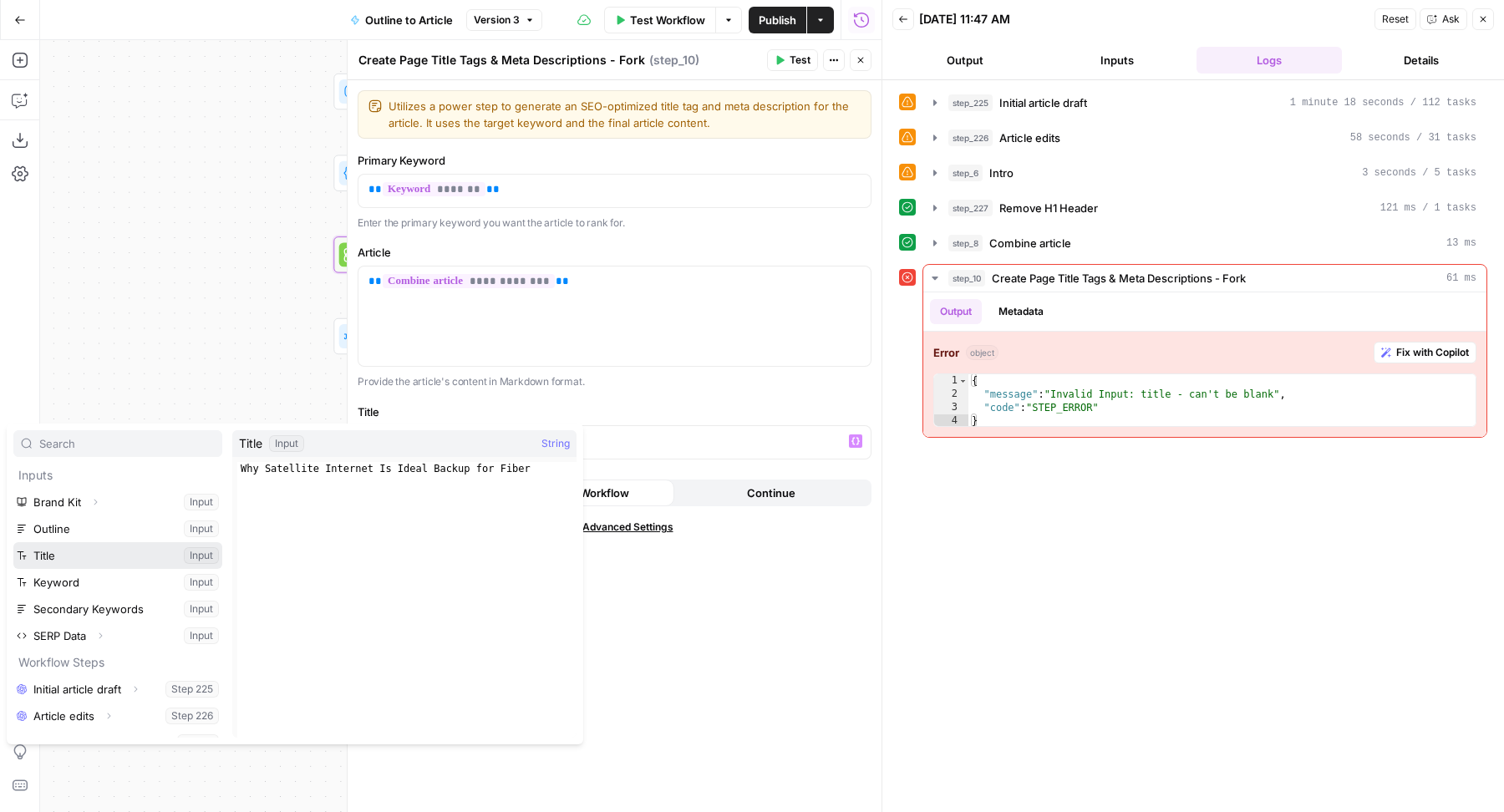
click at [127, 544] on button "Select variable Title" at bounding box center [117, 555] width 209 height 26
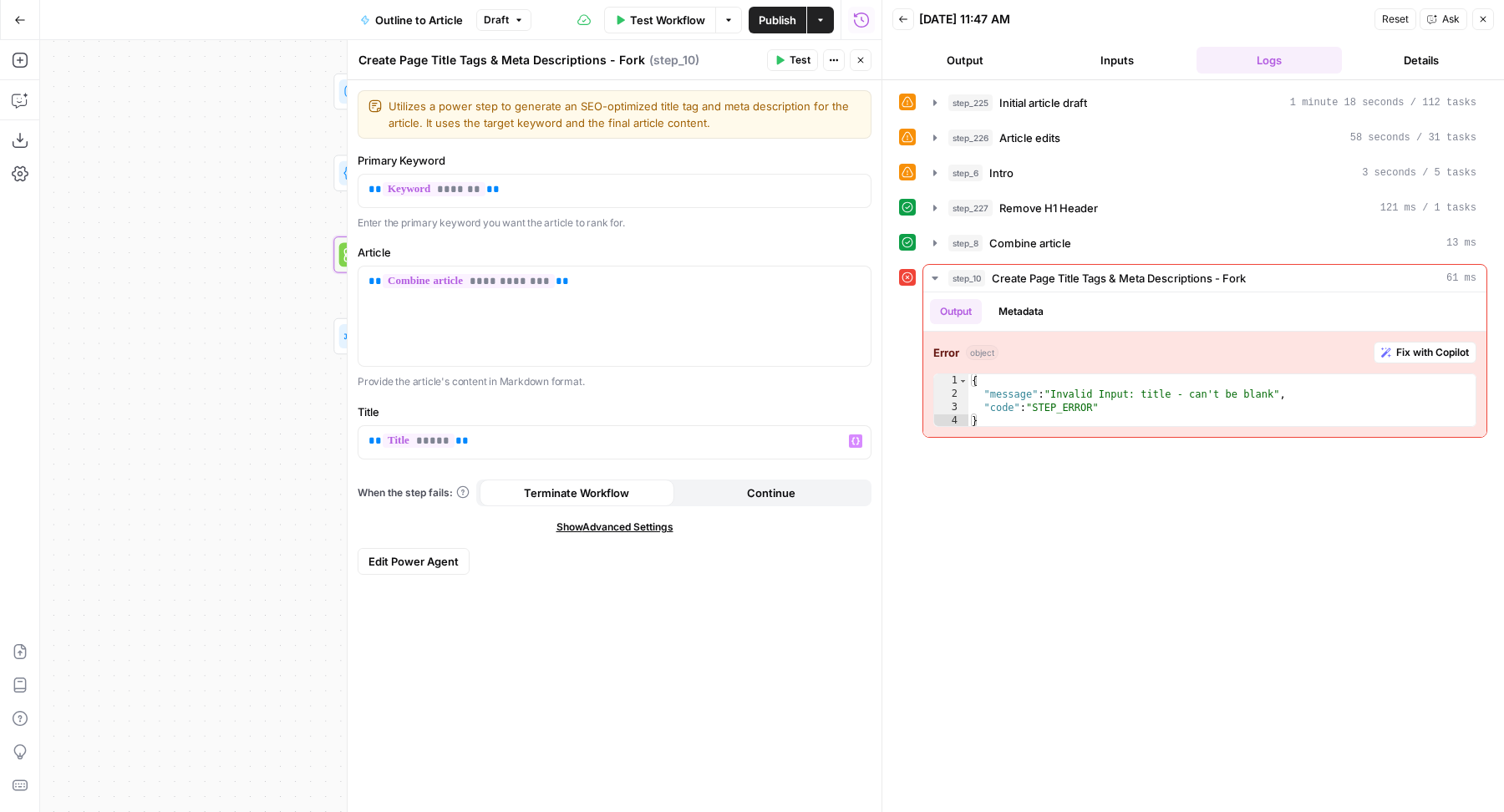
click at [864, 62] on icon "button" at bounding box center [860, 59] width 10 height 10
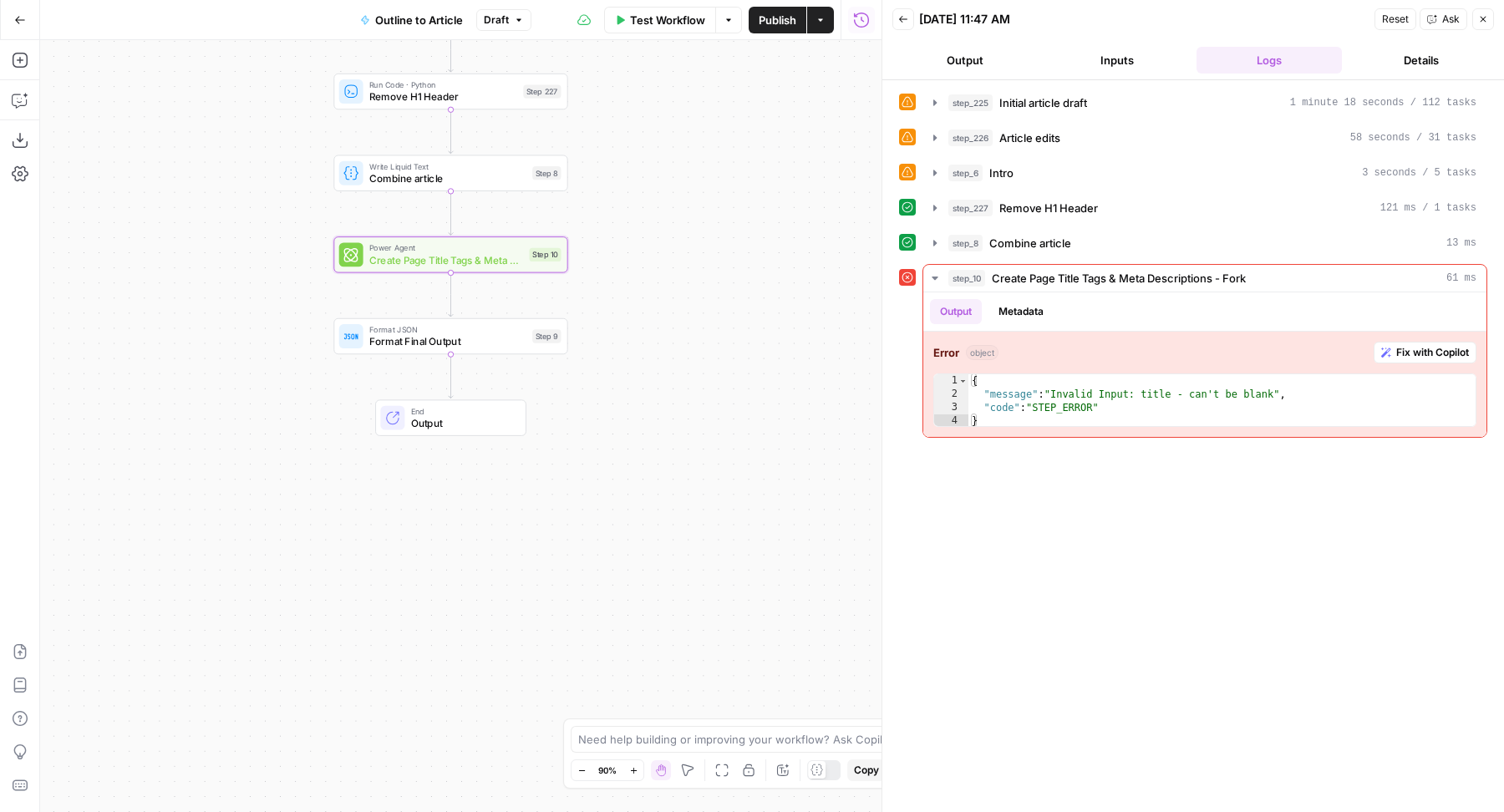
click at [777, 11] on span "Publish" at bounding box center [778, 19] width 38 height 17
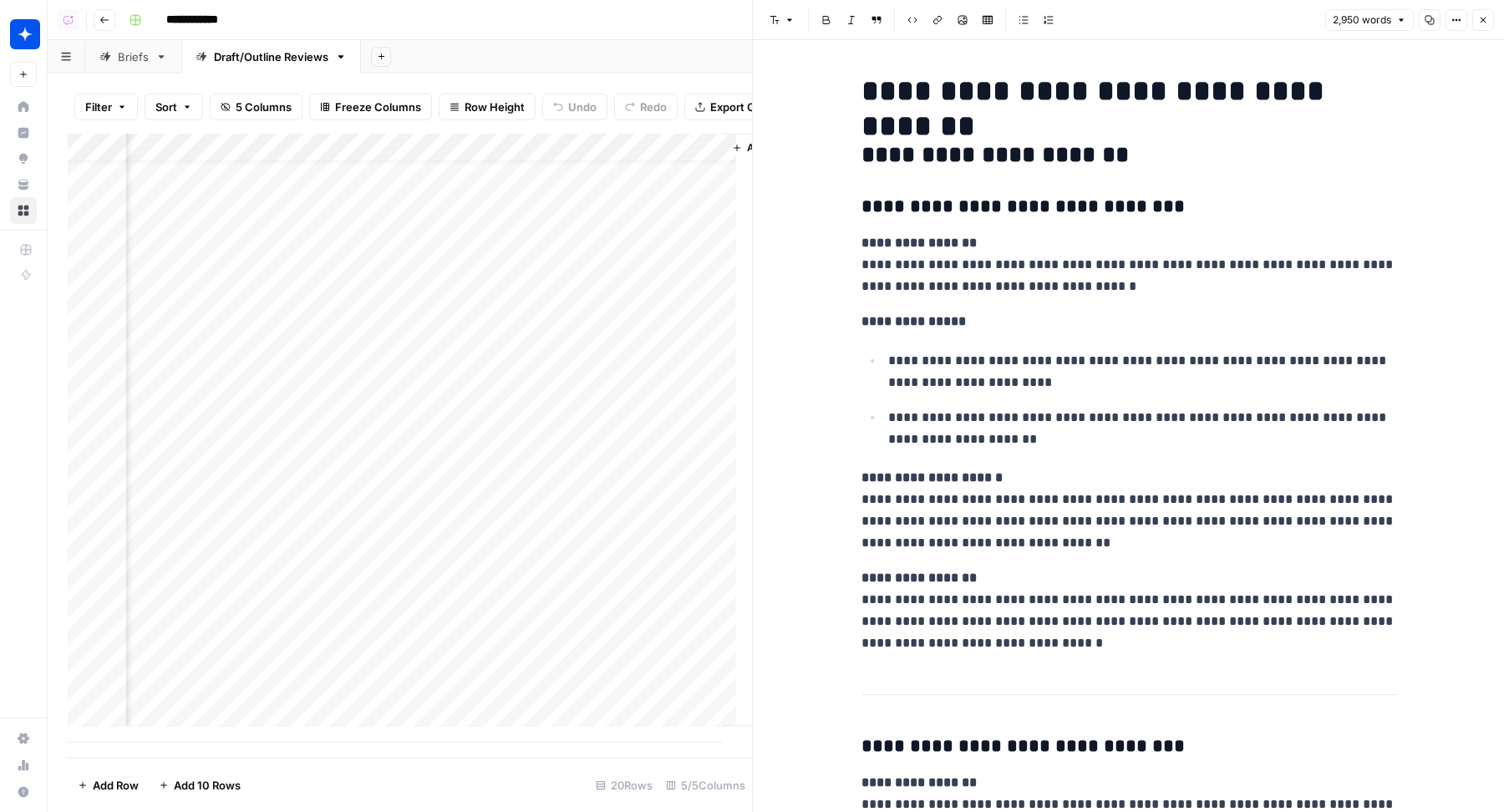
scroll to position [29, 247]
click at [551, 188] on div "Add Column" at bounding box center [410, 438] width 684 height 609
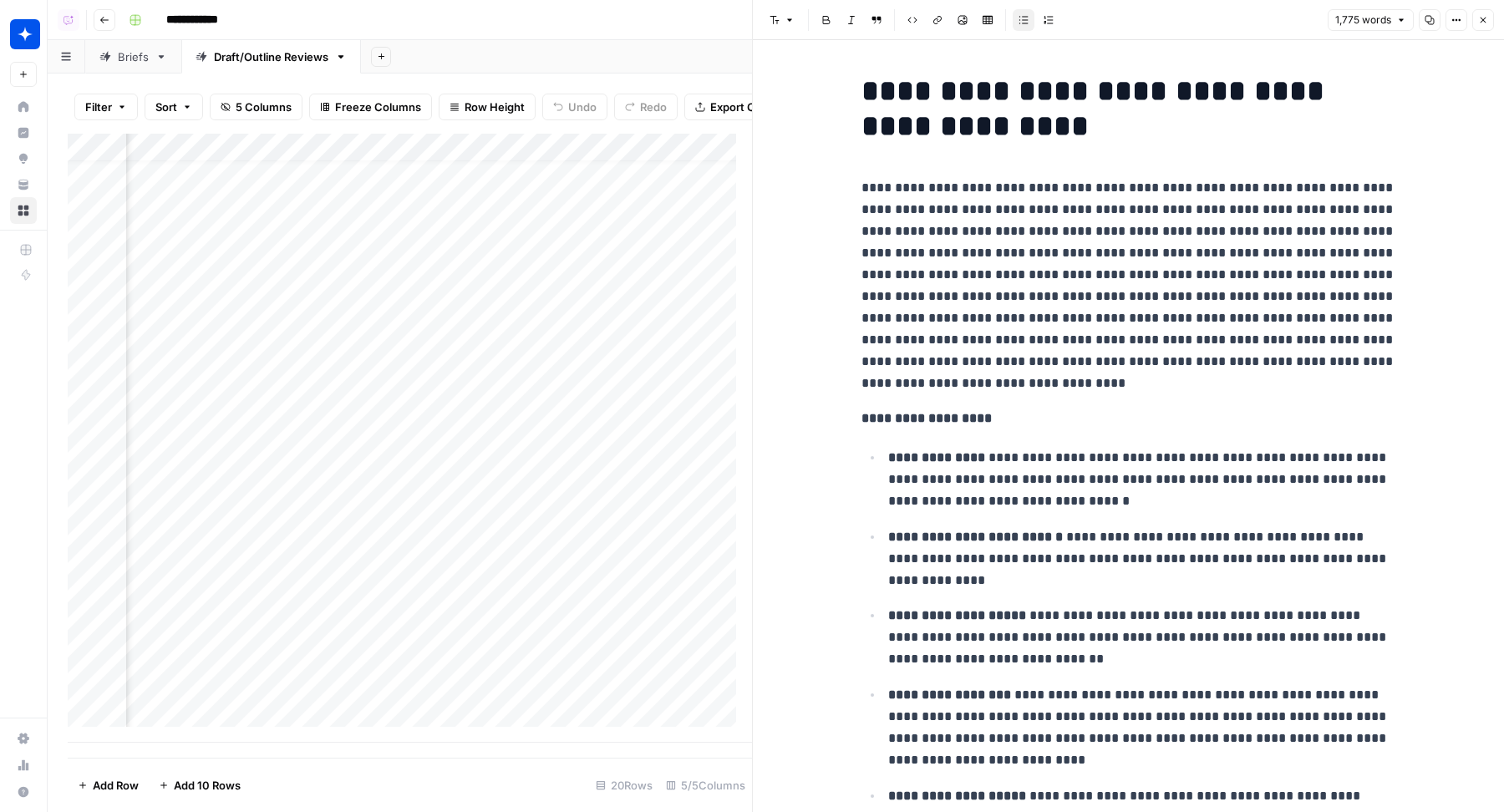
scroll to position [0, 169]
click at [621, 188] on div "Add Column" at bounding box center [410, 438] width 684 height 609
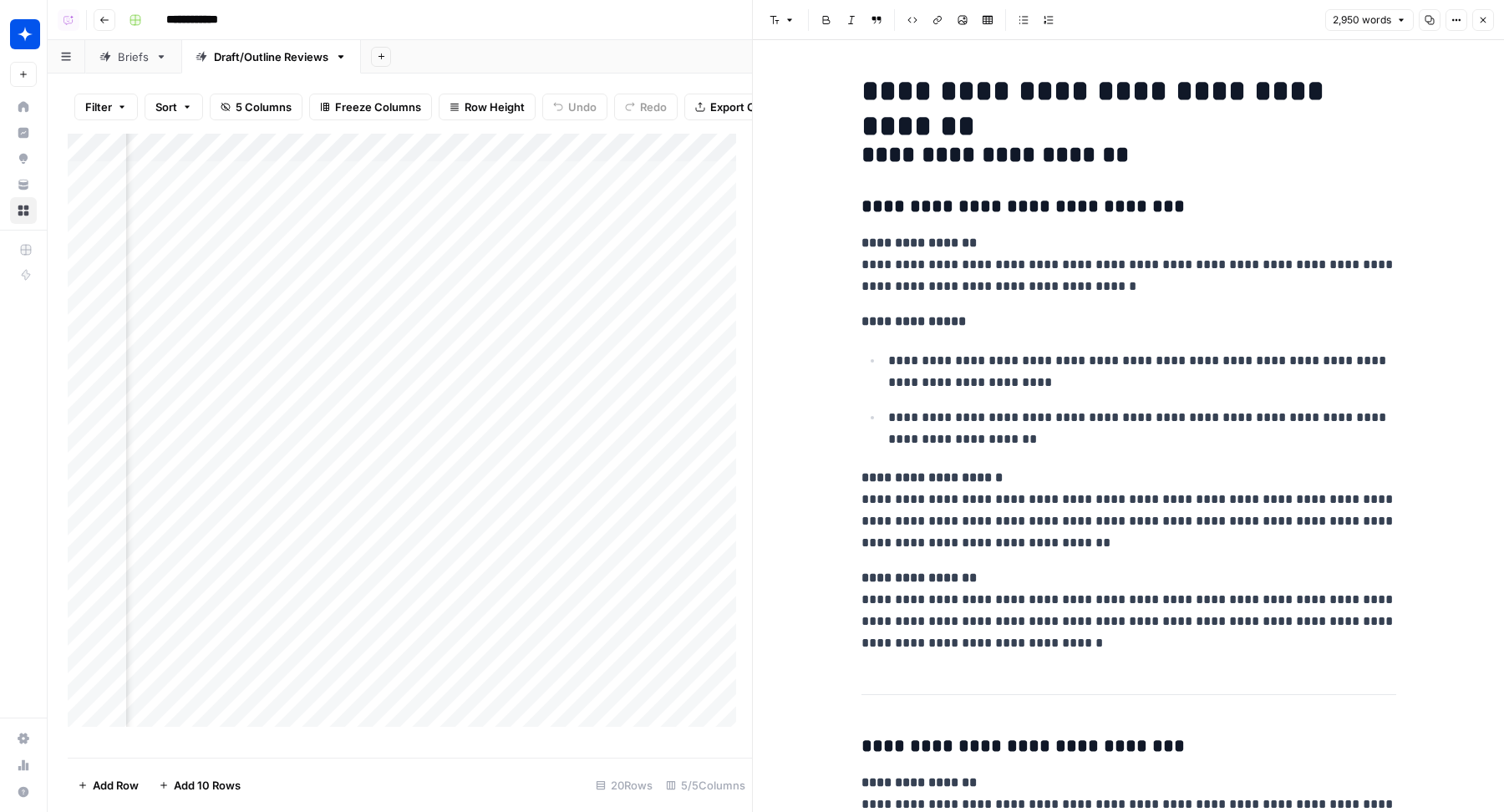
click at [625, 502] on div "Add Column" at bounding box center [410, 438] width 684 height 609
click at [608, 478] on div "Add Column" at bounding box center [410, 438] width 684 height 609
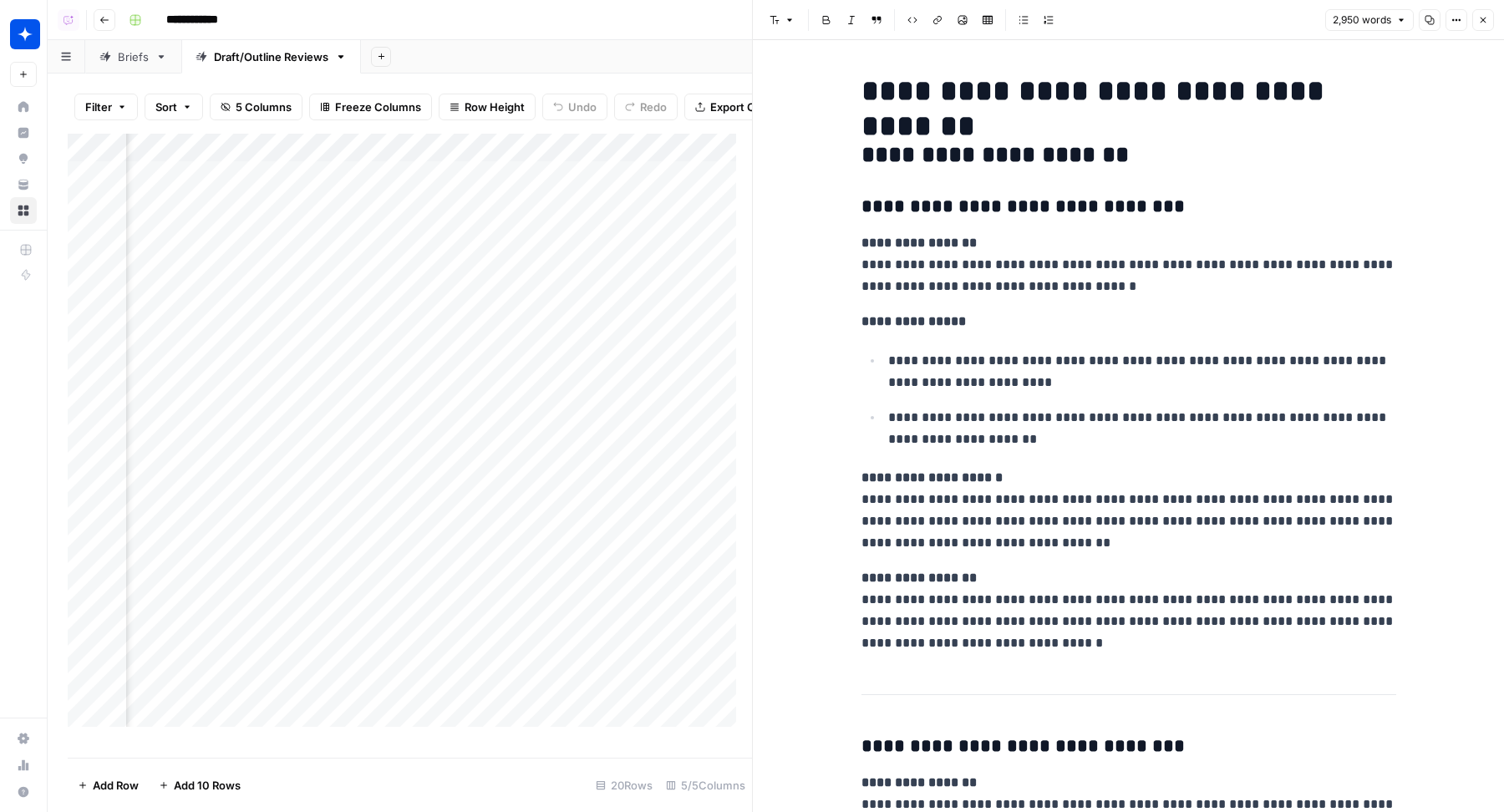
click at [481, 500] on div "Add Column" at bounding box center [410, 438] width 684 height 609
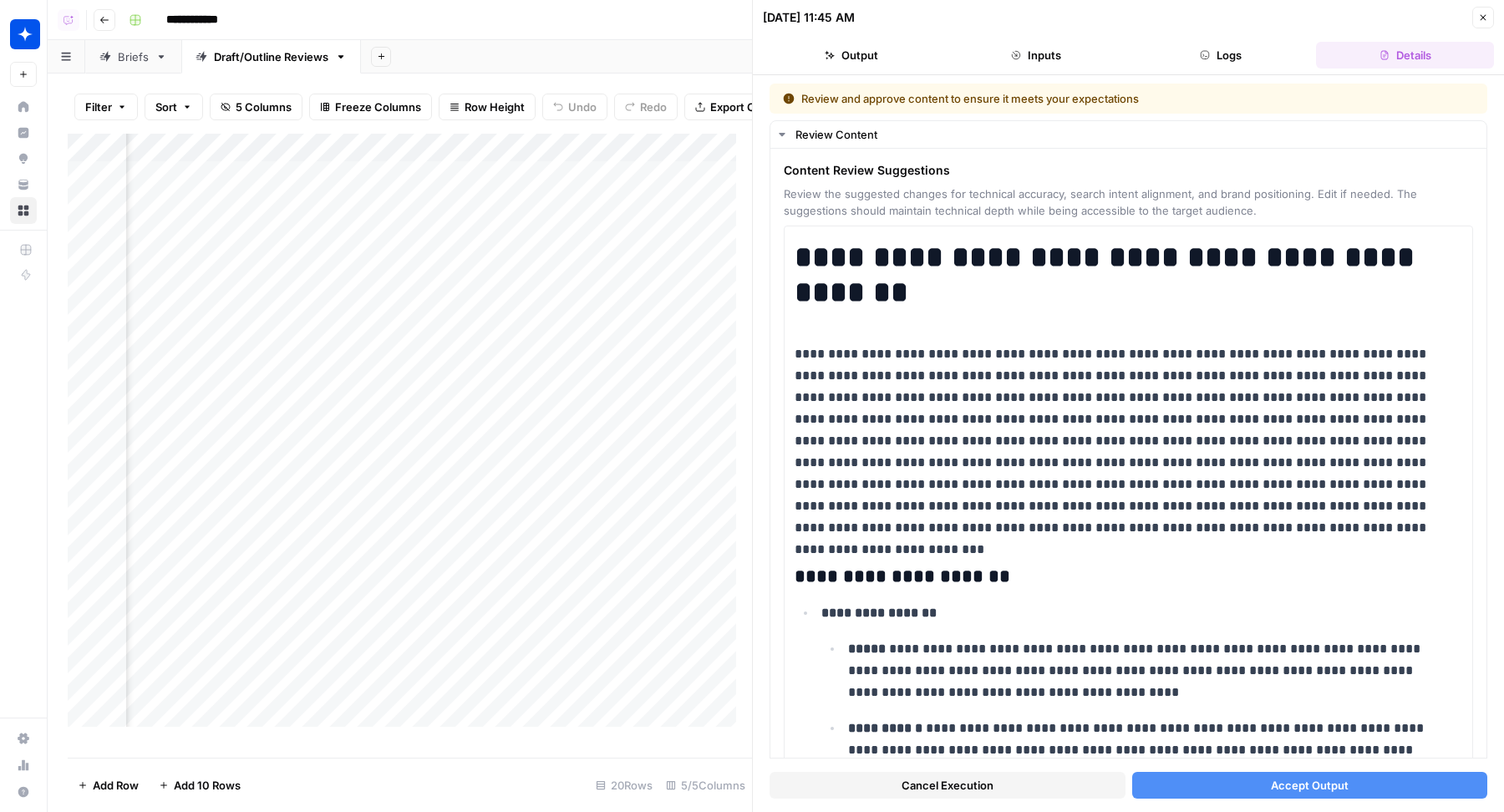
click at [1297, 793] on span "Accept Output" at bounding box center [1310, 785] width 78 height 17
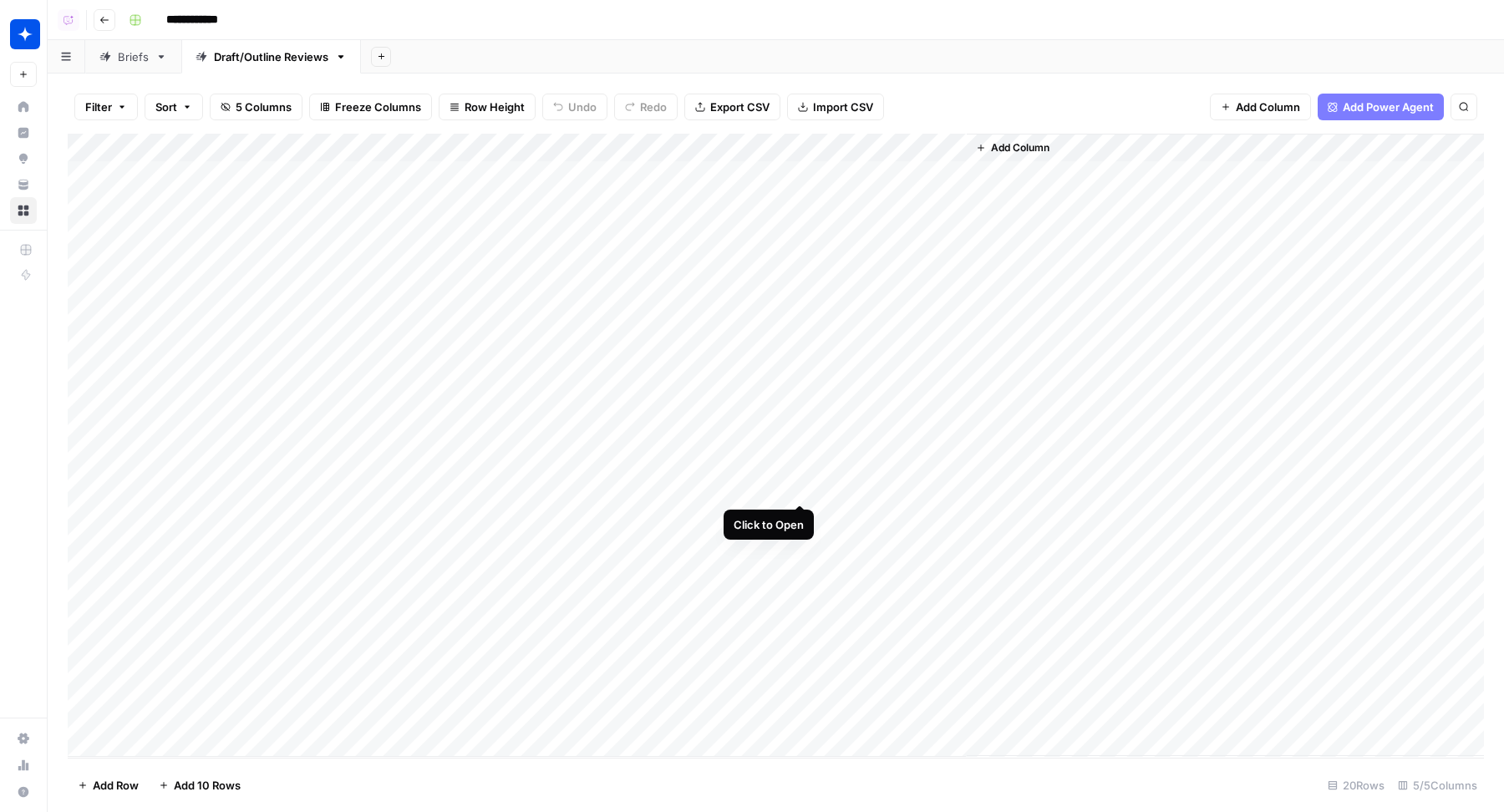
click at [800, 485] on div "Add Column" at bounding box center [776, 445] width 1417 height 623
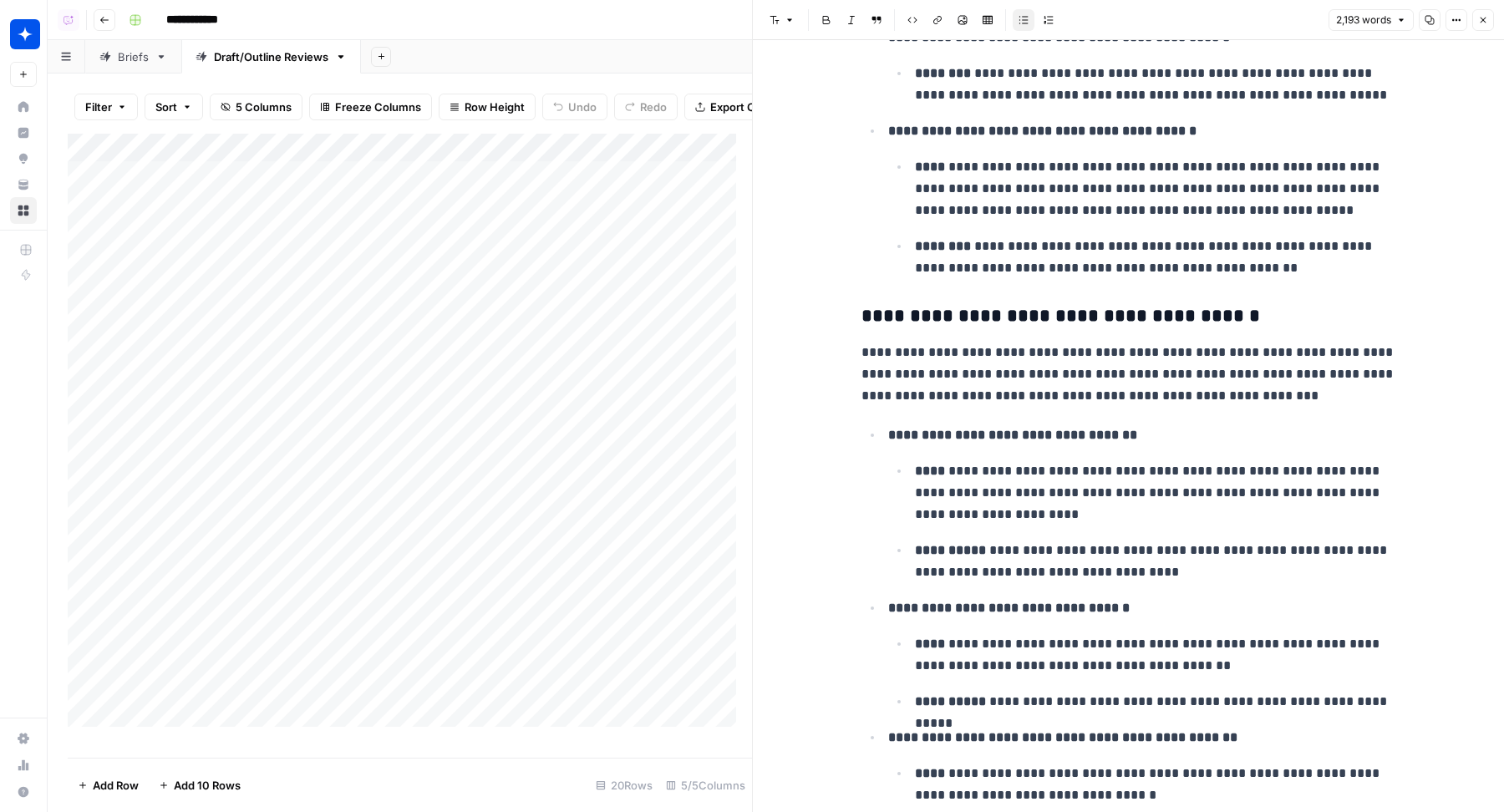
scroll to position [5582, 0]
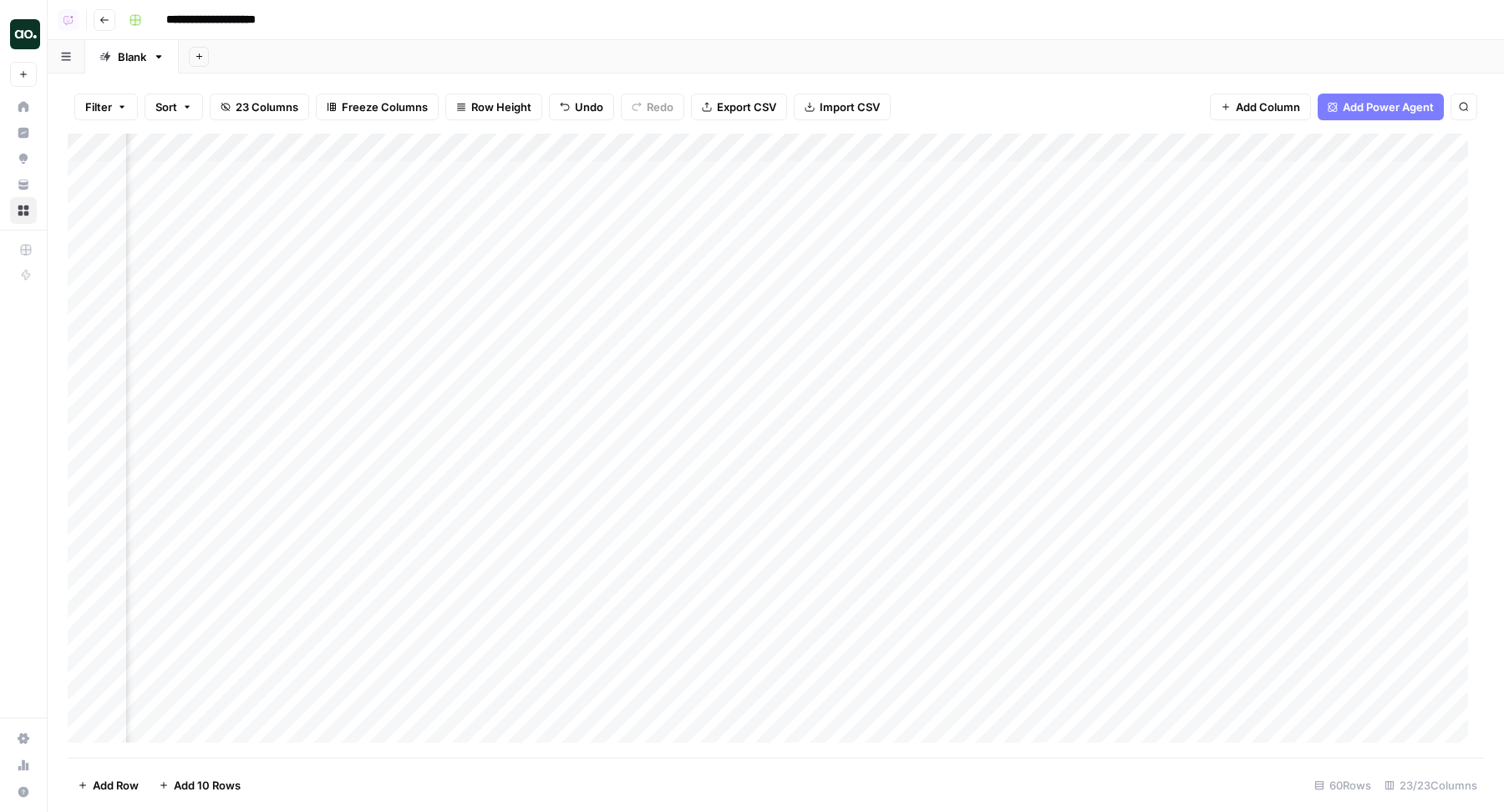
scroll to position [0, 2437]
click at [1059, 178] on div "Add Column" at bounding box center [776, 446] width 1417 height 625
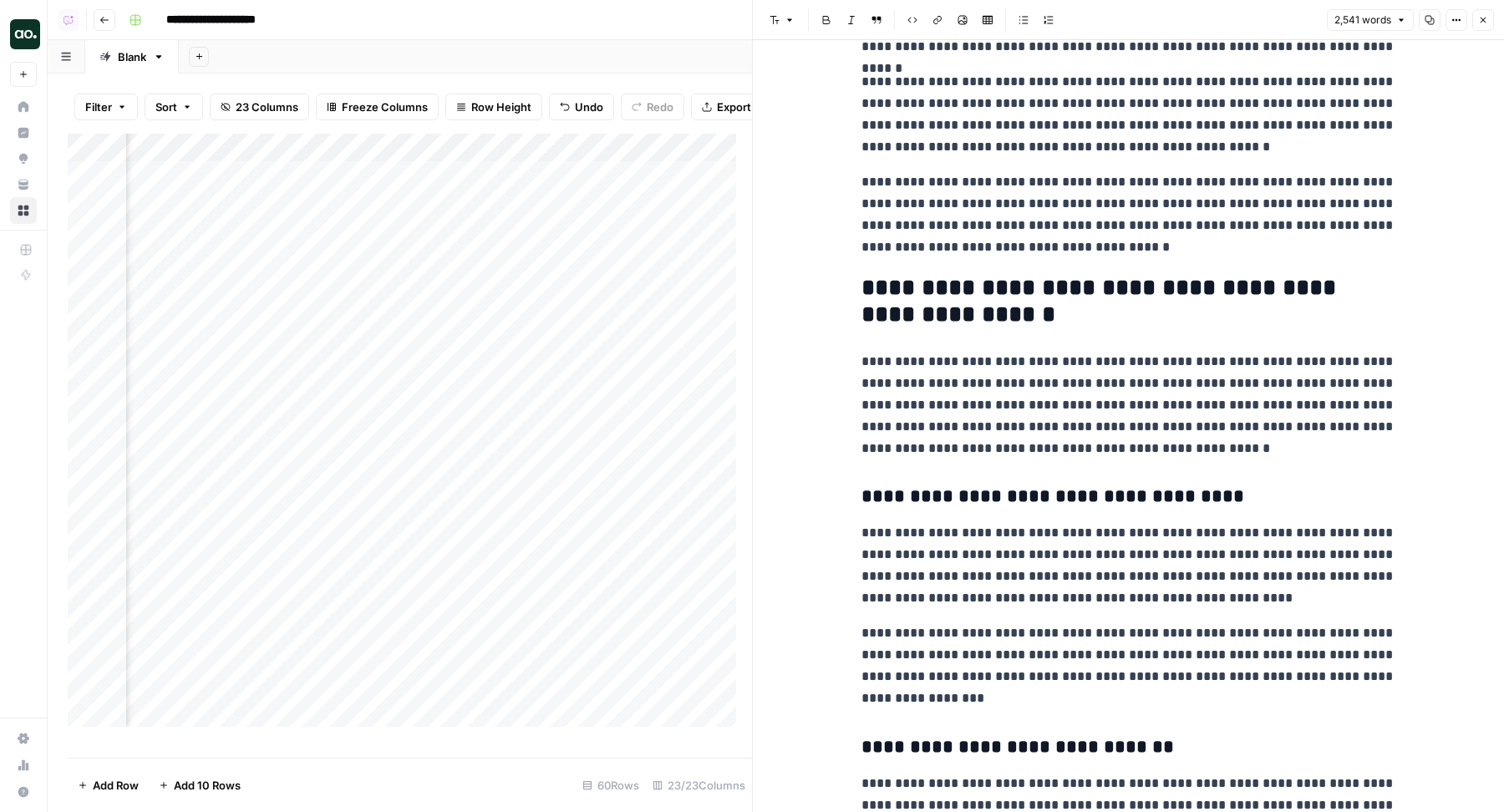
scroll to position [3544, 0]
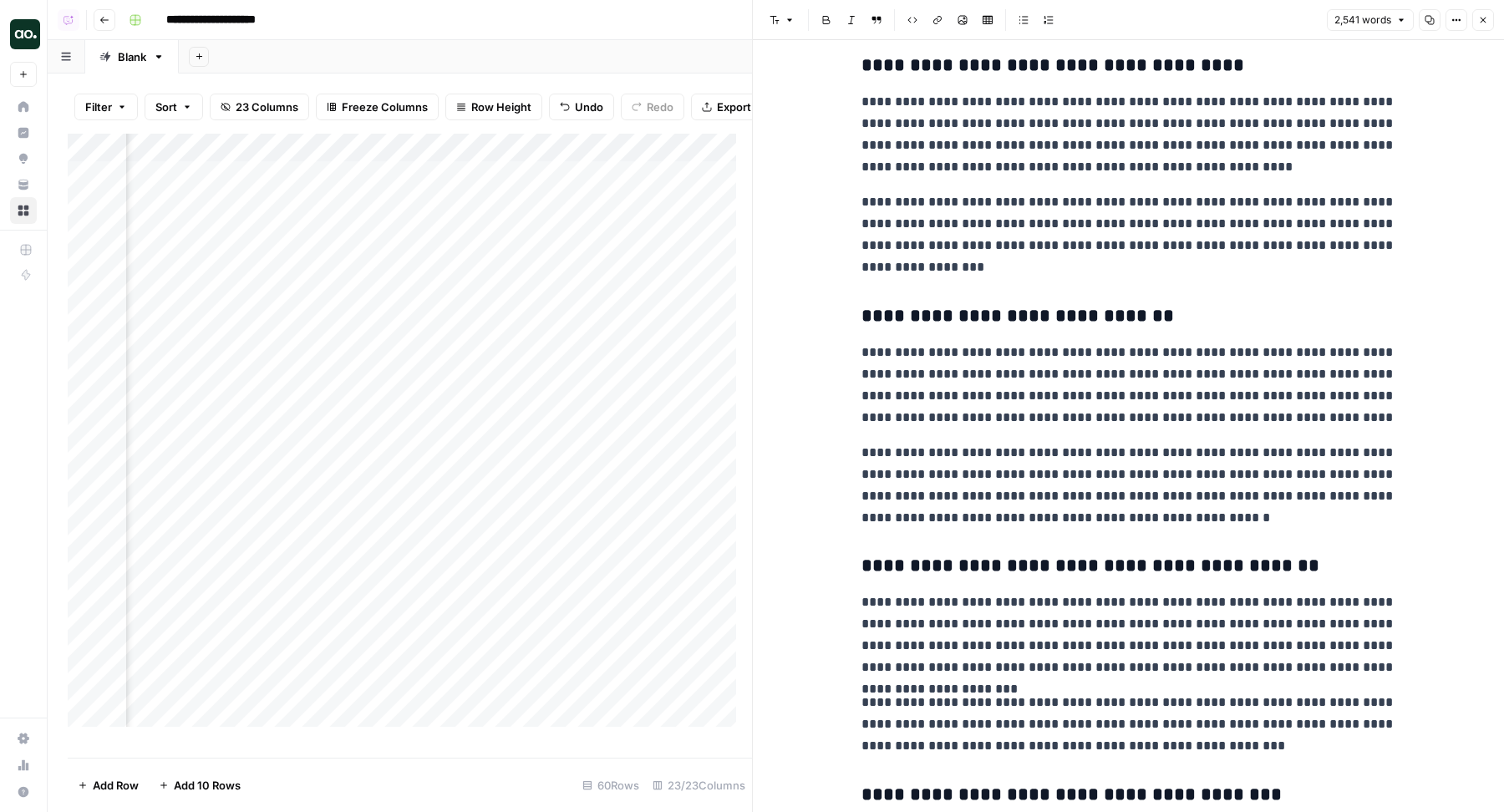
click at [1490, 10] on button "Close" at bounding box center [1483, 19] width 22 height 22
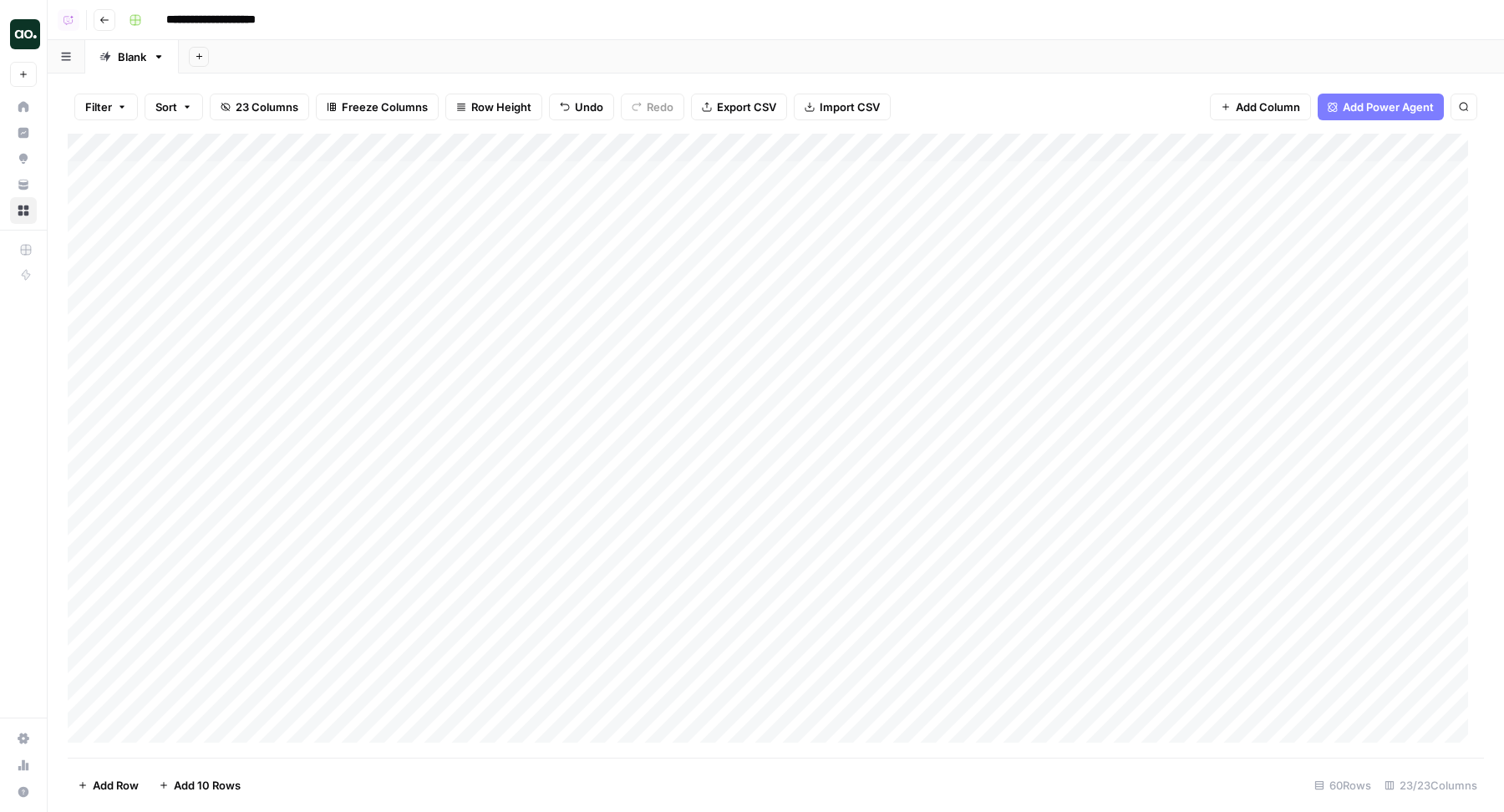
click at [772, 138] on div "Add Column" at bounding box center [776, 446] width 1417 height 625
click at [749, 176] on div "New Column" at bounding box center [767, 188] width 184 height 26
click at [749, 176] on div "Add Column" at bounding box center [776, 446] width 1417 height 625
click at [736, 152] on div "Add Column" at bounding box center [776, 446] width 1417 height 625
click at [738, 195] on input "New Column" at bounding box center [767, 188] width 169 height 17
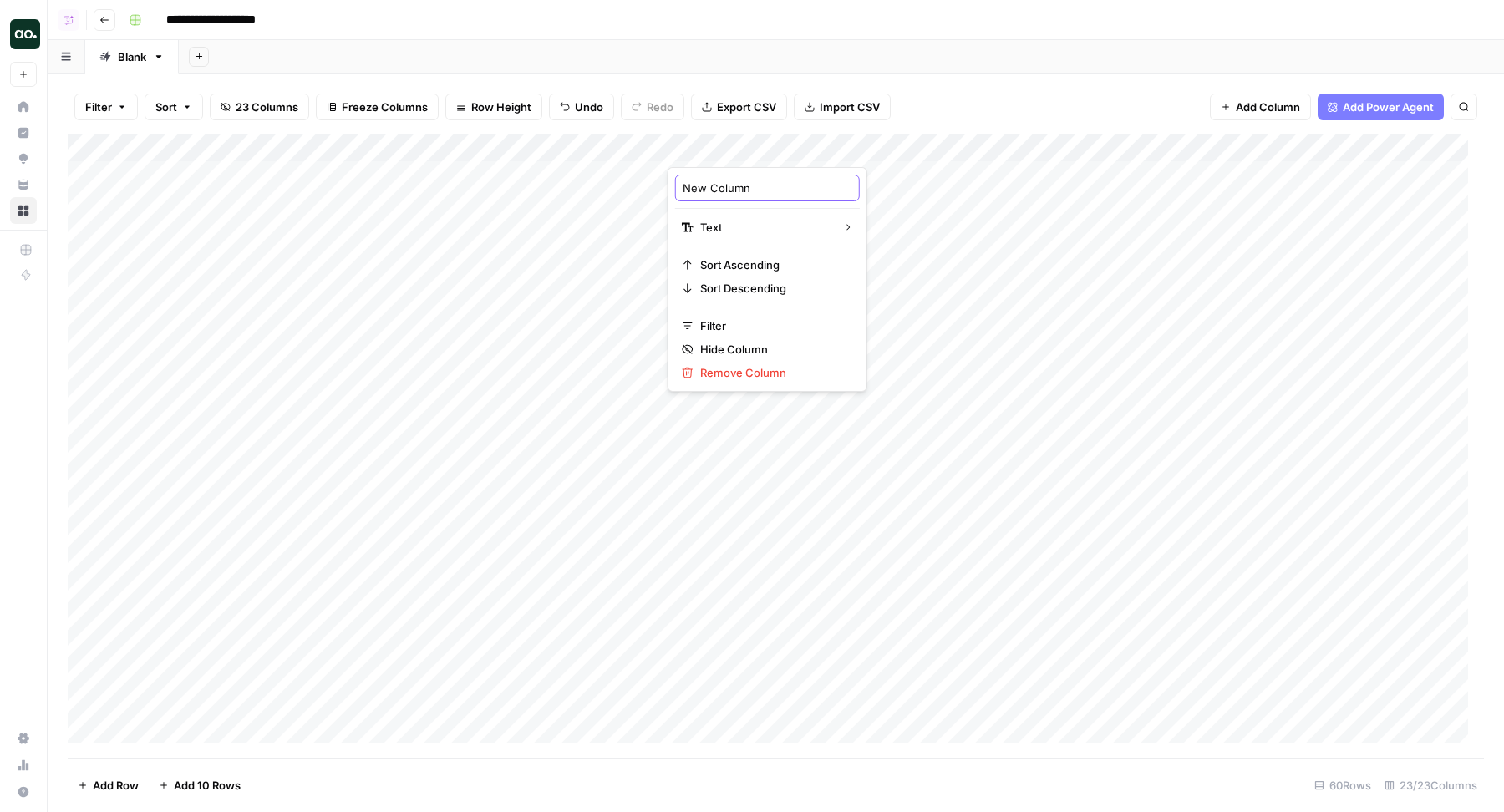
click at [738, 195] on input "New Column" at bounding box center [767, 188] width 169 height 17
type input "Content Type"
click at [839, 188] on div "Add Column" at bounding box center [776, 446] width 1417 height 625
drag, startPoint x: 907, startPoint y: 191, endPoint x: 813, endPoint y: 689, distance: 506.8
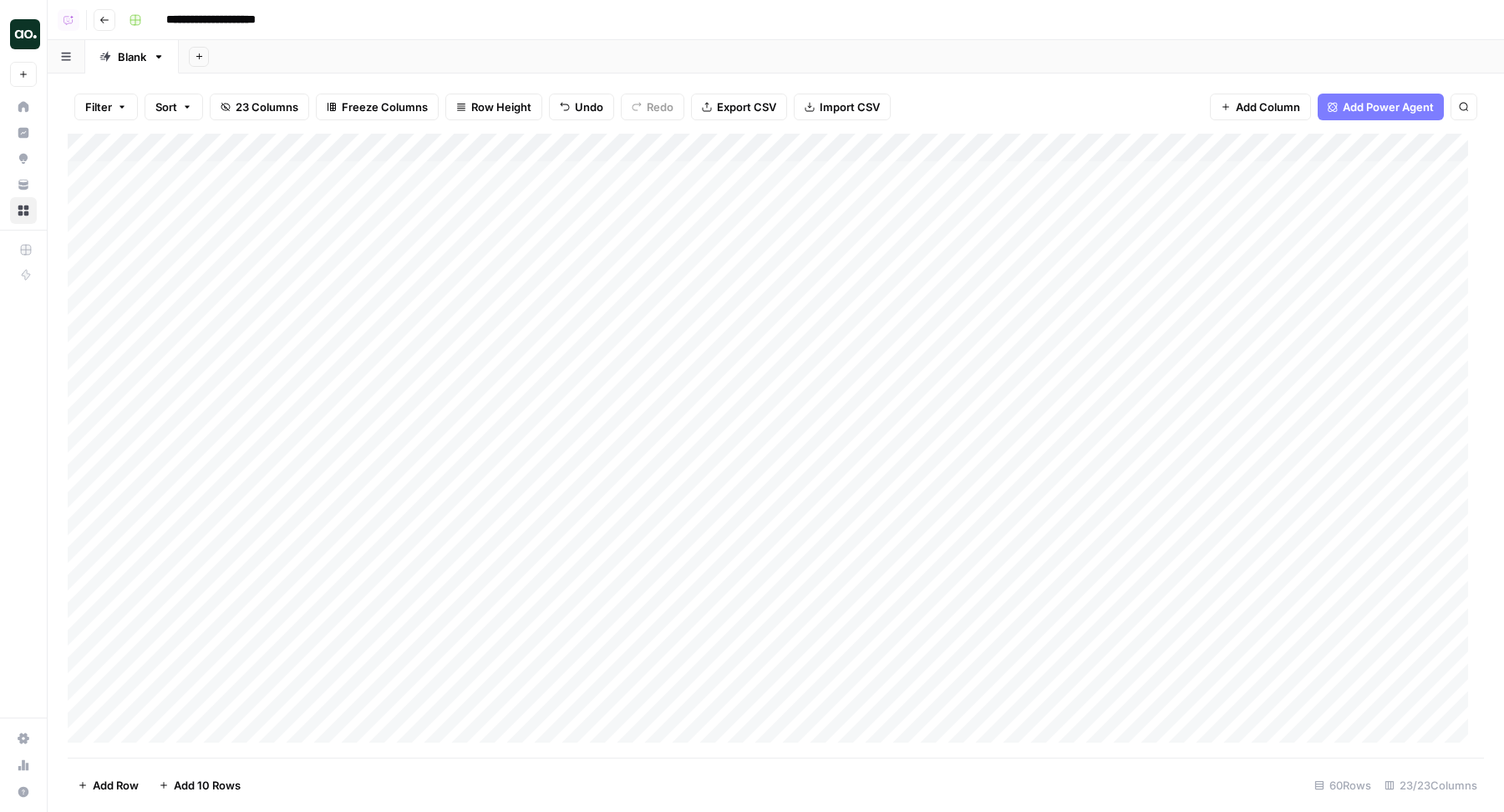
click at [816, 689] on div "Add Column" at bounding box center [776, 446] width 1417 height 625
drag, startPoint x: 908, startPoint y: 431, endPoint x: 801, endPoint y: 726, distance: 313.8
click at [801, 726] on div "Add Column" at bounding box center [776, 446] width 1417 height 625
click at [827, 473] on div "Add Column" at bounding box center [776, 446] width 1417 height 625
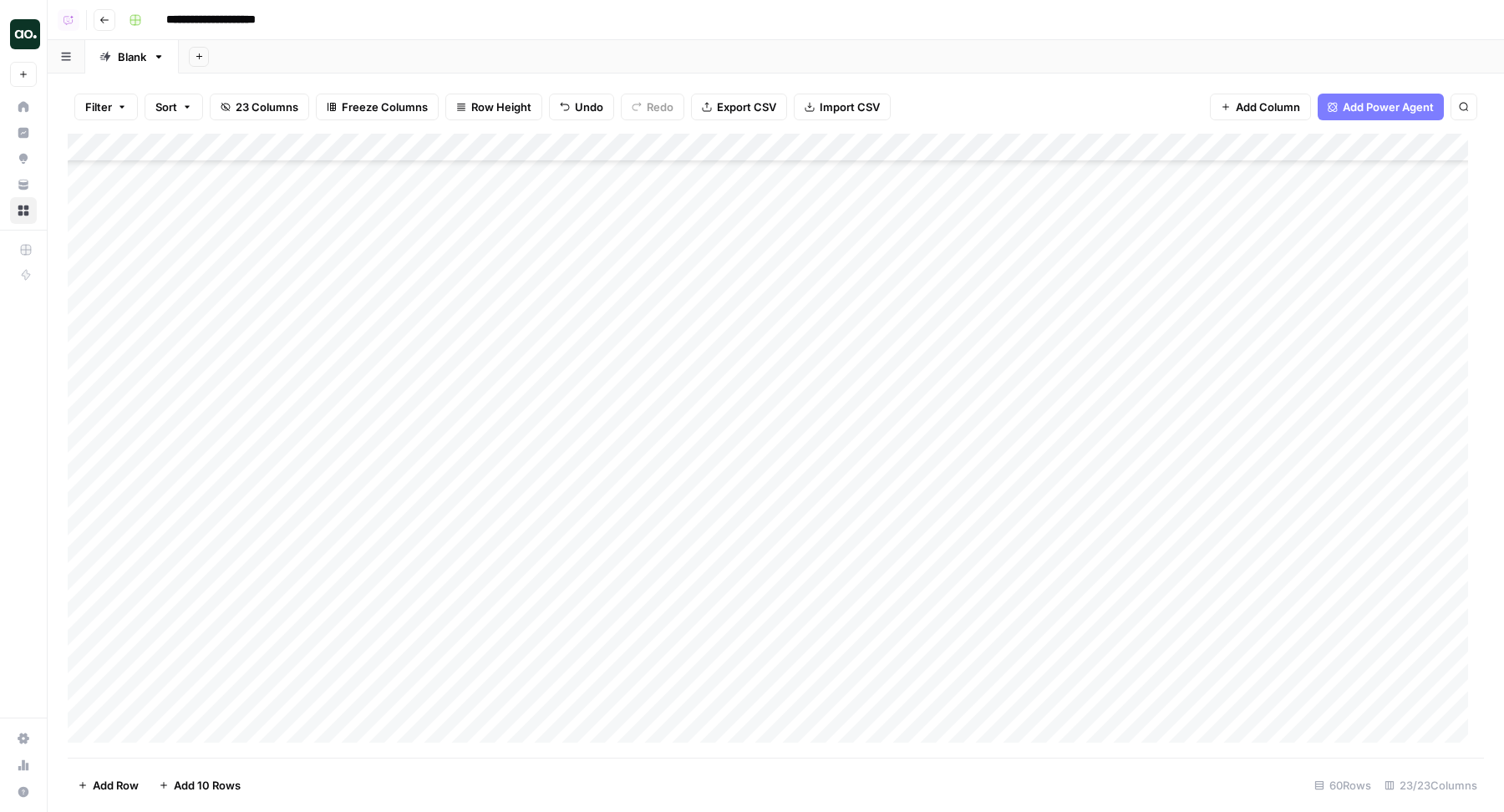
scroll to position [0, 0]
click at [907, 147] on div "Add Column" at bounding box center [776, 446] width 1417 height 625
click at [1002, 48] on div "Add Sheet" at bounding box center [841, 56] width 1325 height 34
click at [741, 147] on div "Add Column" at bounding box center [776, 446] width 1417 height 625
click at [718, 346] on span "Hide Column" at bounding box center [773, 349] width 147 height 17
